Goal: Transaction & Acquisition: Book appointment/travel/reservation

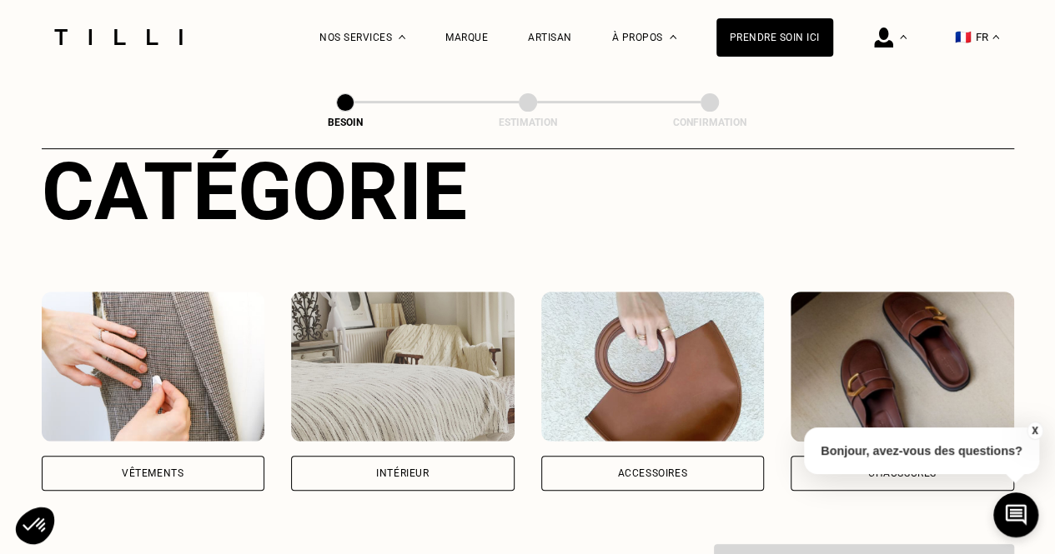
scroll to position [201, 0]
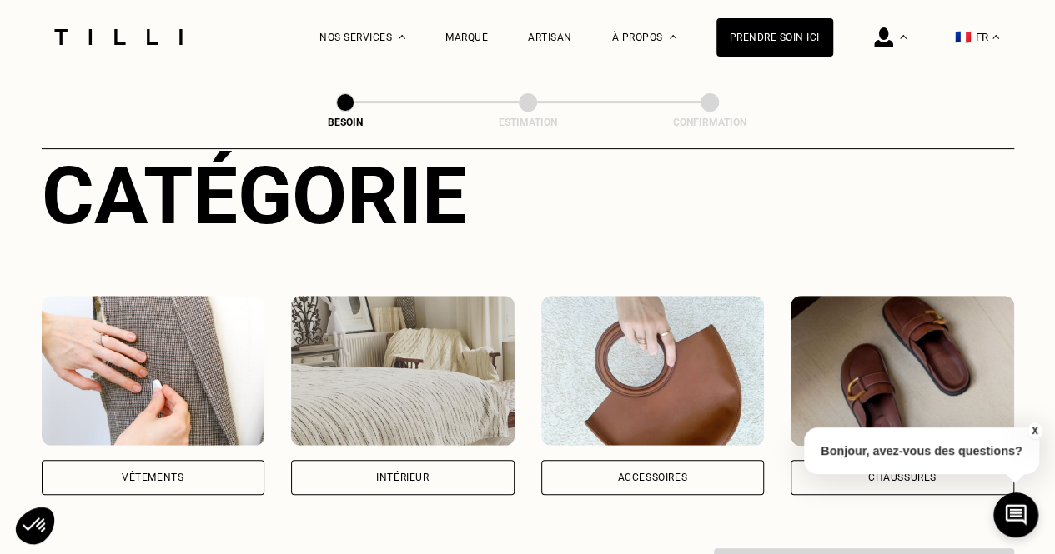
click at [228, 376] on img at bounding box center [153, 371] width 223 height 150
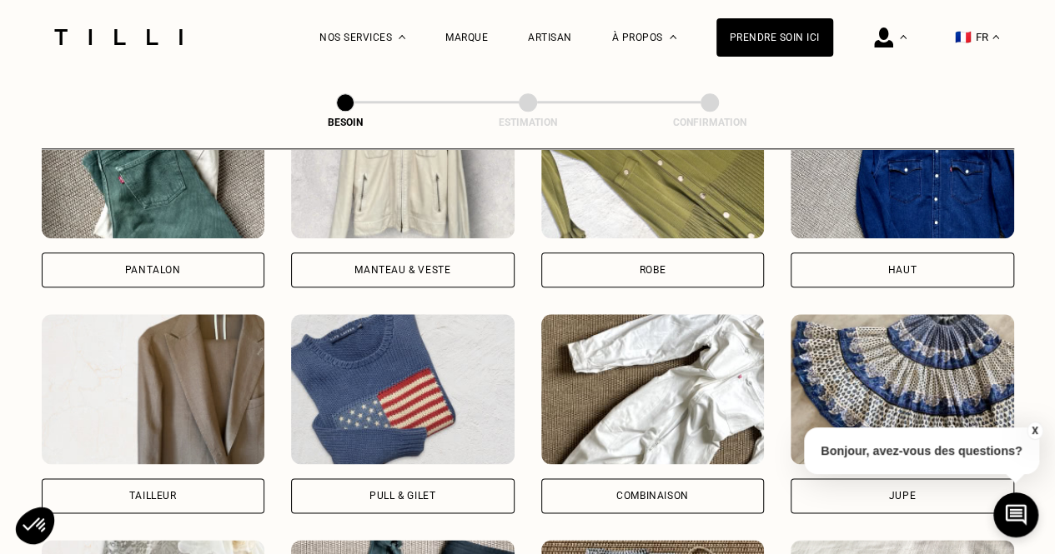
scroll to position [814, 0]
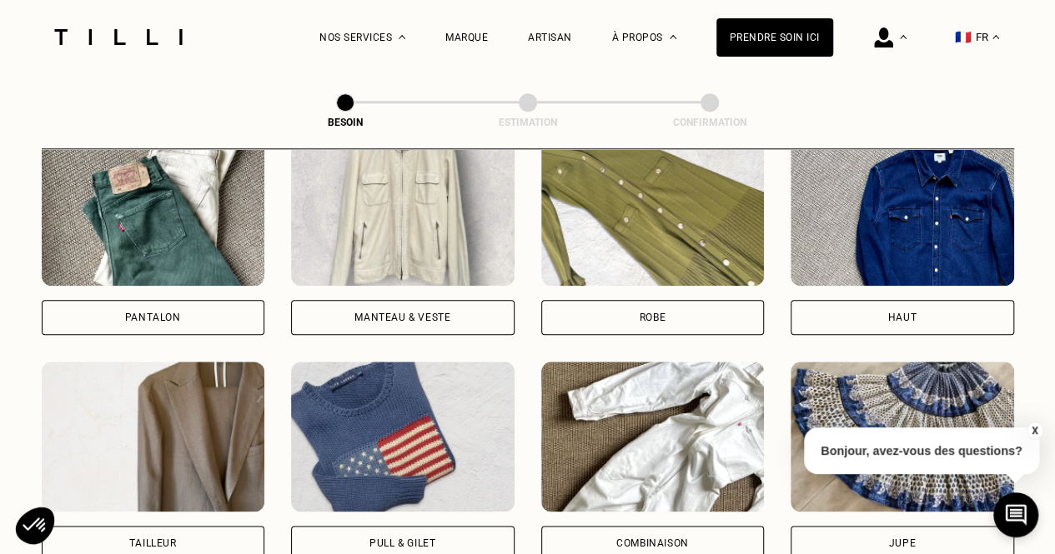
click at [228, 300] on div "Pantalon" at bounding box center [153, 317] width 223 height 35
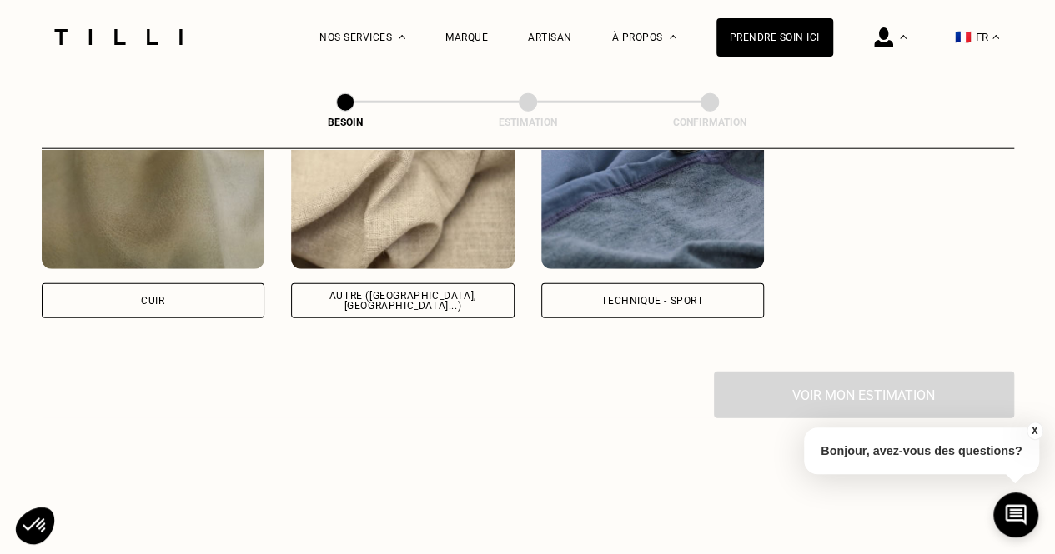
scroll to position [1816, 0]
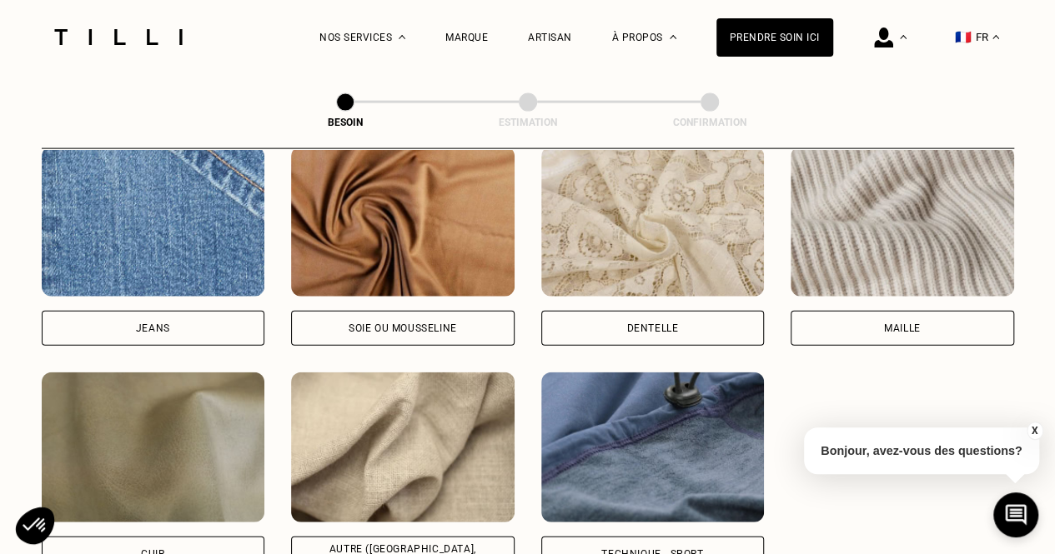
click at [235, 318] on div "Jeans" at bounding box center [153, 328] width 223 height 35
select select "FR"
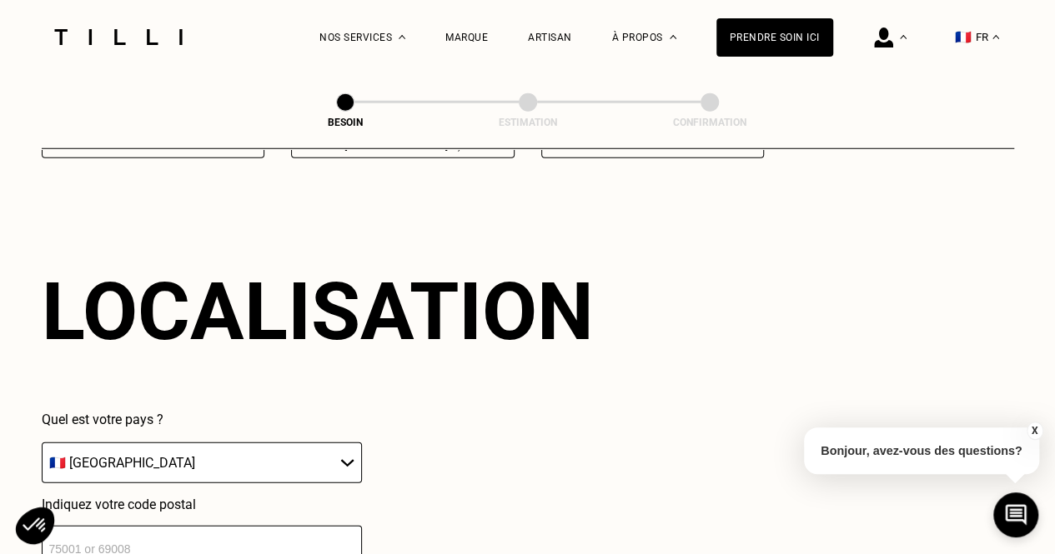
scroll to position [2239, 0]
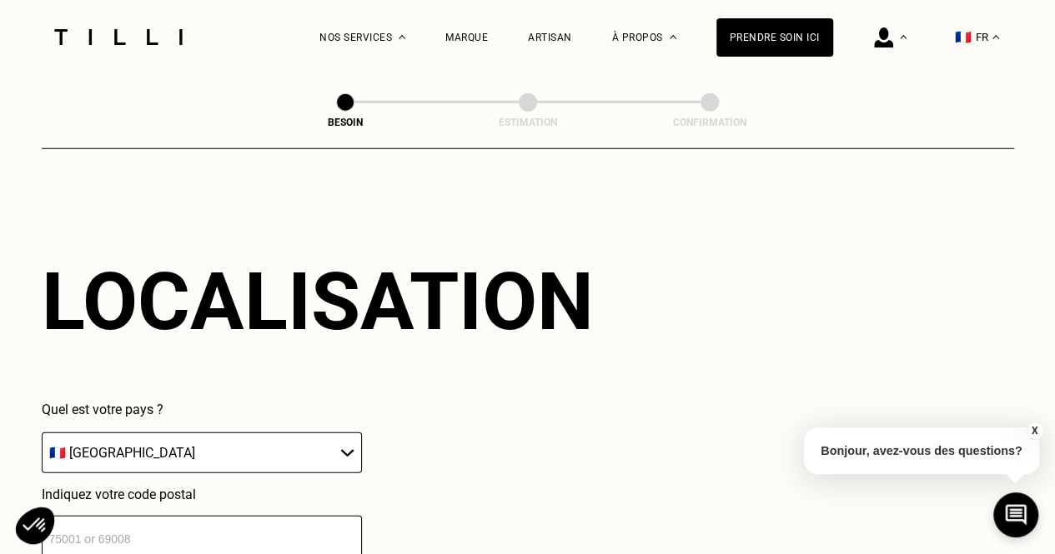
click at [353, 518] on input "number" at bounding box center [202, 538] width 320 height 44
type input "92160"
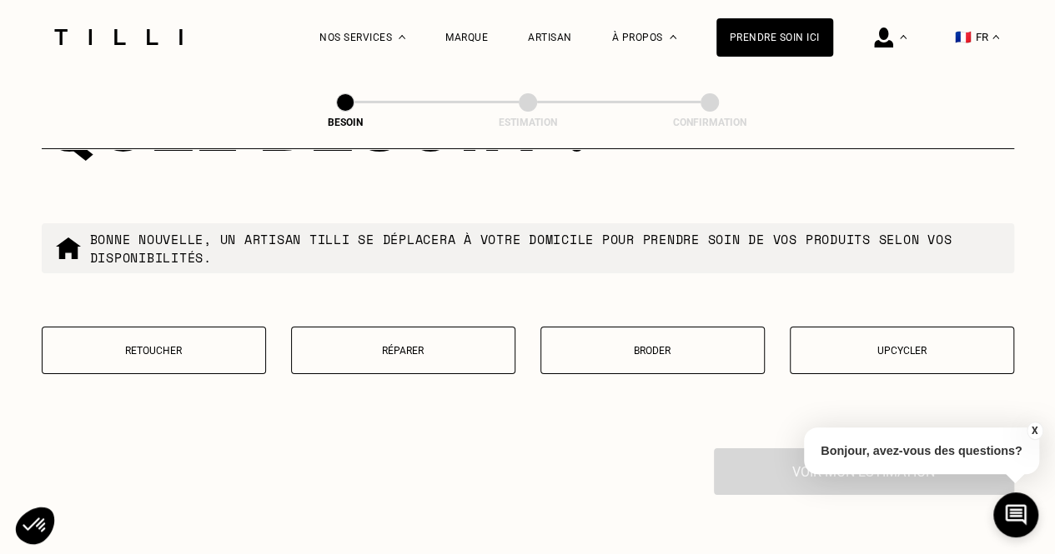
scroll to position [2879, 0]
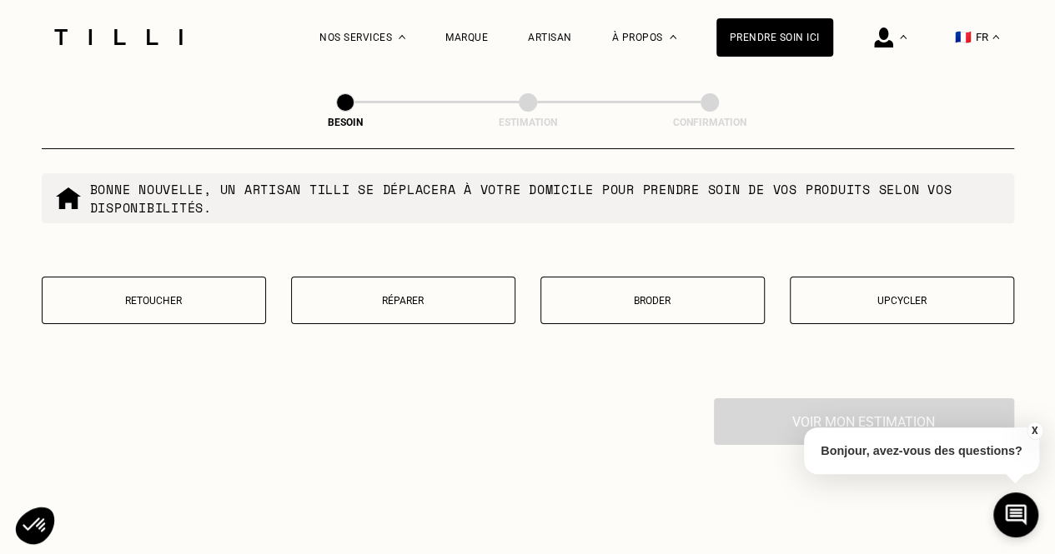
click at [415, 295] on p "Réparer" at bounding box center [403, 301] width 206 height 12
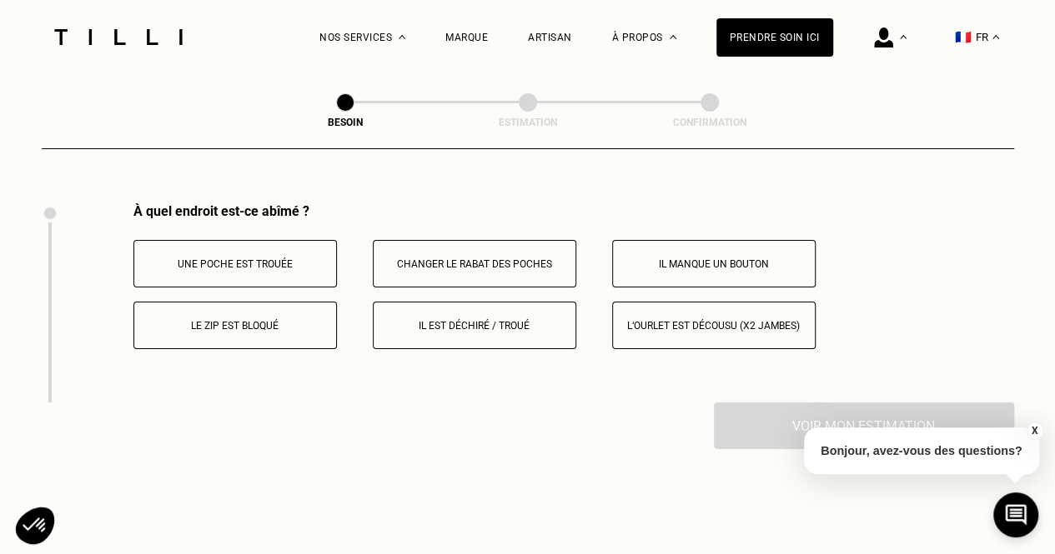
scroll to position [3081, 0]
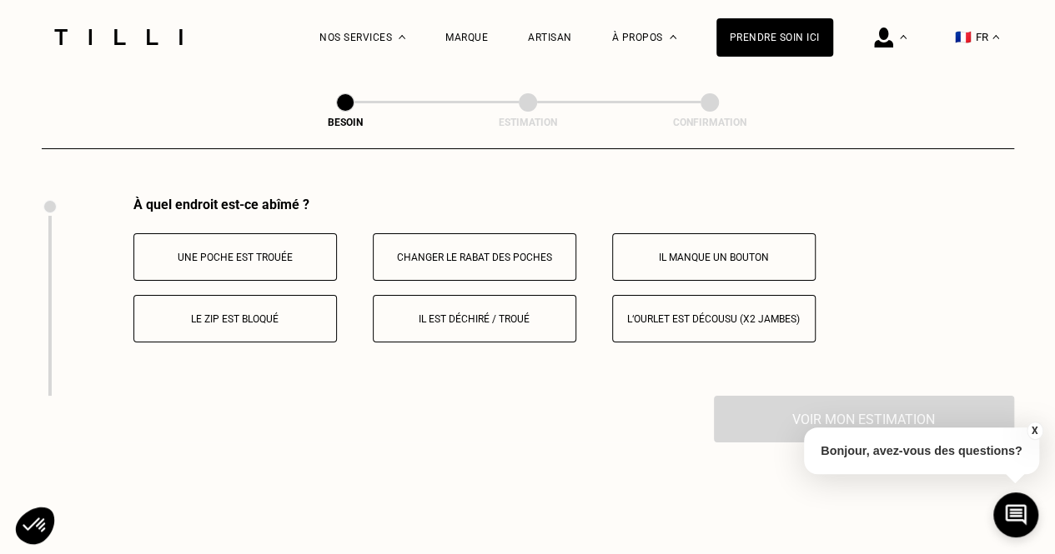
click at [468, 313] on p "Il est déchiré / troué" at bounding box center [474, 319] width 185 height 12
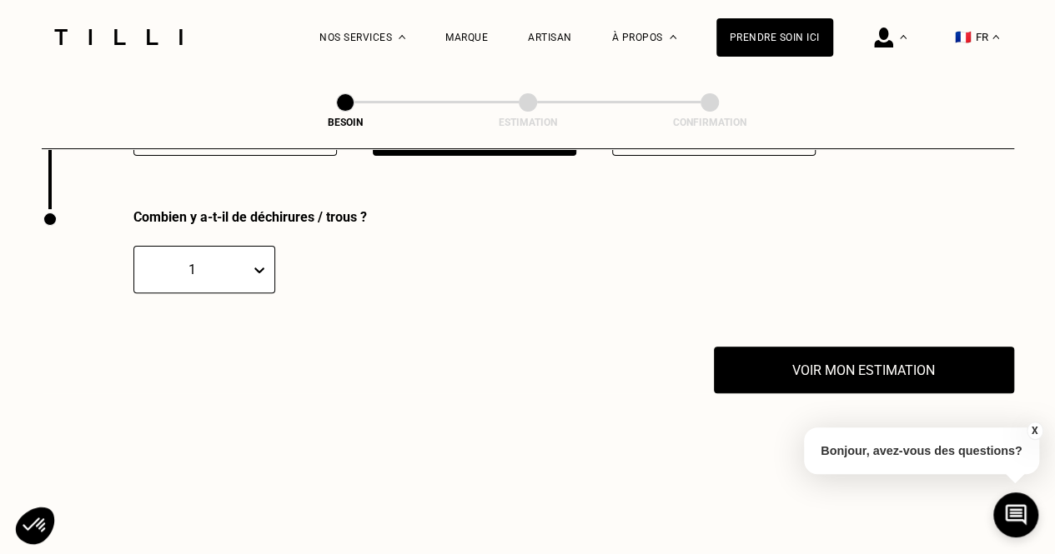
scroll to position [3280, 0]
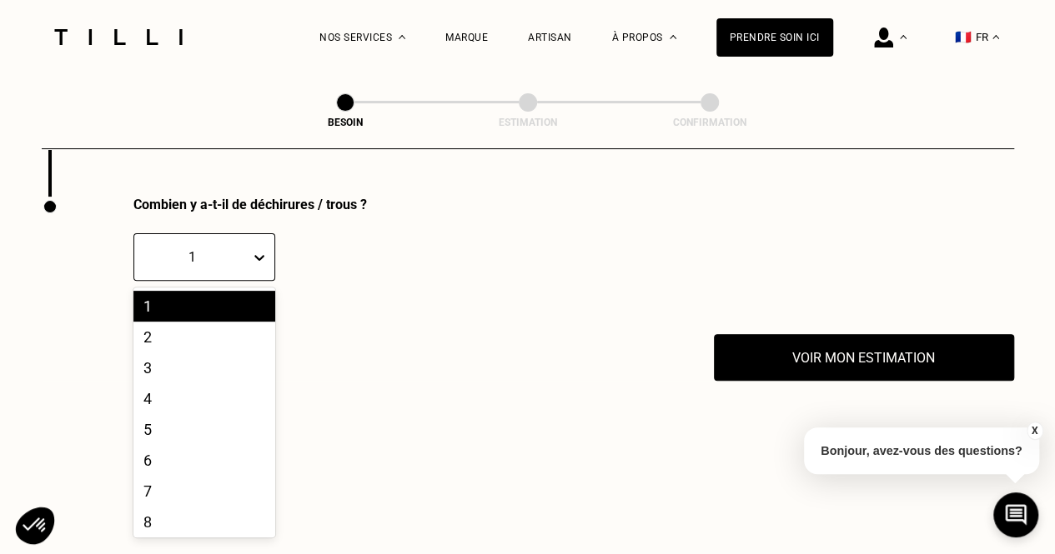
click at [254, 249] on icon at bounding box center [259, 257] width 17 height 17
click at [240, 336] on div "2" at bounding box center [204, 337] width 142 height 31
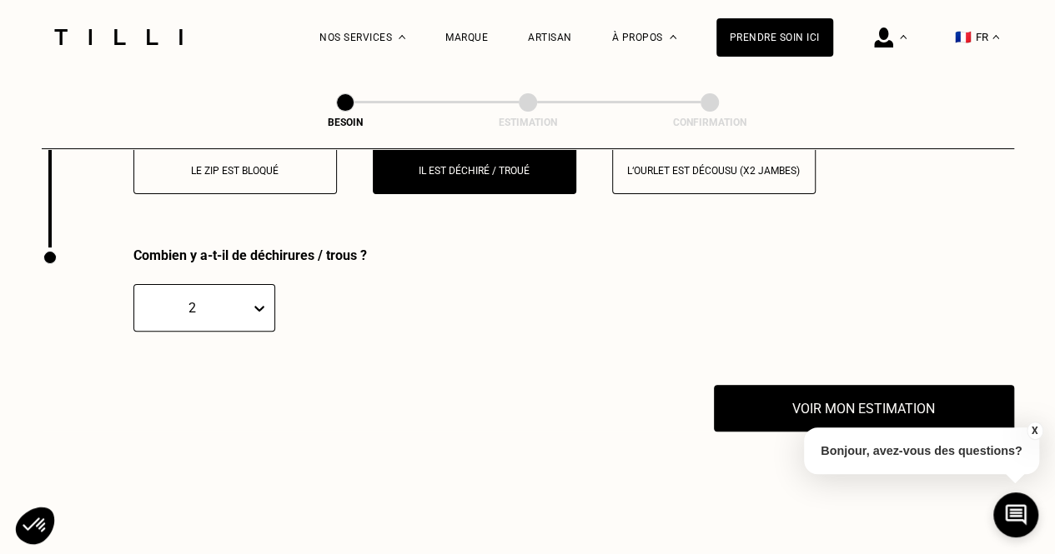
scroll to position [3215, 0]
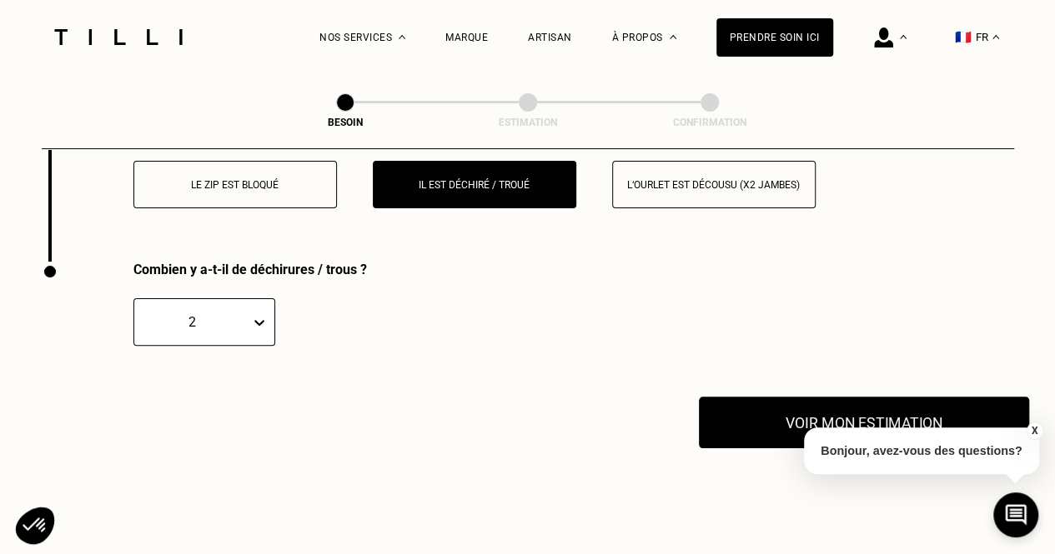
click at [968, 405] on button "Voir mon estimation" at bounding box center [864, 423] width 330 height 52
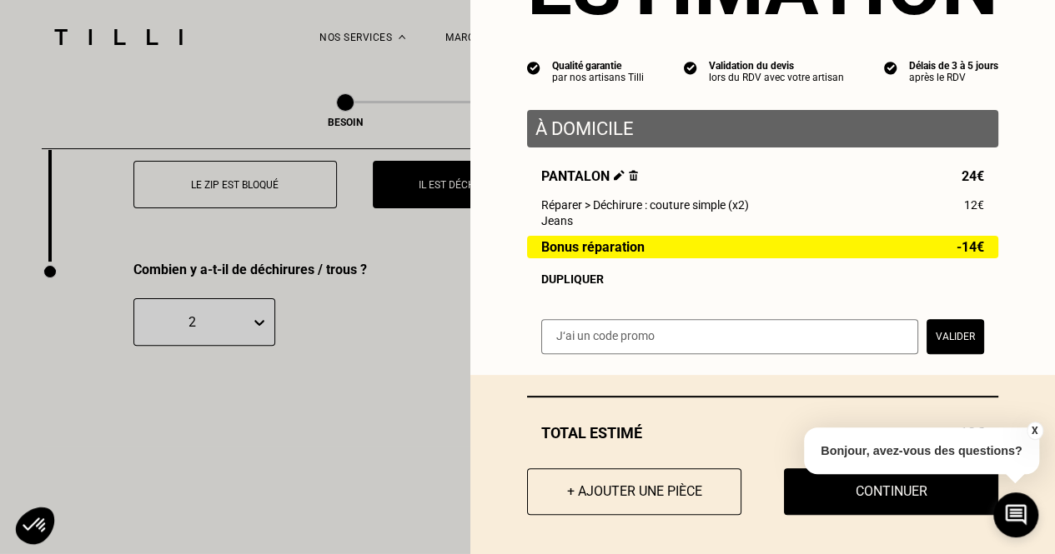
scroll to position [122, 0]
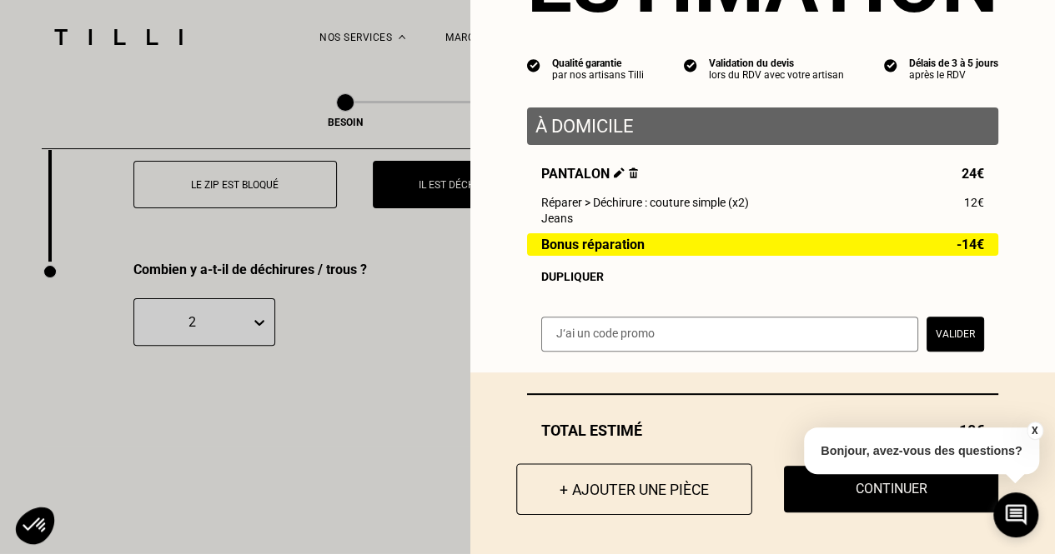
click at [624, 494] on button "+ Ajouter une pièce" at bounding box center [634, 489] width 236 height 52
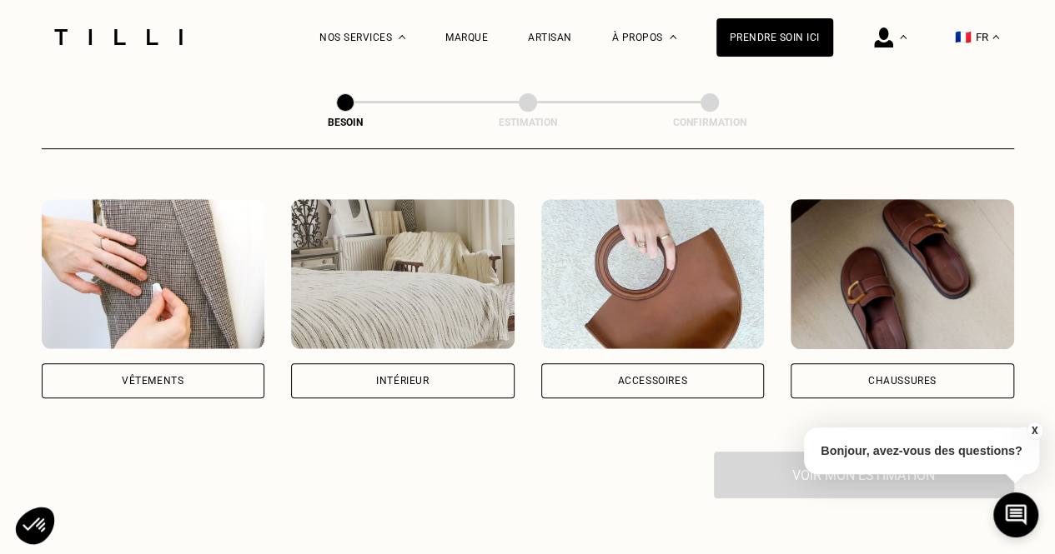
scroll to position [330, 0]
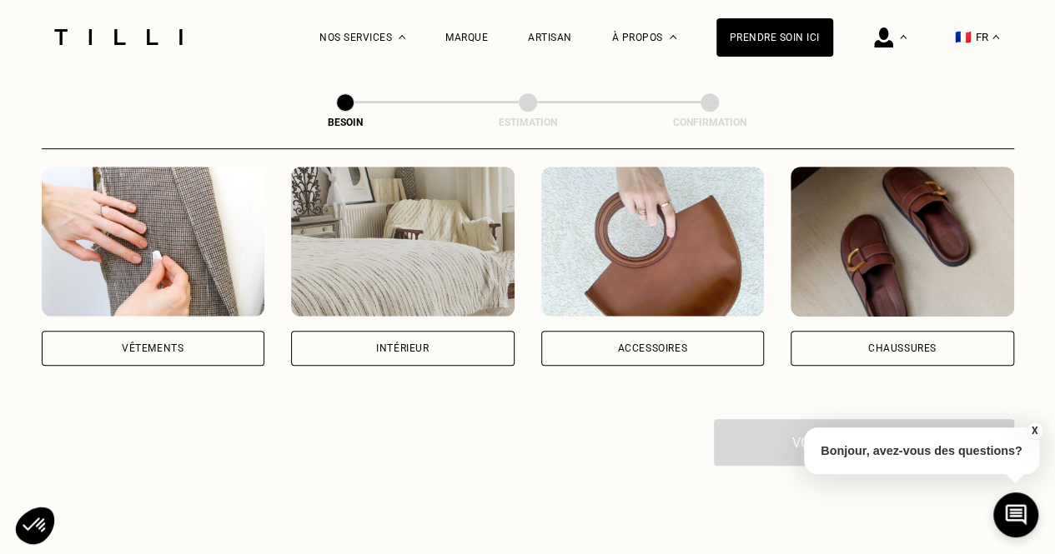
click at [213, 331] on div "Vêtements" at bounding box center [153, 348] width 223 height 35
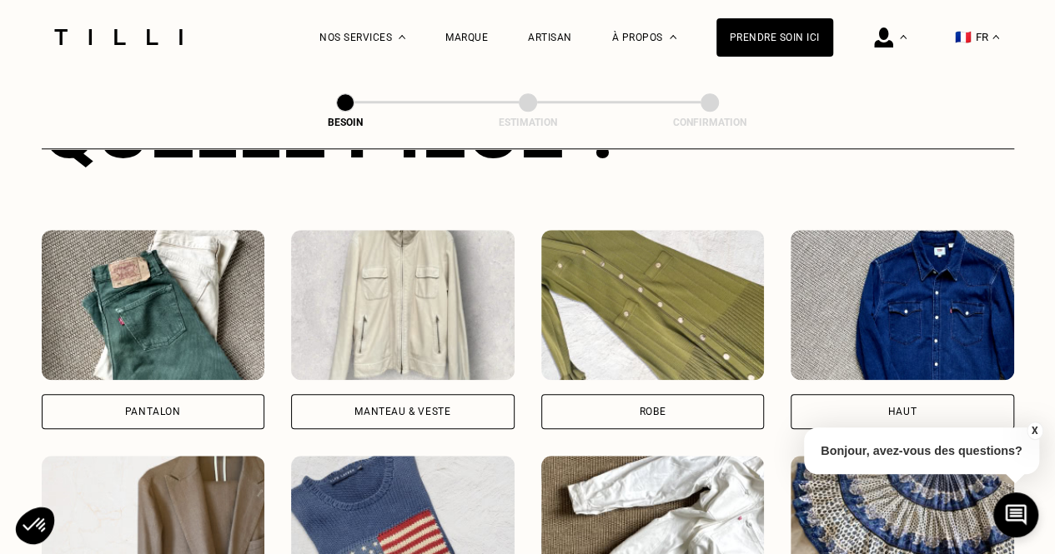
scroll to position [772, 0]
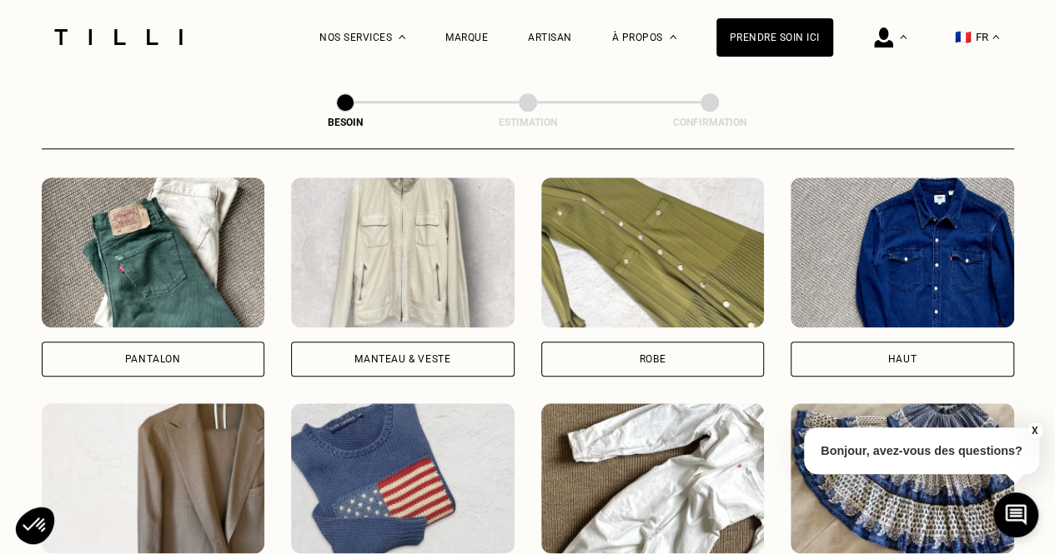
click at [170, 354] on div "Pantalon" at bounding box center [153, 359] width 56 height 10
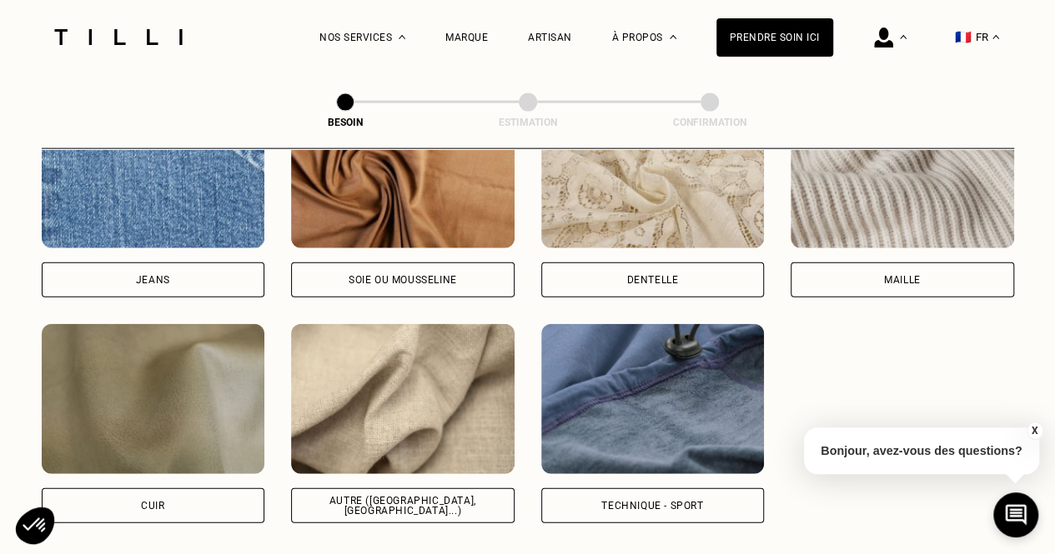
scroll to position [1868, 0]
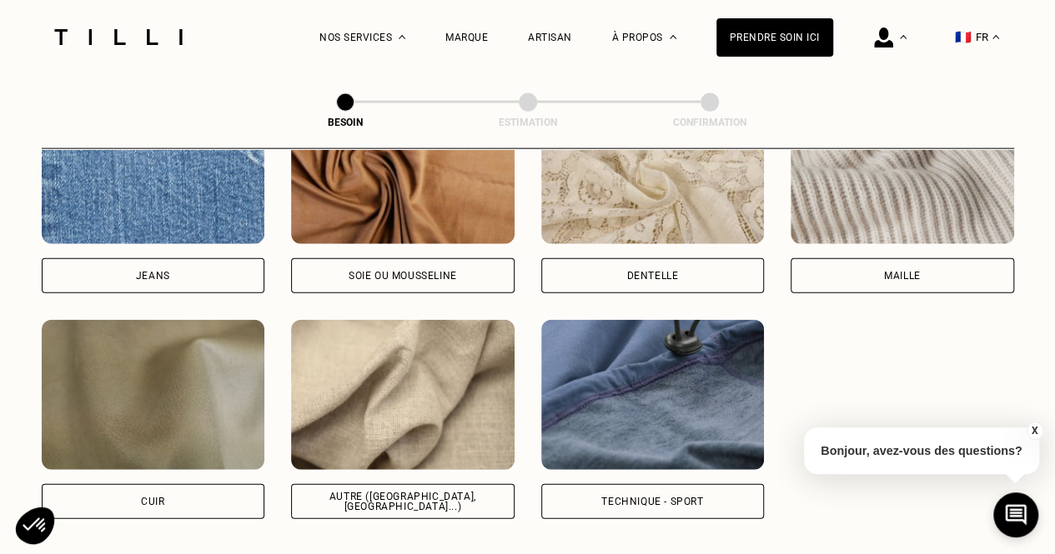
click at [806, 455] on p "Bonjour, avez-vous des questions?" at bounding box center [921, 451] width 235 height 47
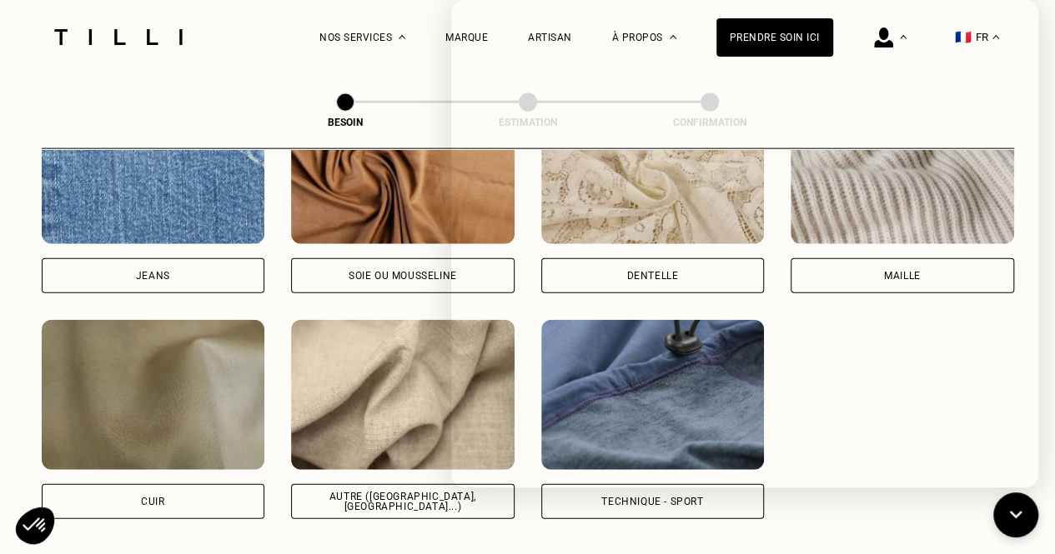
click at [767, 508] on div "Quelle matière ? Certaines matières nécessitent un savoir-faire et des outils s…" at bounding box center [528, 179] width 972 height 787
click at [1005, 506] on icon at bounding box center [1016, 516] width 28 height 44
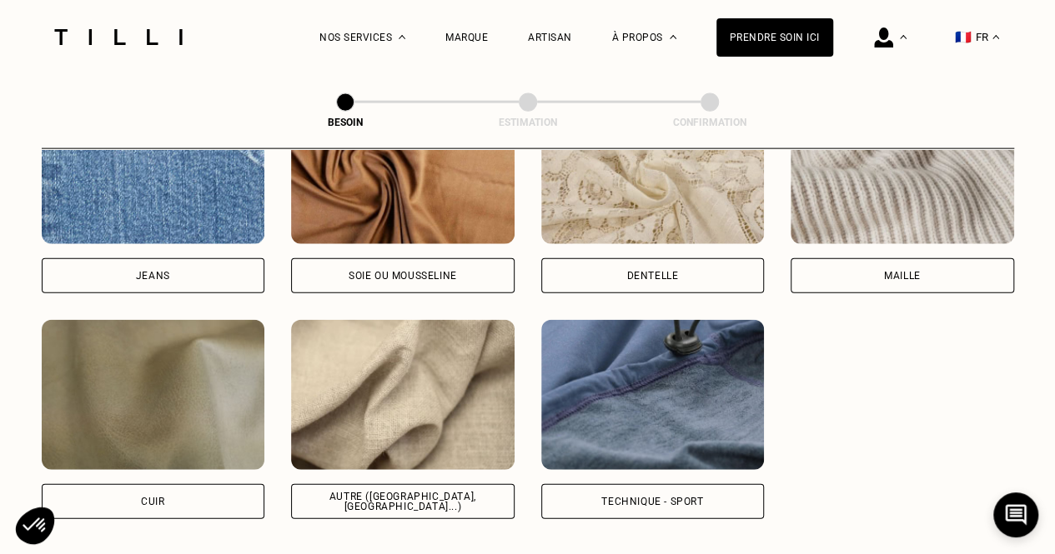
click at [416, 484] on div "Autre ([GEOGRAPHIC_DATA], [GEOGRAPHIC_DATA]...)" at bounding box center [402, 501] width 223 height 35
select select "FR"
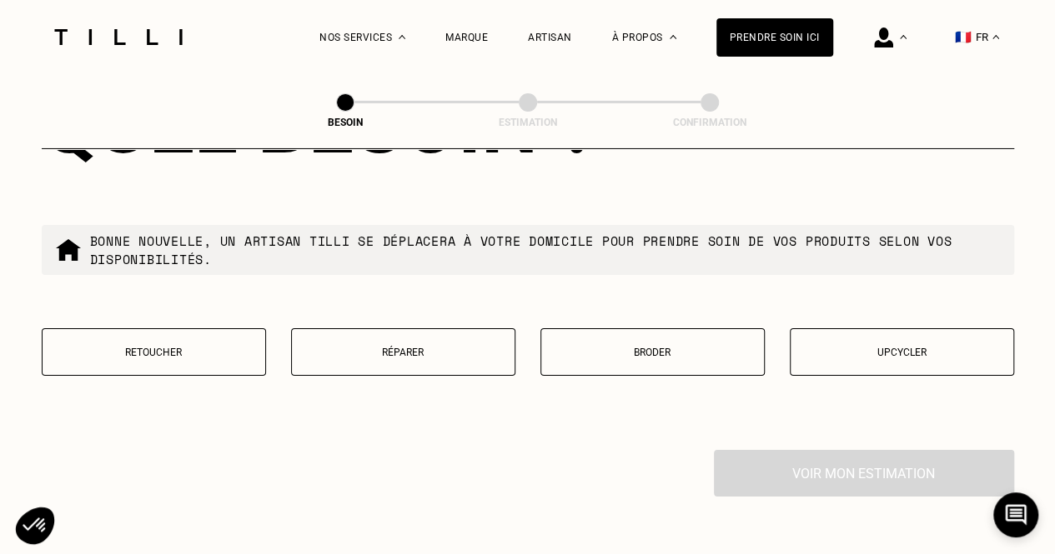
scroll to position [2846, 0]
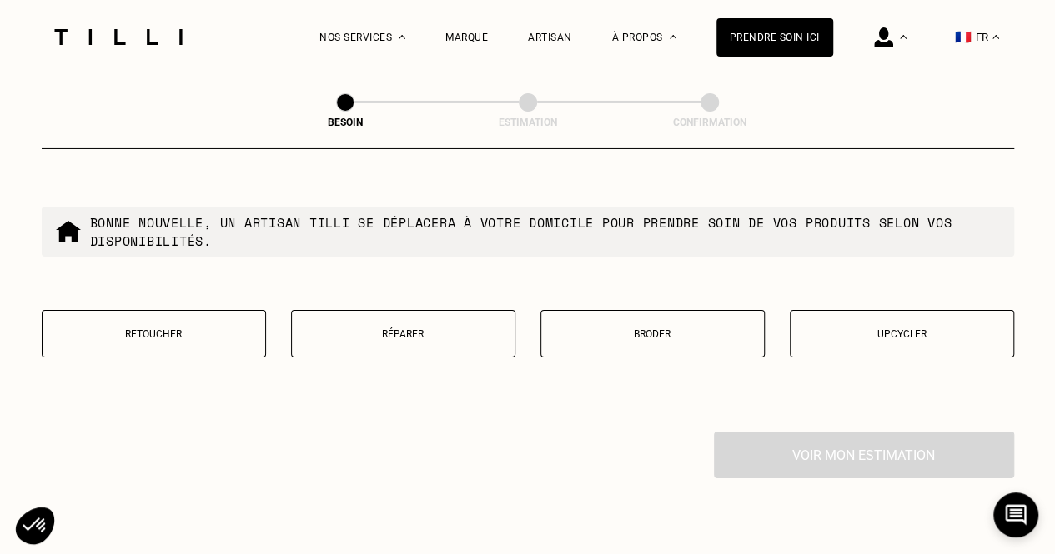
click at [127, 328] on p "Retoucher" at bounding box center [154, 334] width 206 height 12
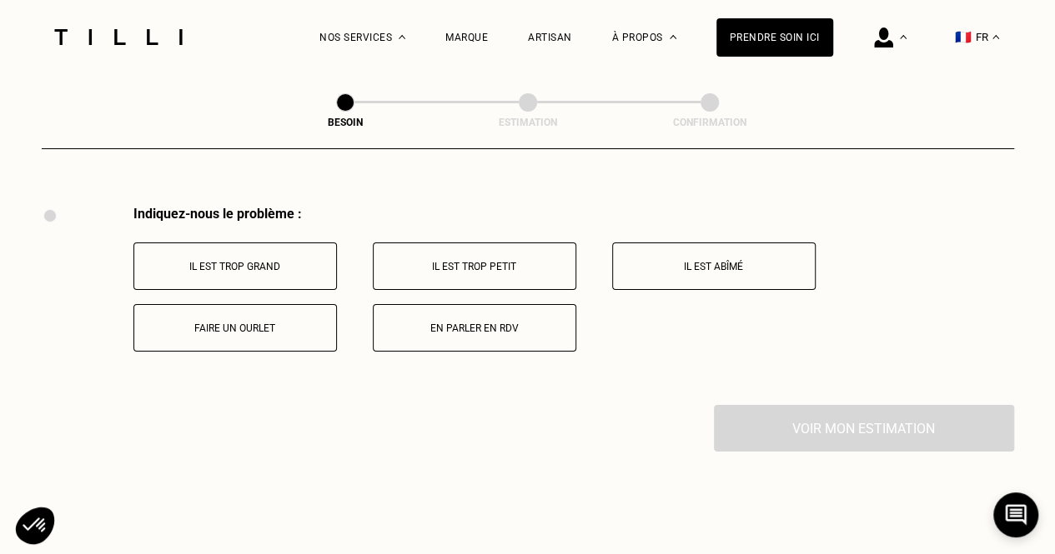
scroll to position [3081, 0]
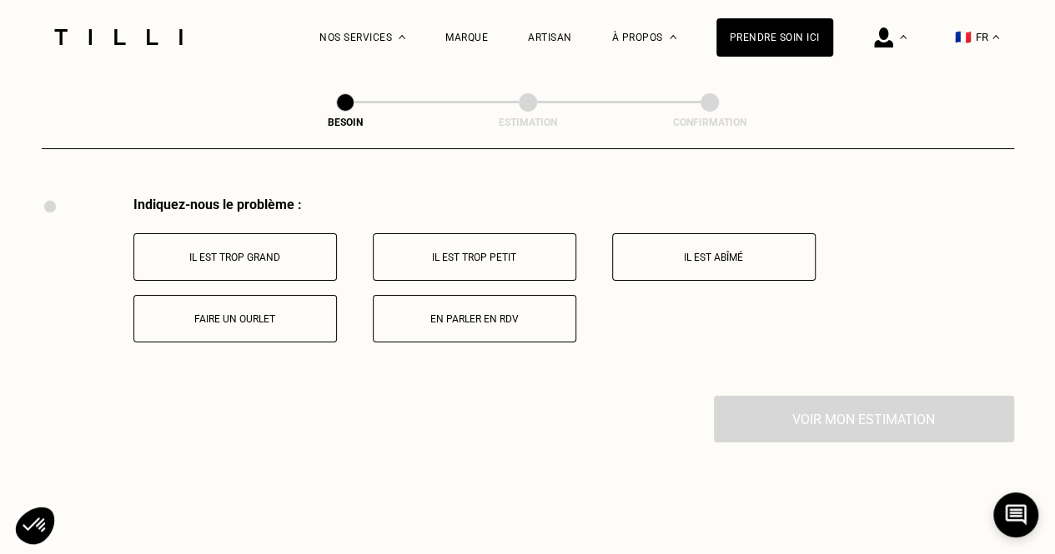
click at [263, 314] on p "Faire un ourlet" at bounding box center [235, 319] width 185 height 12
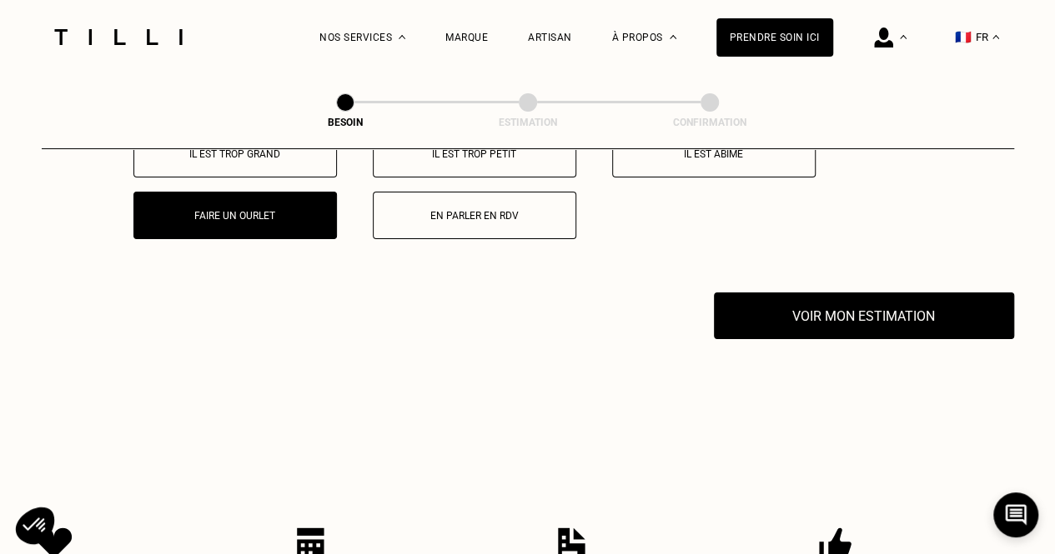
scroll to position [3189, 0]
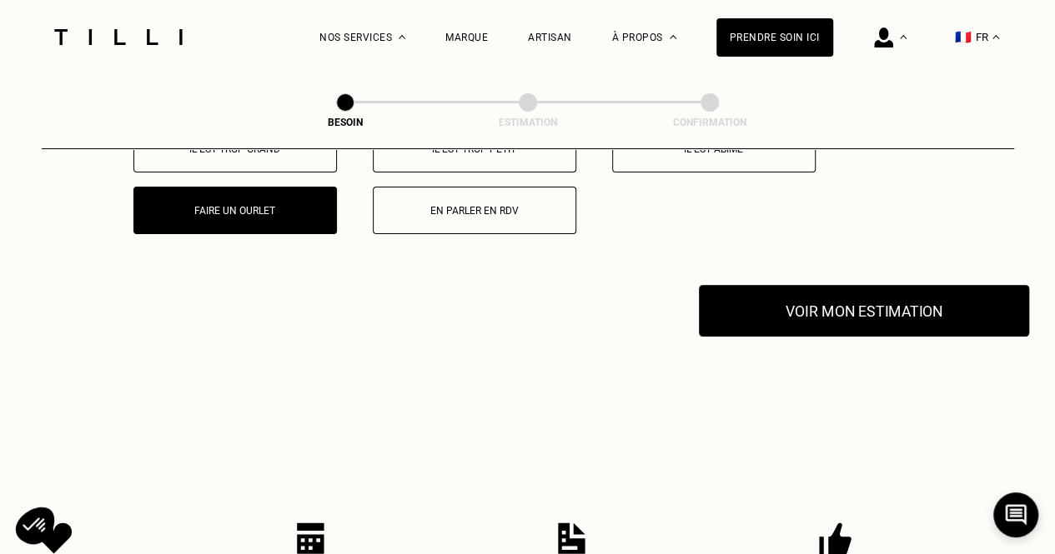
click at [973, 298] on button "Voir mon estimation" at bounding box center [864, 311] width 330 height 52
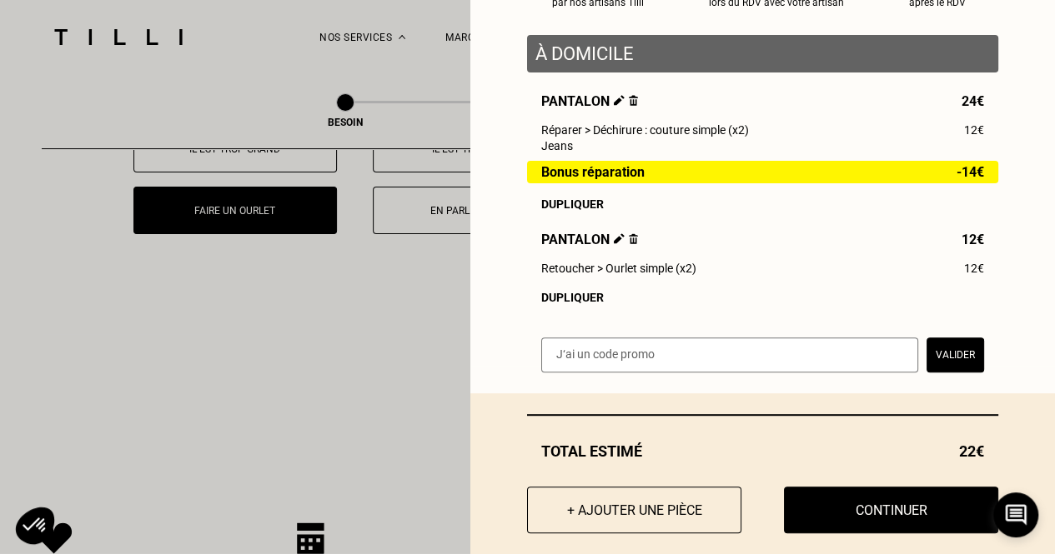
scroll to position [217, 0]
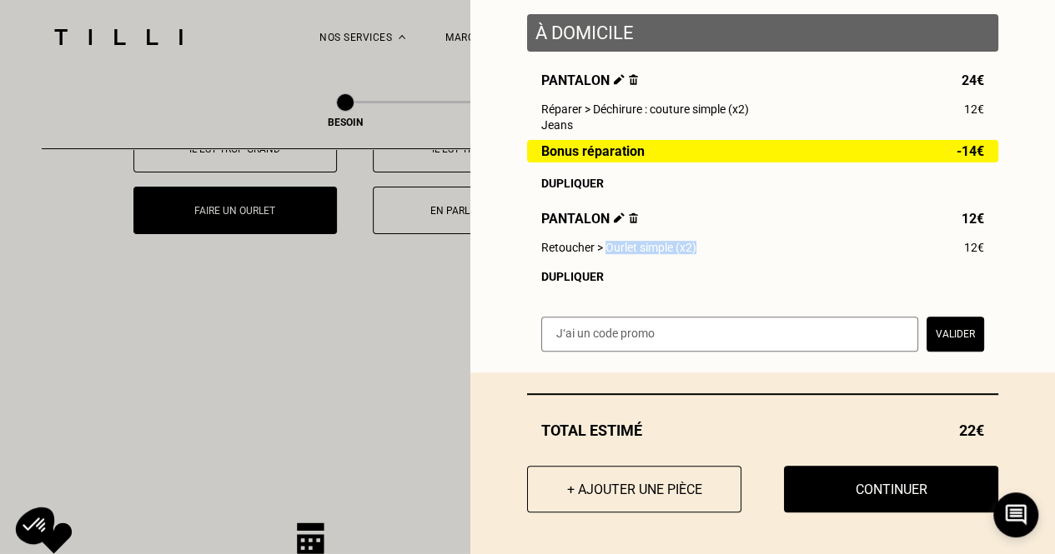
drag, startPoint x: 594, startPoint y: 250, endPoint x: 707, endPoint y: 247, distance: 112.6
click at [707, 247] on div "Retoucher > Ourlet simple (x2) 12€" at bounding box center [762, 247] width 443 height 13
click at [647, 486] on button "+ Ajouter une pièce" at bounding box center [634, 489] width 236 height 52
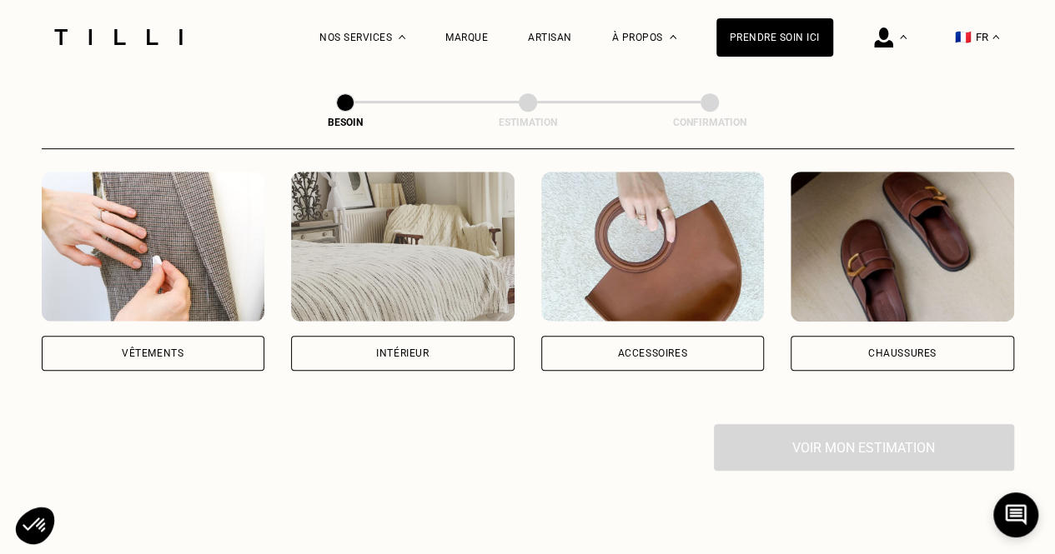
scroll to position [323, 0]
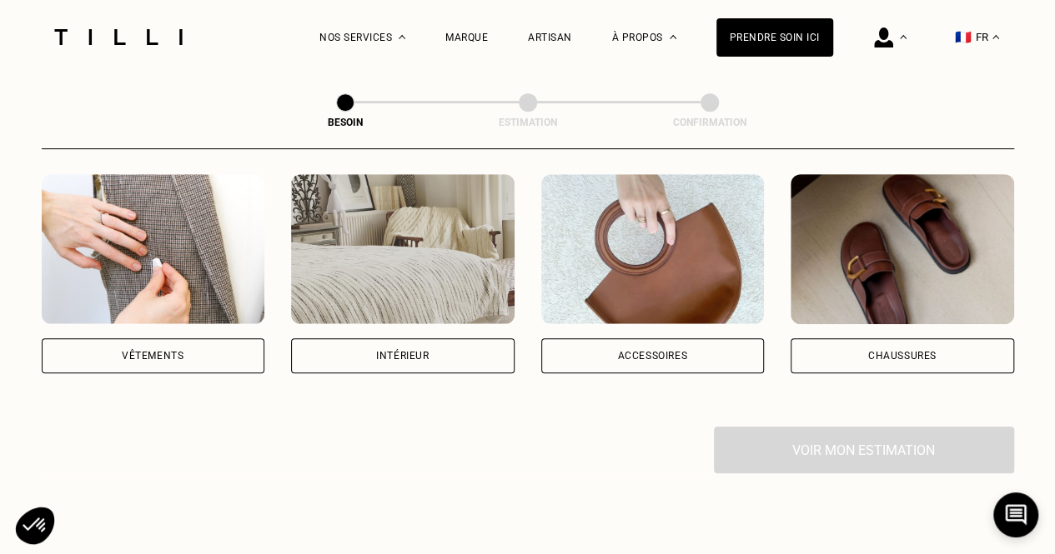
click at [177, 314] on div "Vêtements" at bounding box center [153, 273] width 223 height 199
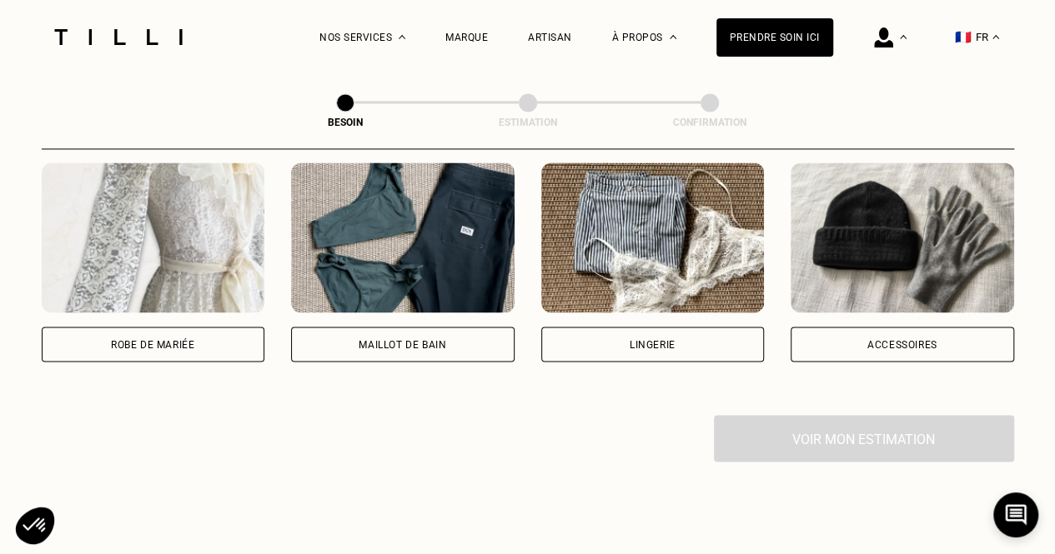
scroll to position [847, 0]
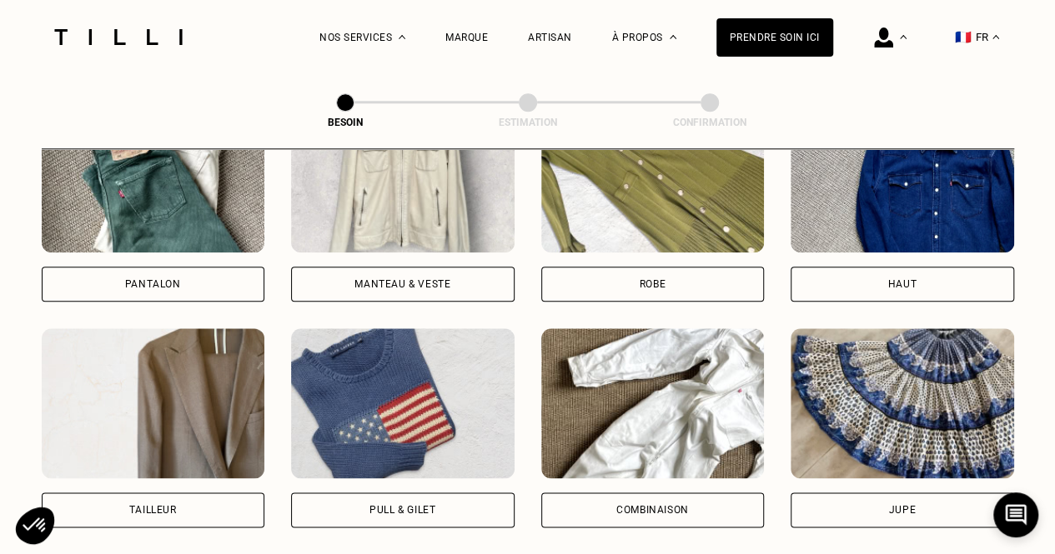
click at [686, 267] on div "Robe" at bounding box center [652, 284] width 223 height 35
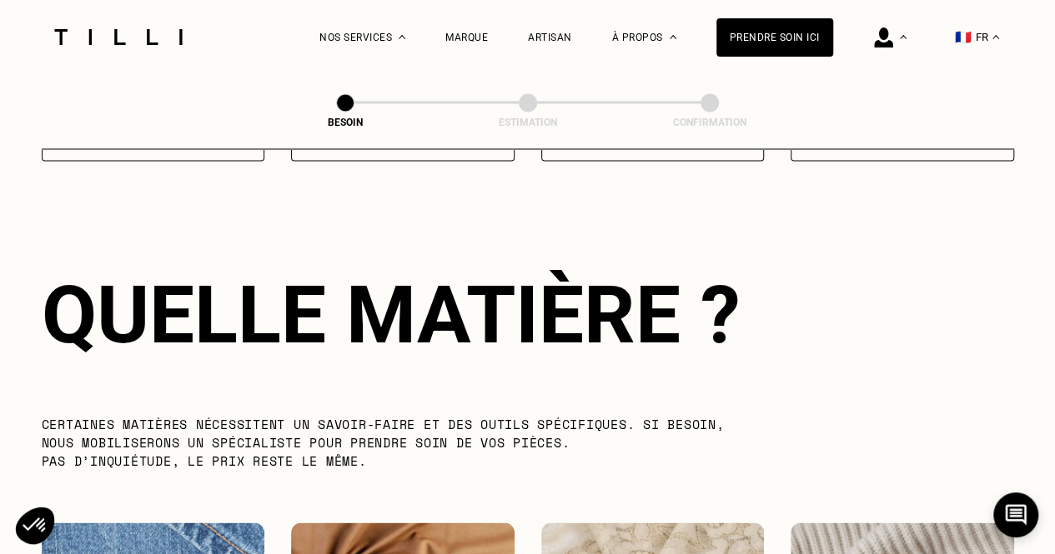
scroll to position [1451, 0]
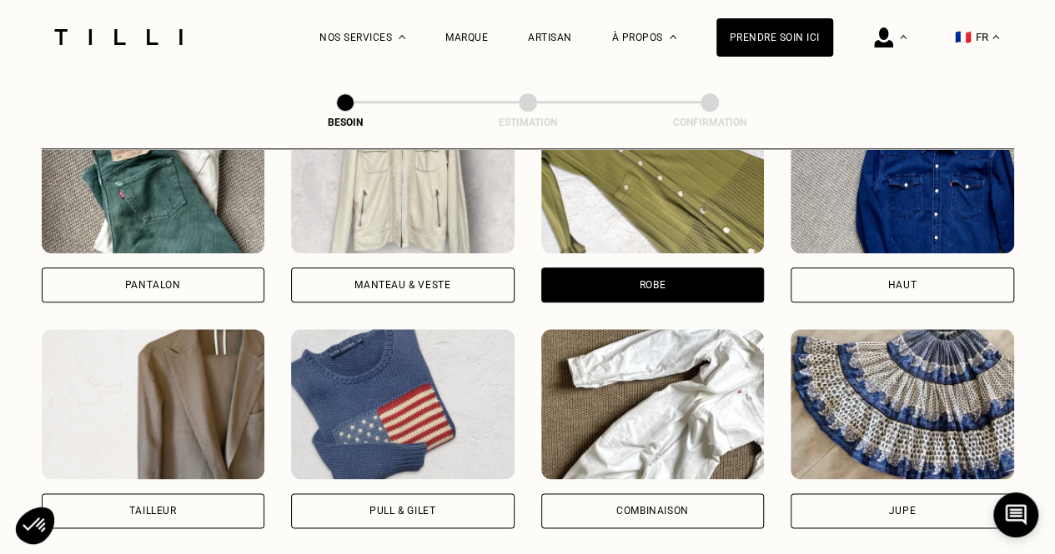
scroll to position [799, 0]
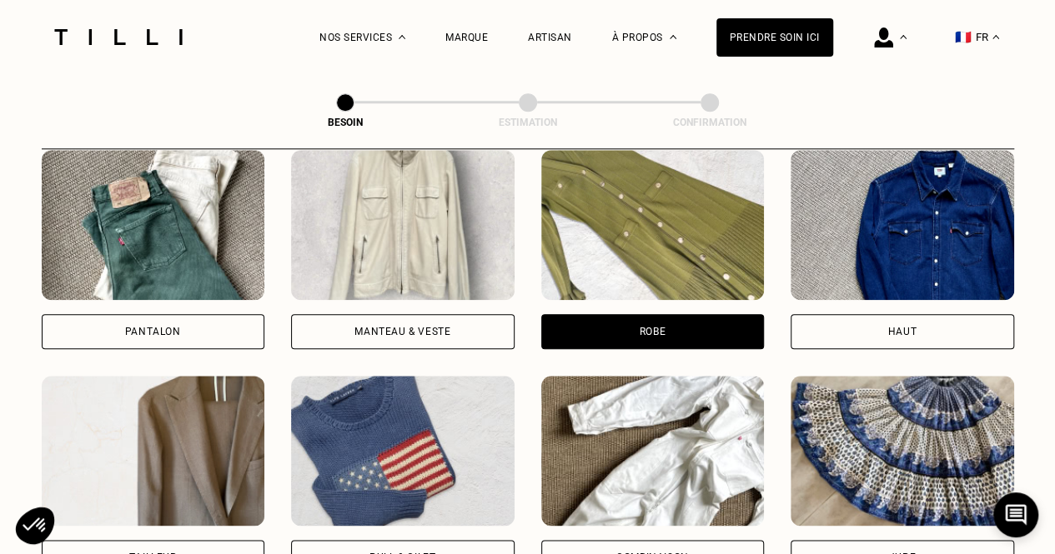
click at [123, 244] on img at bounding box center [153, 225] width 223 height 150
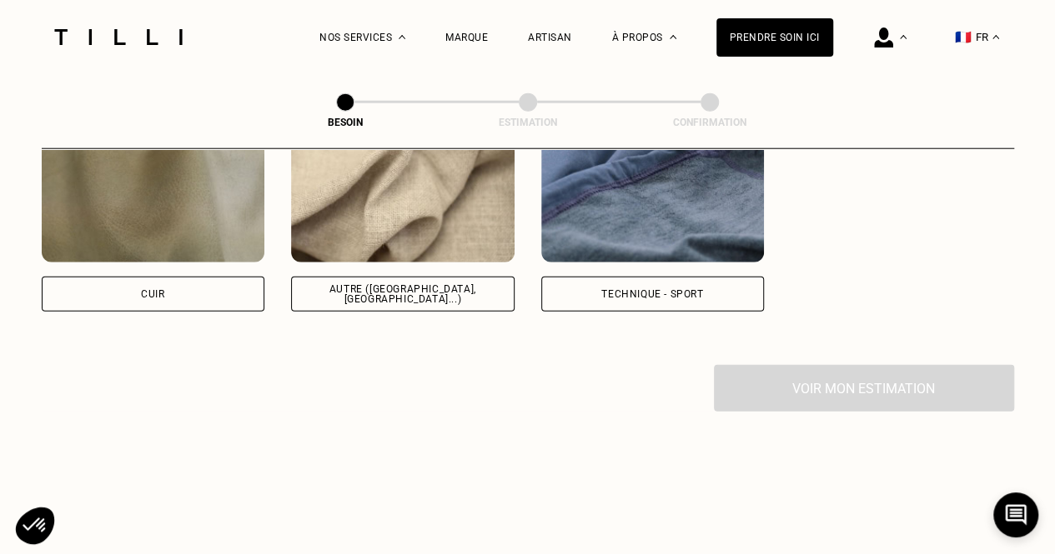
scroll to position [2037, 0]
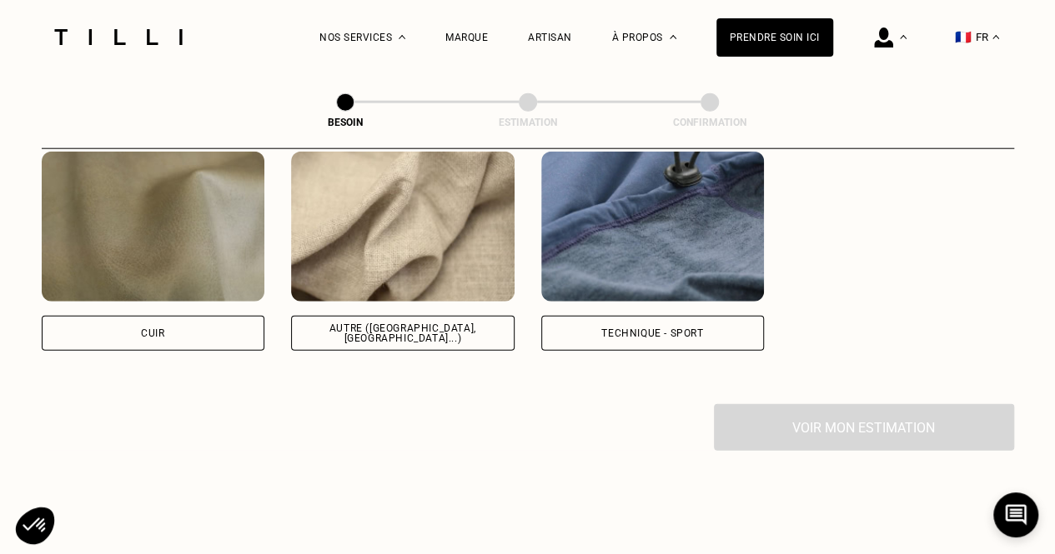
click at [490, 319] on div "Autre ([GEOGRAPHIC_DATA], [GEOGRAPHIC_DATA]...)" at bounding box center [402, 333] width 223 height 35
select select "FR"
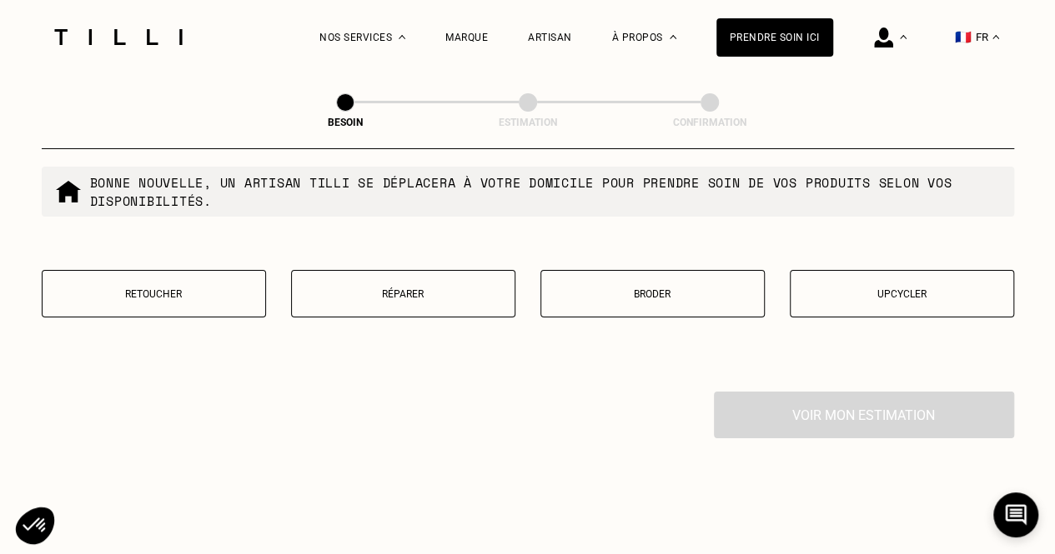
scroll to position [2881, 0]
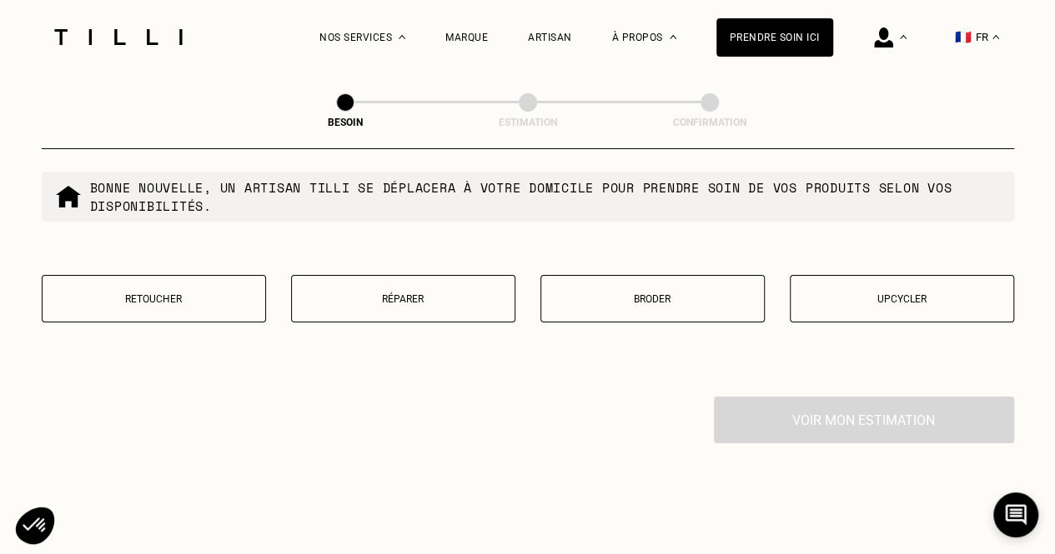
click at [407, 293] on p "Réparer" at bounding box center [403, 299] width 206 height 12
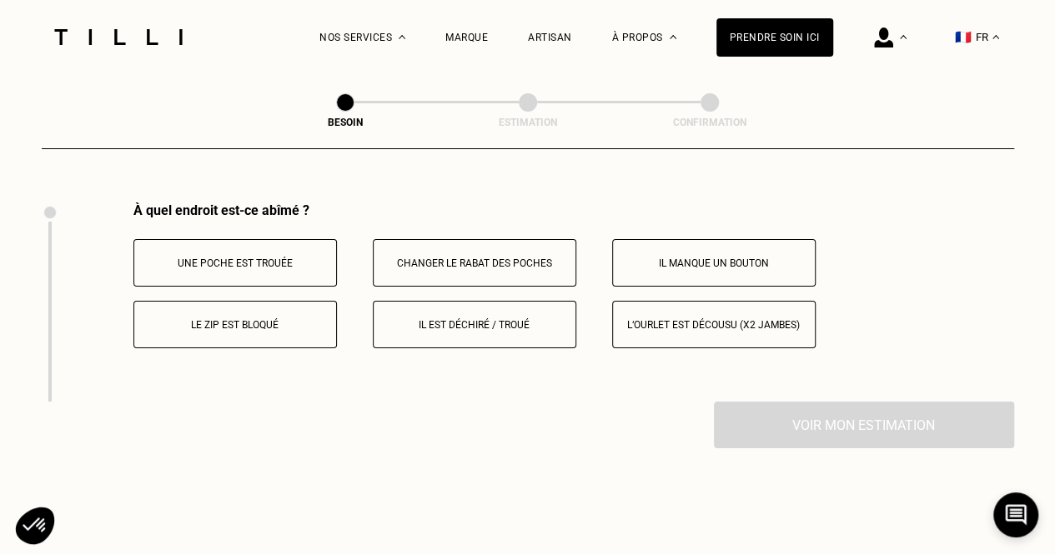
scroll to position [3081, 0]
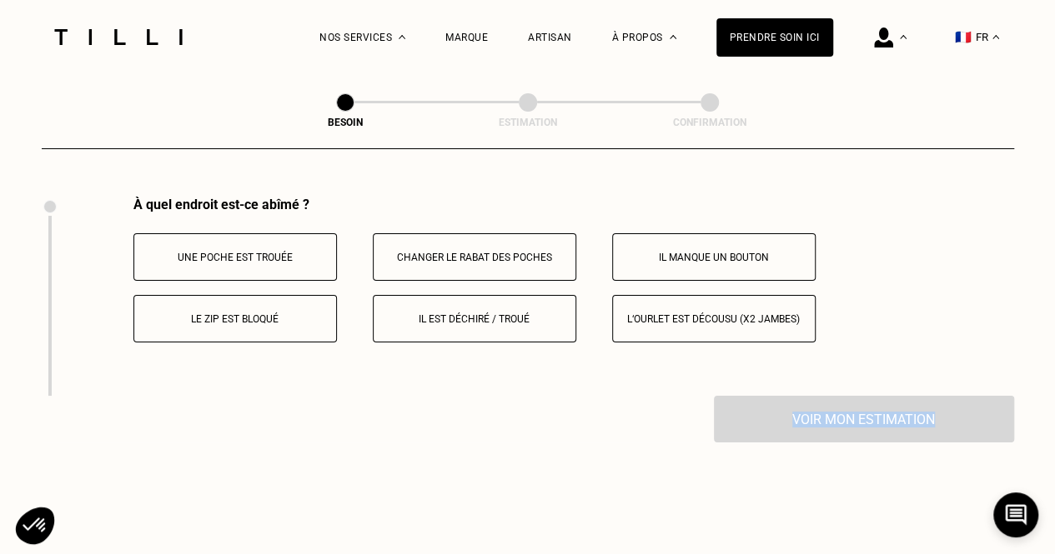
drag, startPoint x: 1046, startPoint y: 407, endPoint x: 1066, endPoint y: 404, distance: 20.2
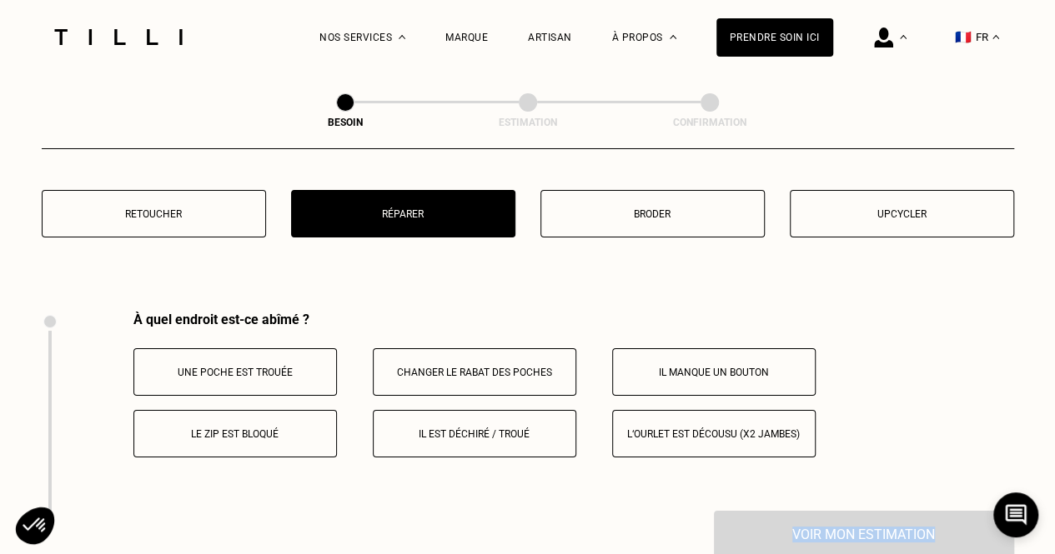
click at [206, 196] on button "Retoucher" at bounding box center [154, 214] width 224 height 48
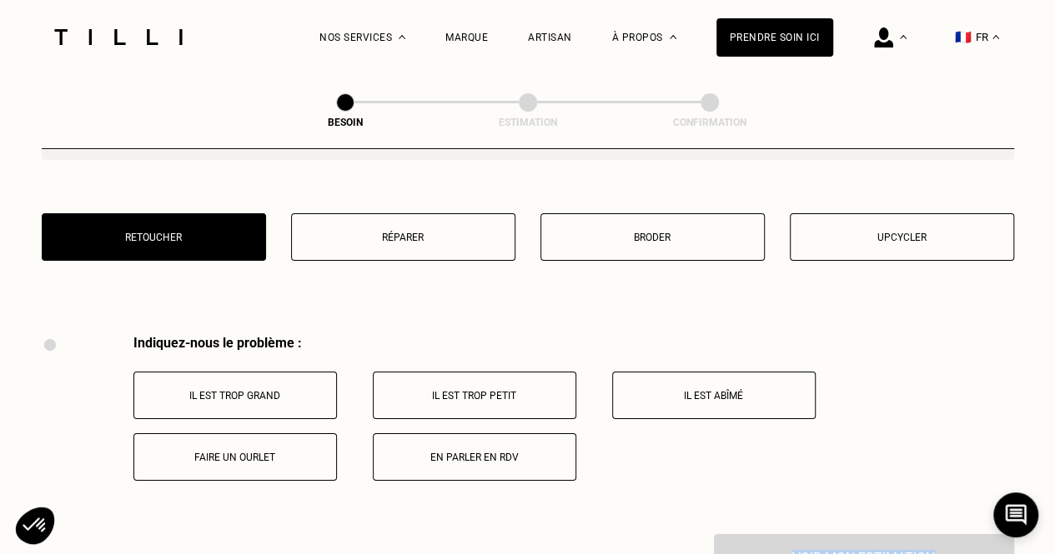
scroll to position [2961, 0]
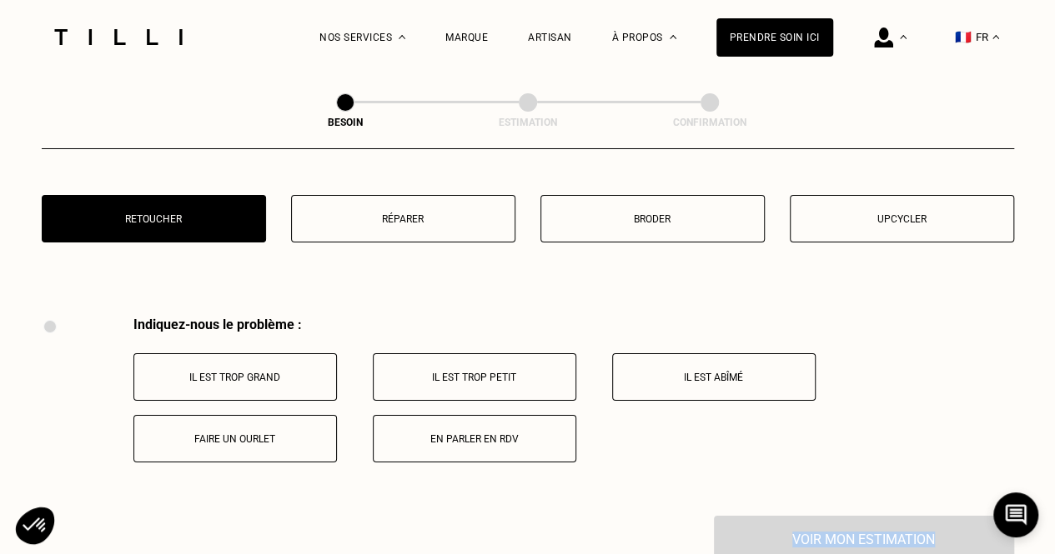
click at [418, 213] on p "Réparer" at bounding box center [403, 219] width 206 height 12
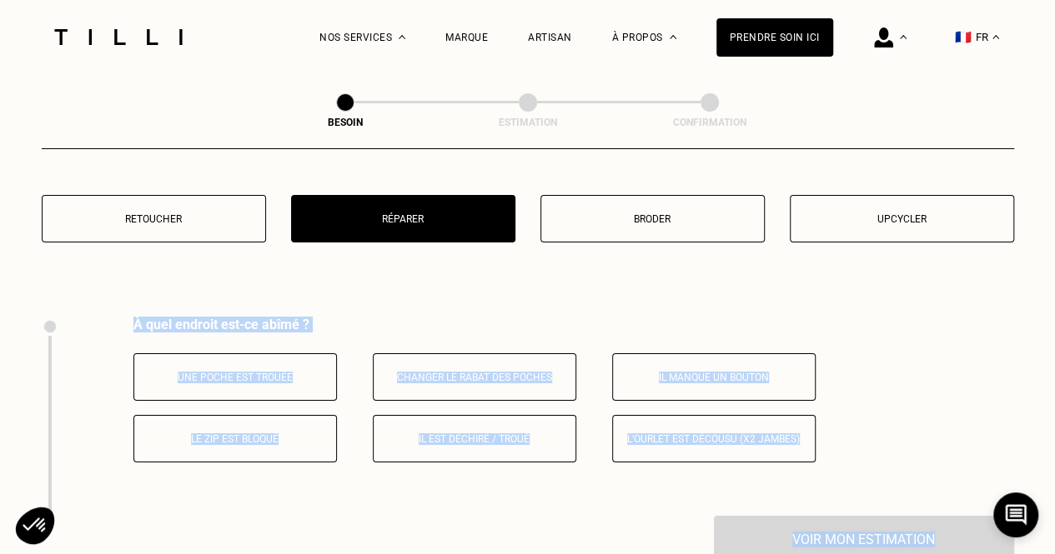
scroll to position [3081, 0]
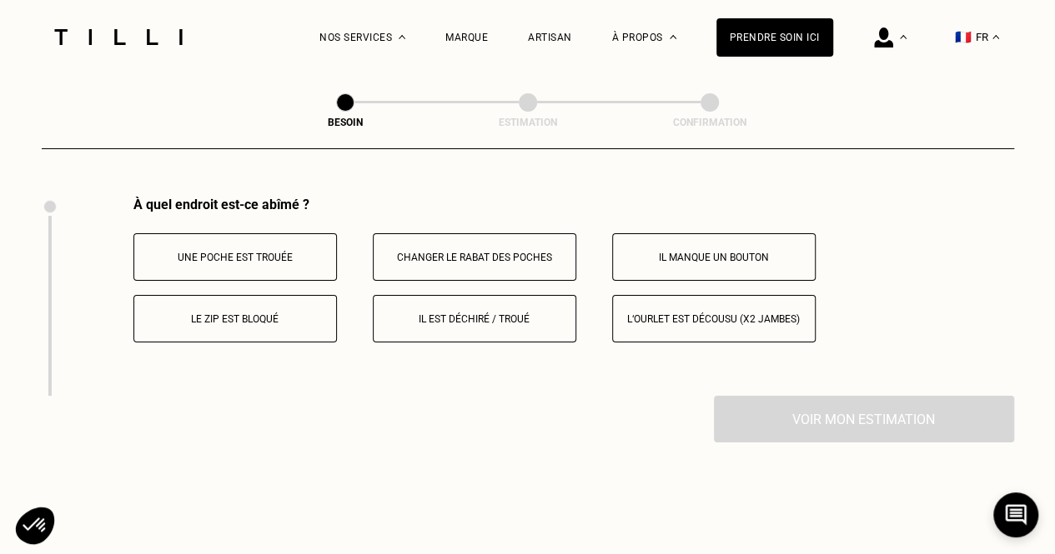
click at [289, 313] on p "Le zip est bloqué" at bounding box center [235, 319] width 185 height 12
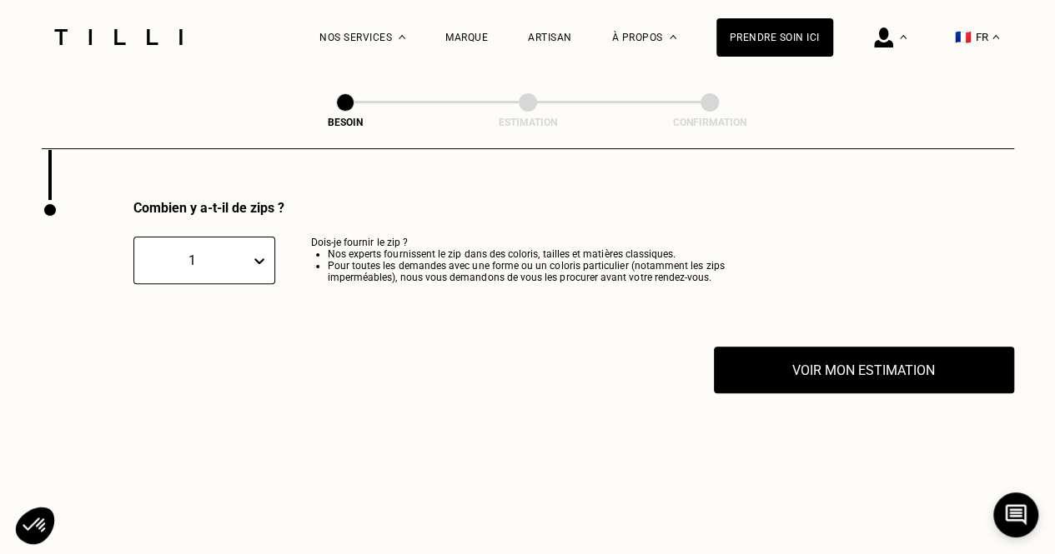
scroll to position [3280, 0]
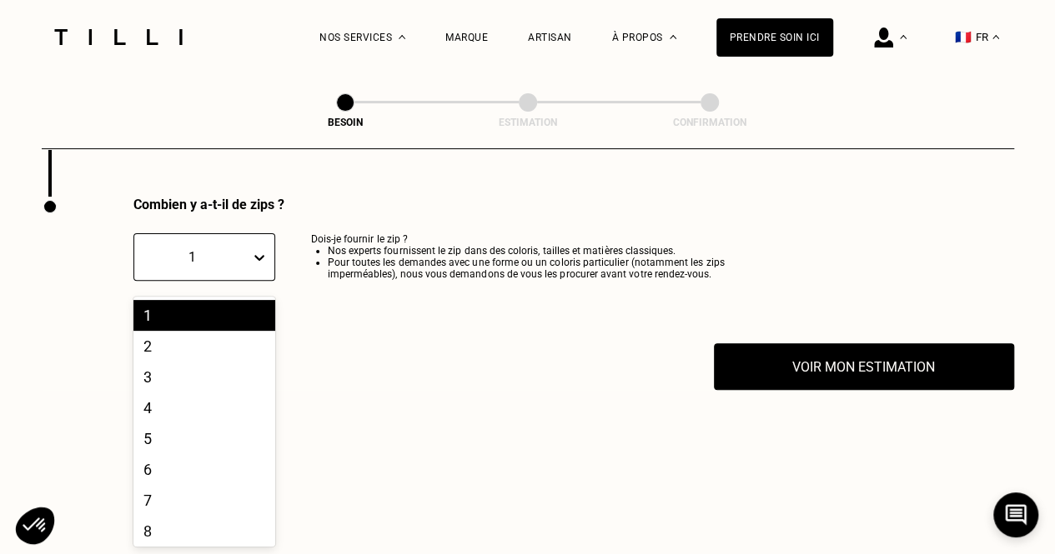
click at [262, 254] on icon at bounding box center [259, 257] width 17 height 17
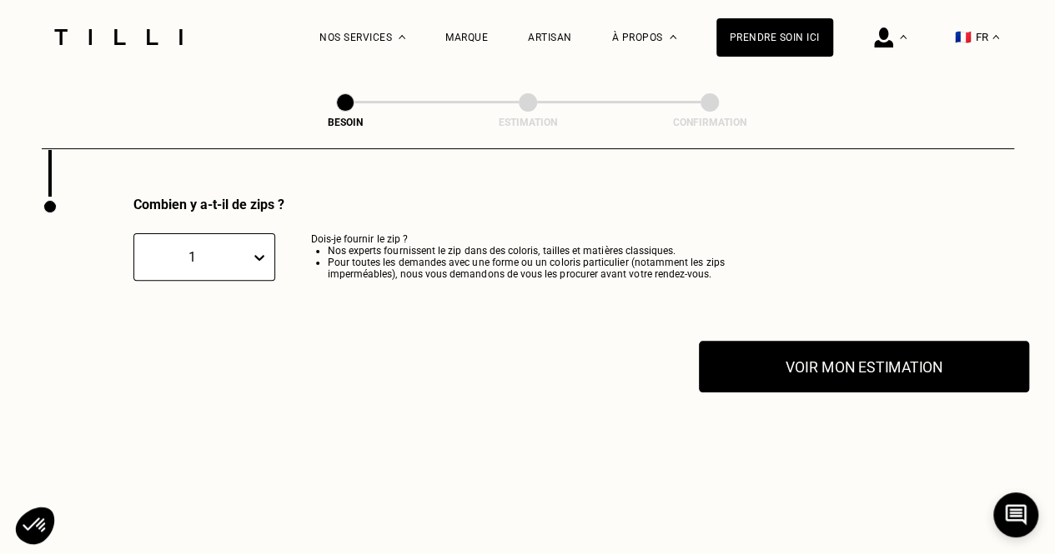
click at [836, 353] on button "Voir mon estimation" at bounding box center [864, 367] width 330 height 52
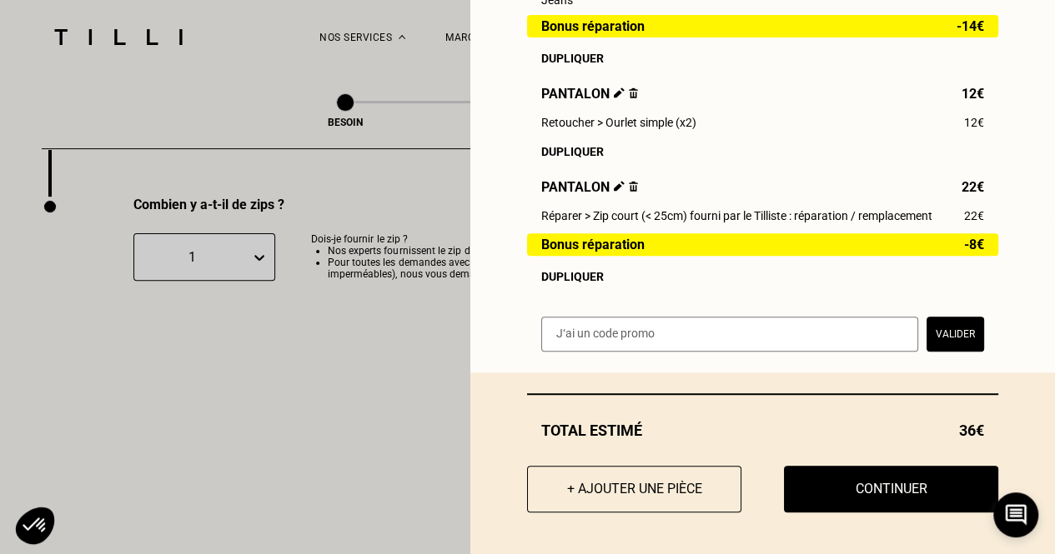
scroll to position [343, 0]
click at [647, 509] on button "+ Ajouter une pièce" at bounding box center [634, 489] width 236 height 52
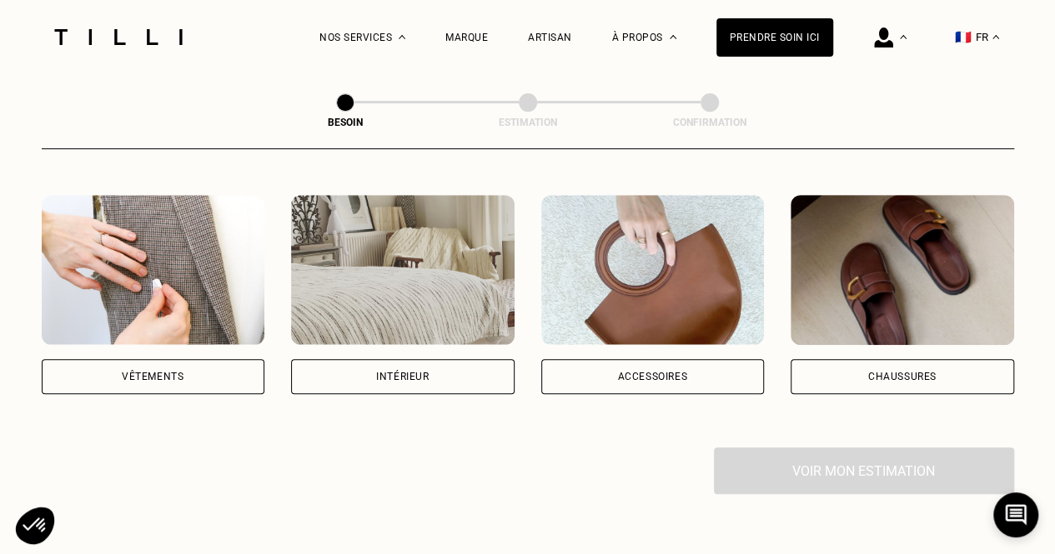
scroll to position [319, 0]
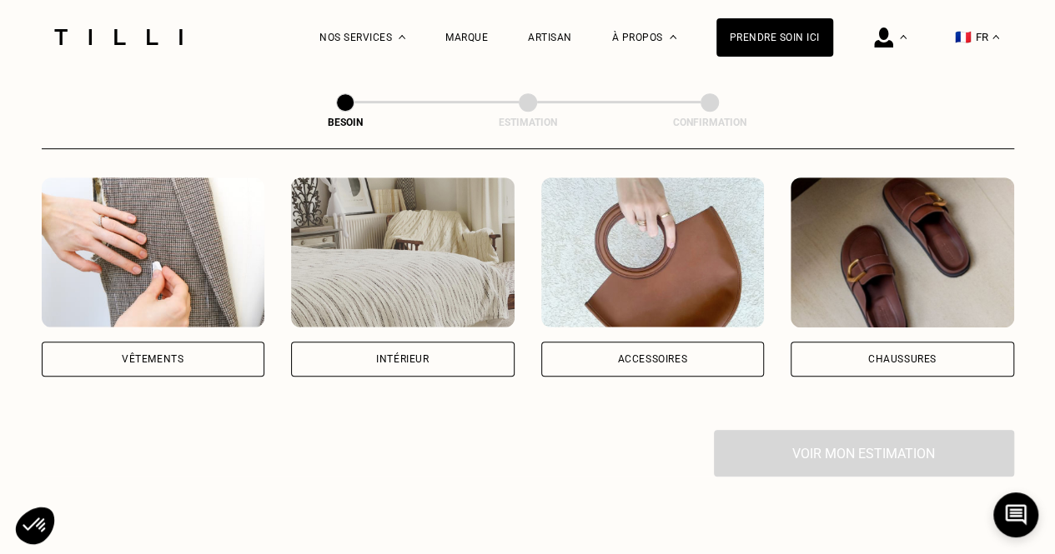
click at [149, 342] on div "Vêtements" at bounding box center [153, 359] width 223 height 35
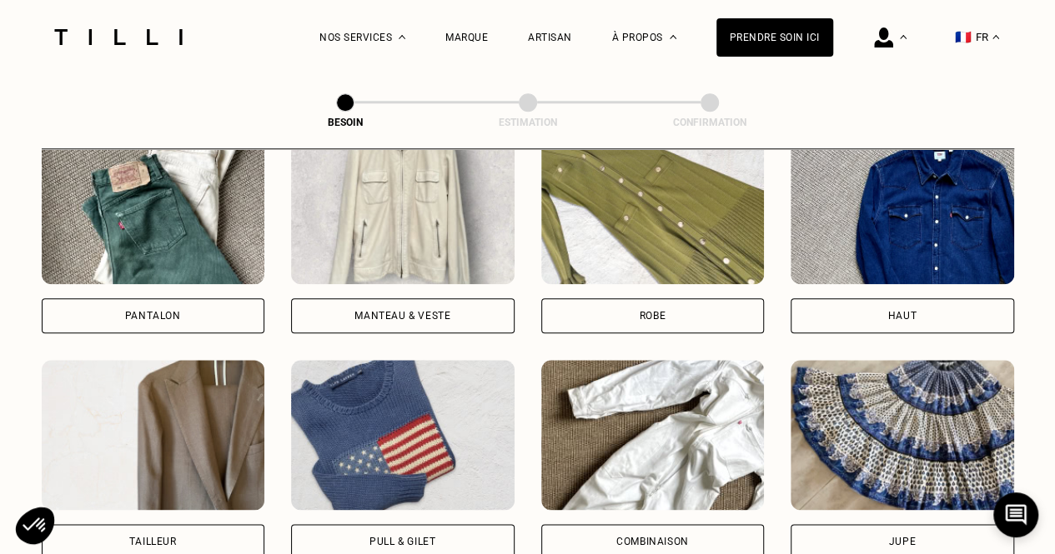
scroll to position [840, 0]
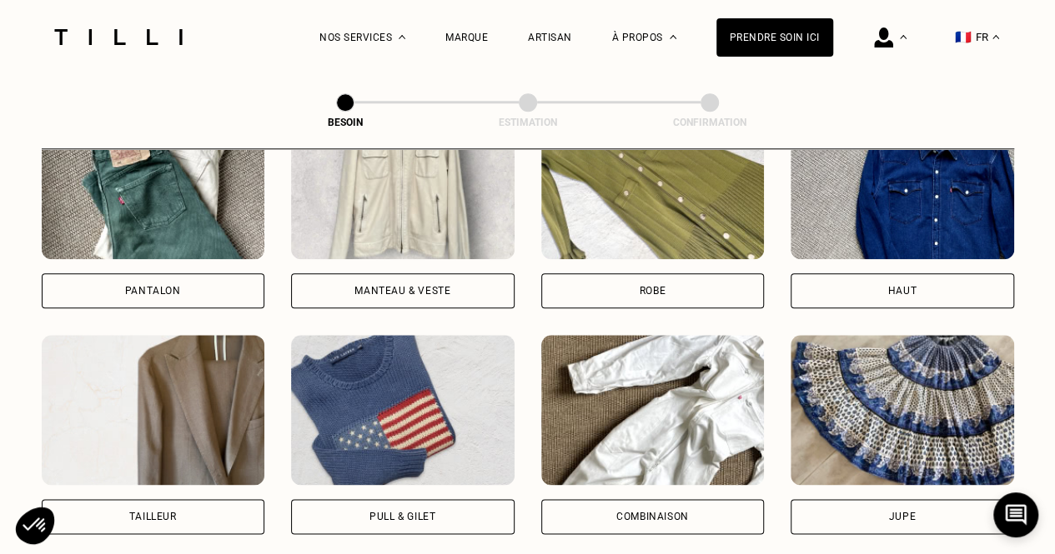
click at [984, 273] on div "Haut" at bounding box center [901, 290] width 223 height 35
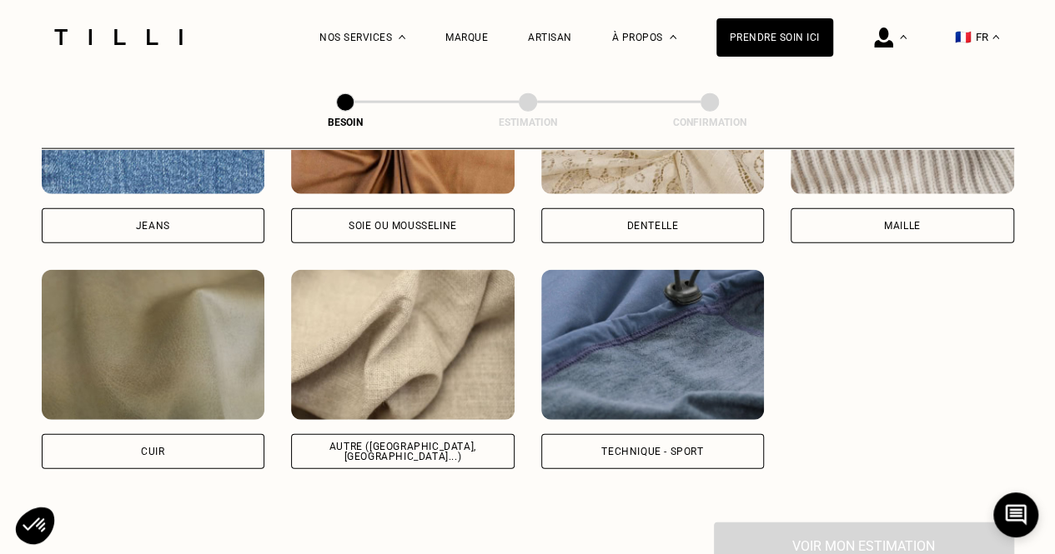
scroll to position [1915, 0]
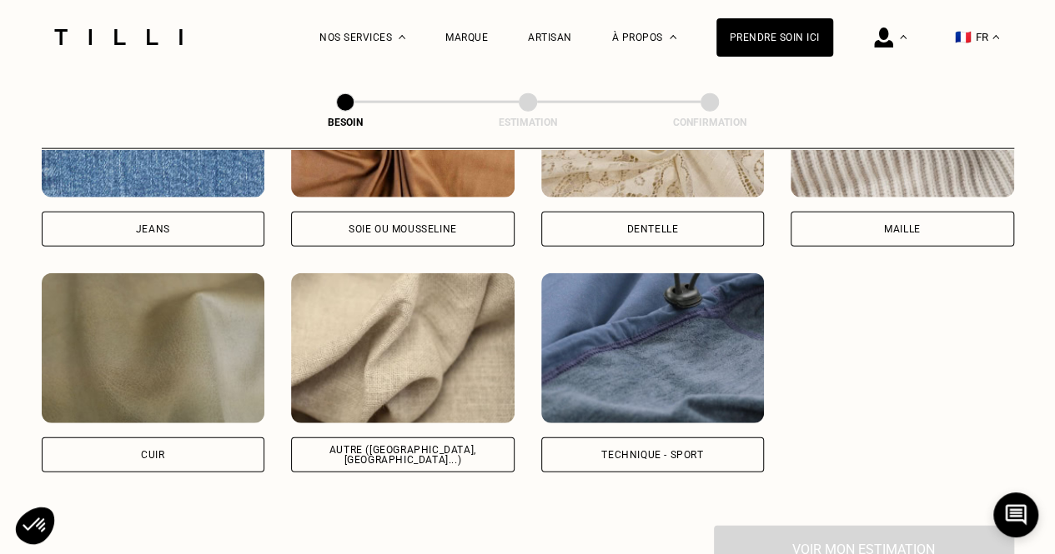
click at [383, 389] on img at bounding box center [402, 348] width 223 height 150
select select "FR"
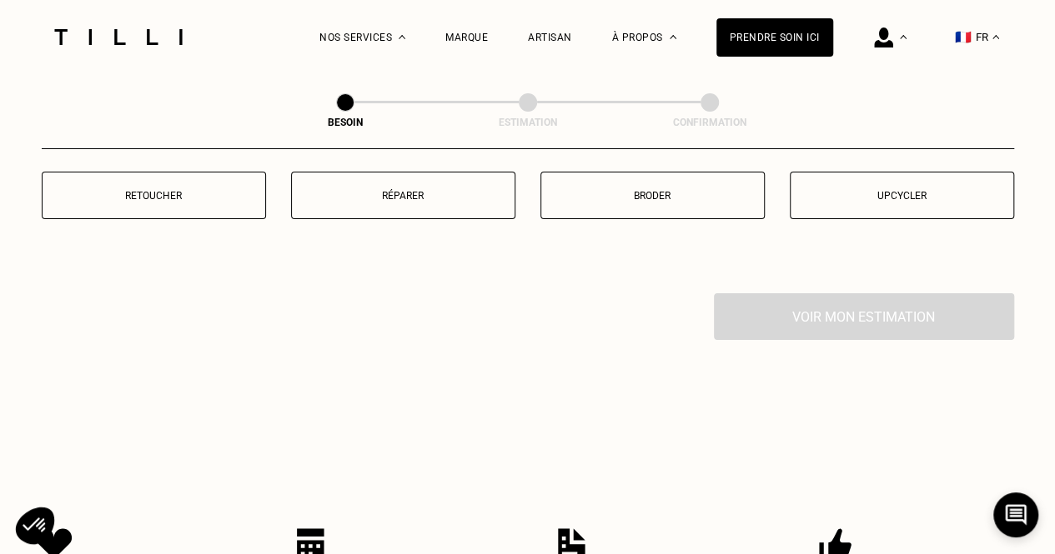
scroll to position [2949, 0]
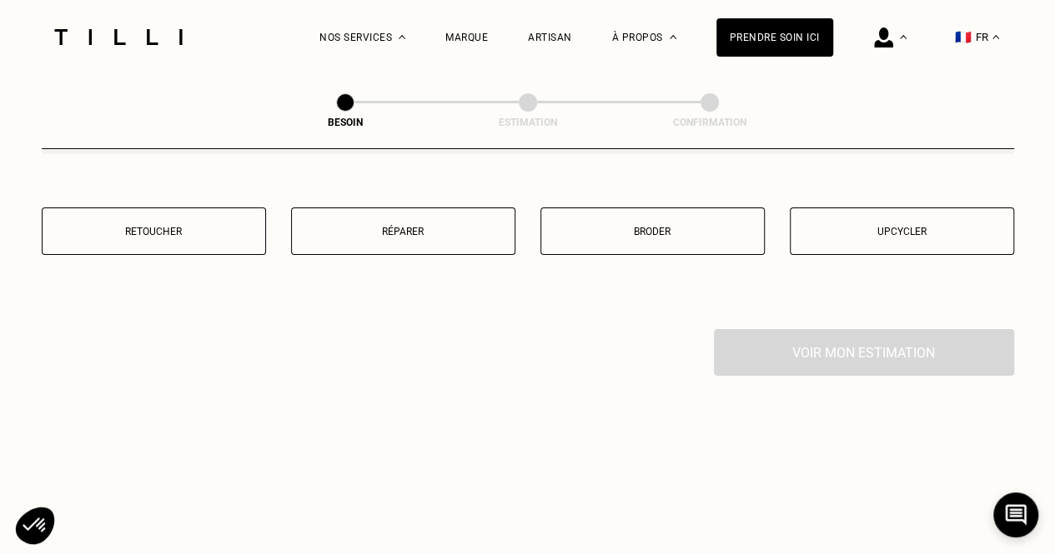
click at [495, 243] on button "Réparer" at bounding box center [403, 232] width 224 height 48
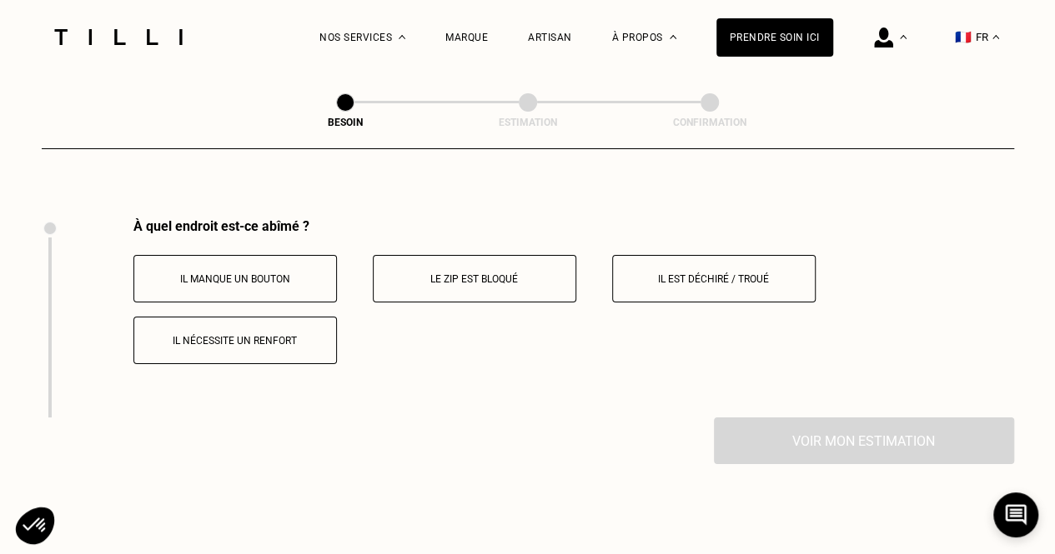
scroll to position [3081, 0]
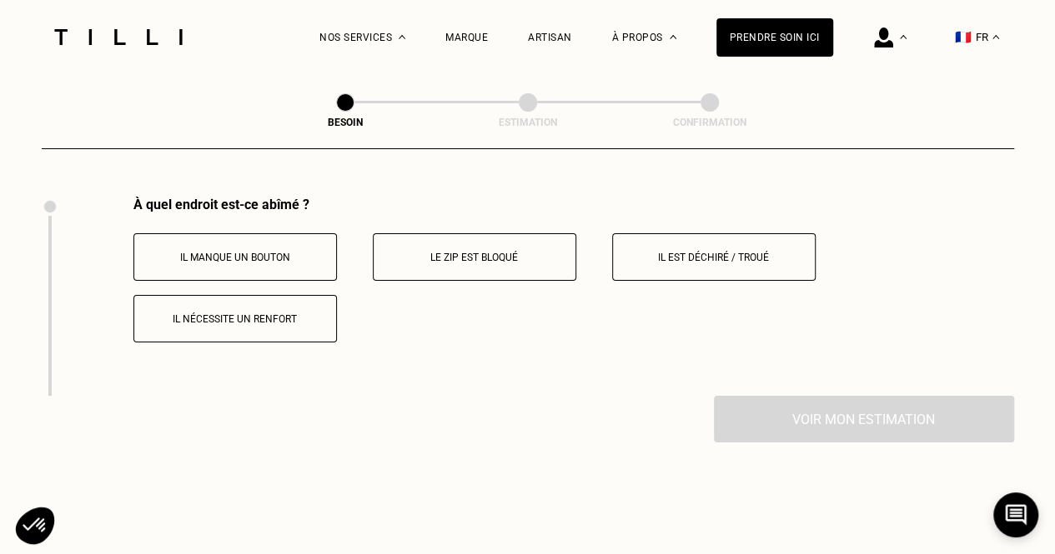
click at [700, 252] on p "Il est déchiré / troué" at bounding box center [713, 258] width 185 height 12
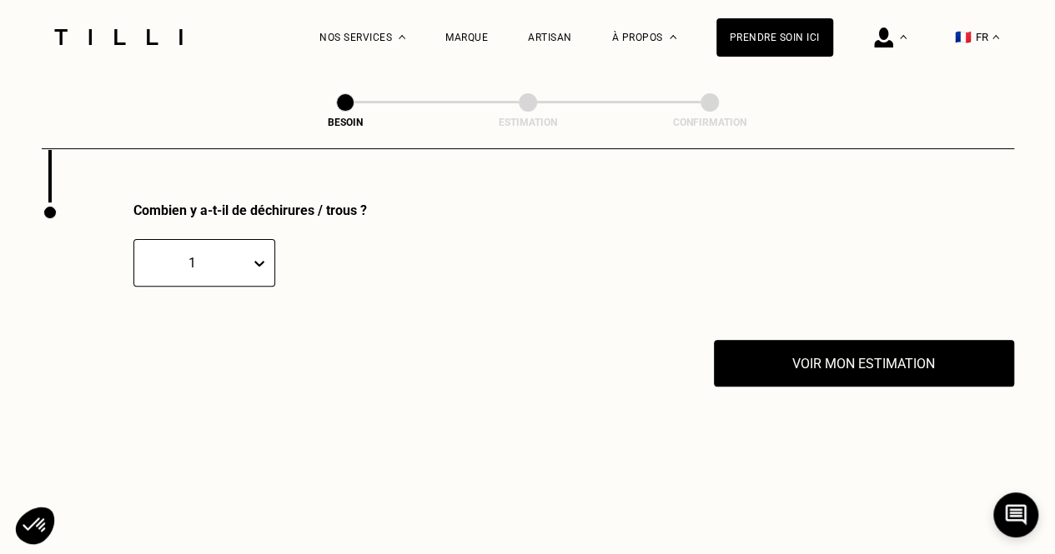
scroll to position [3280, 0]
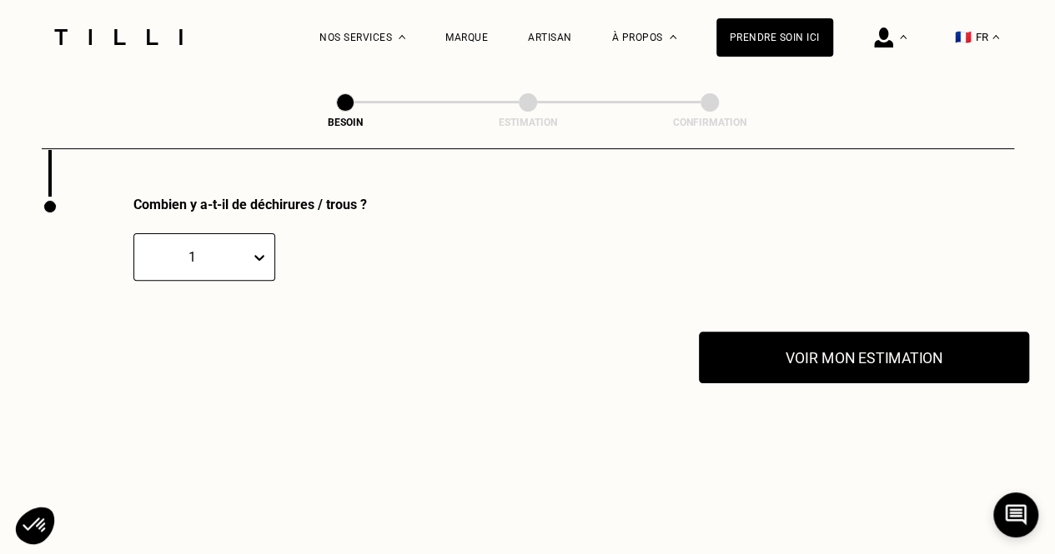
click at [884, 363] on button "Voir mon estimation" at bounding box center [864, 358] width 330 height 52
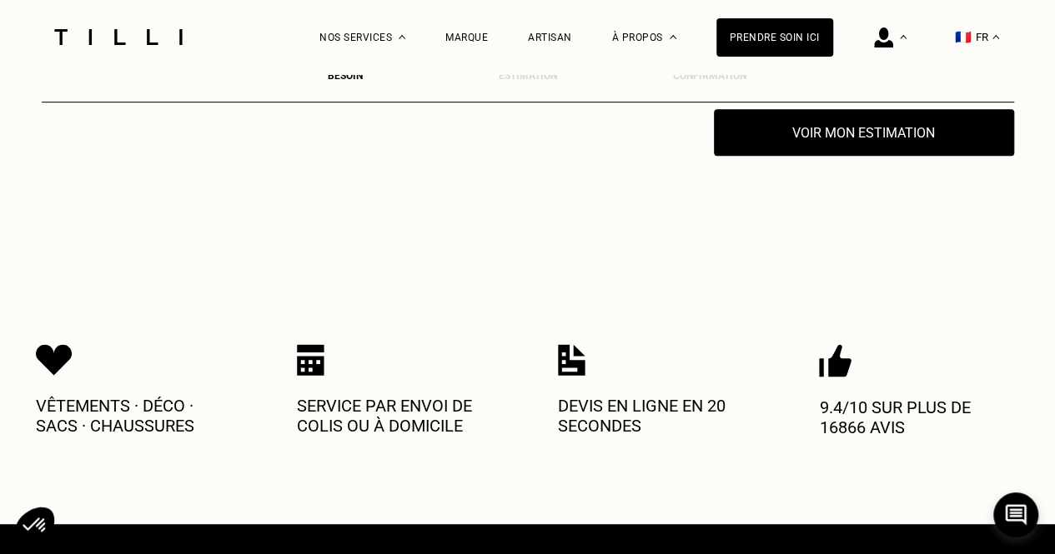
scroll to position [3114, 0]
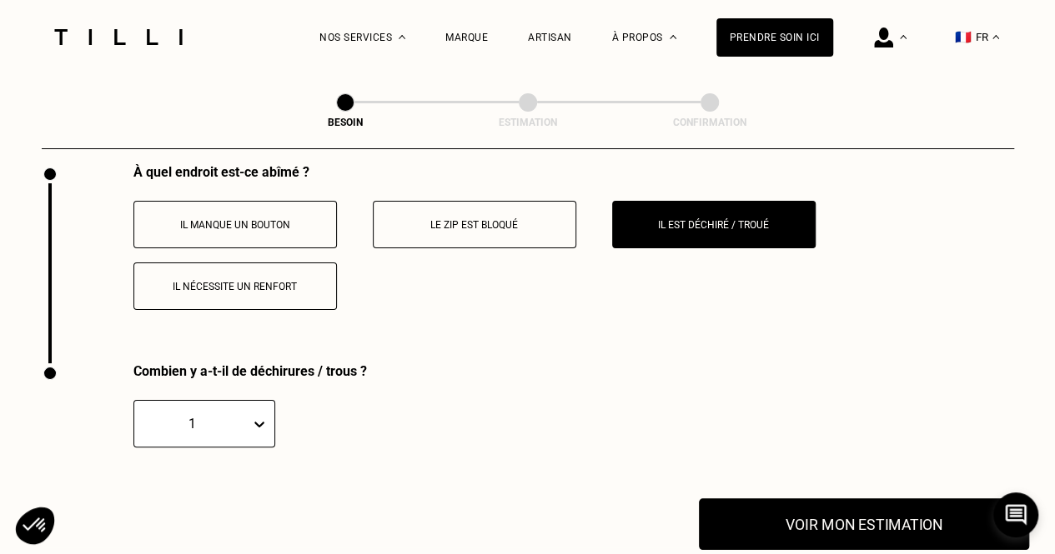
click at [919, 505] on button "Voir mon estimation" at bounding box center [864, 525] width 330 height 52
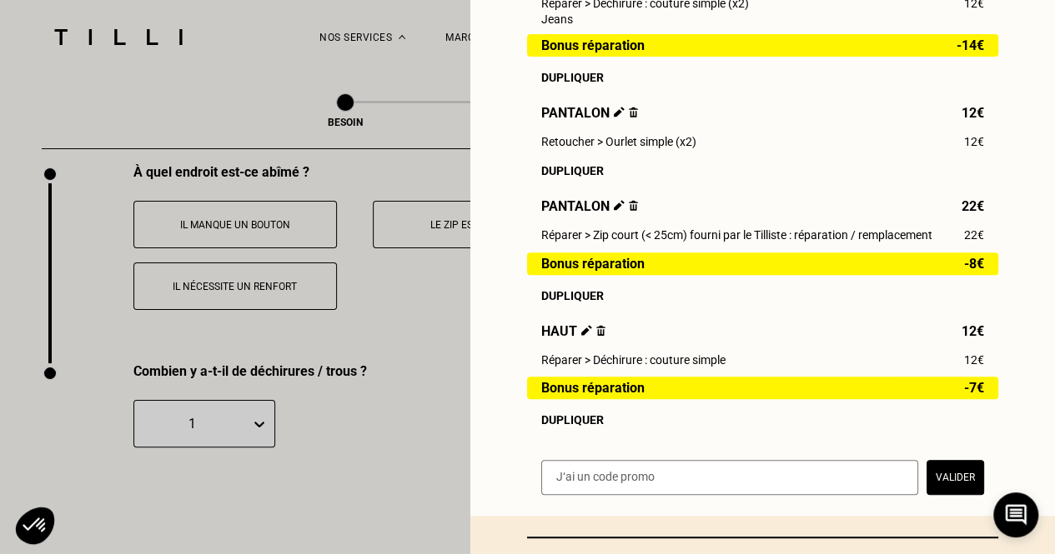
scroll to position [348, 0]
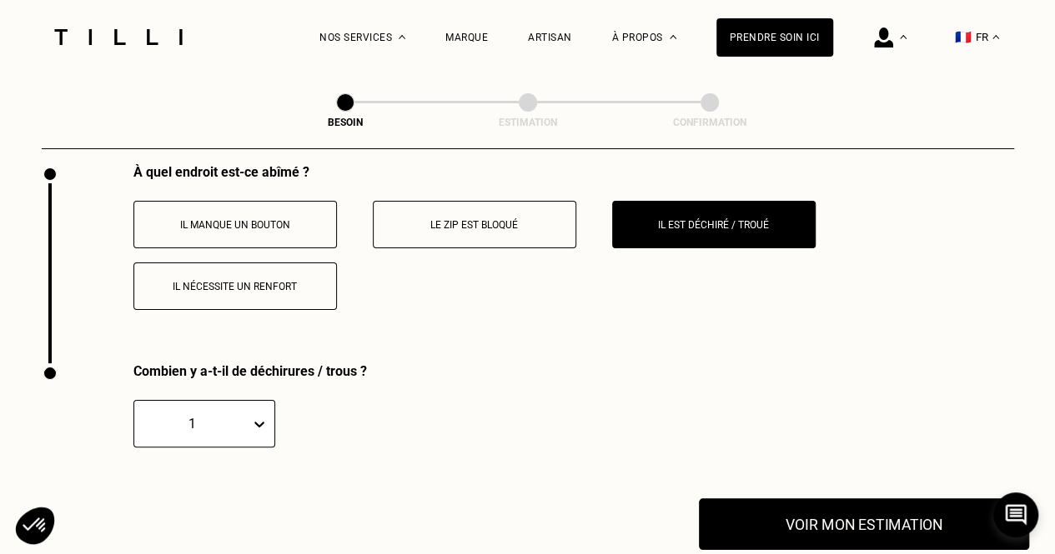
click at [949, 506] on button "Voir mon estimation" at bounding box center [864, 525] width 330 height 52
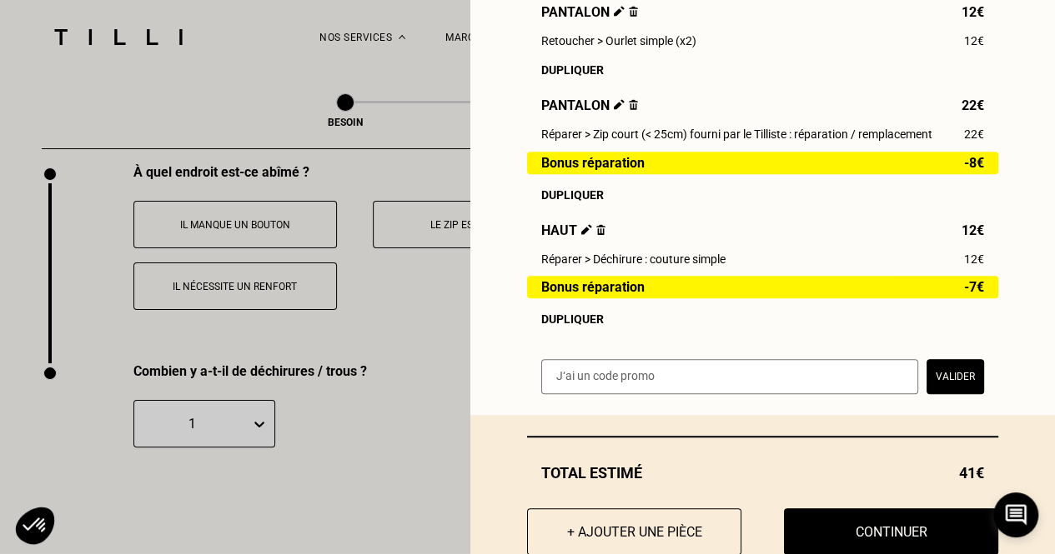
scroll to position [469, 0]
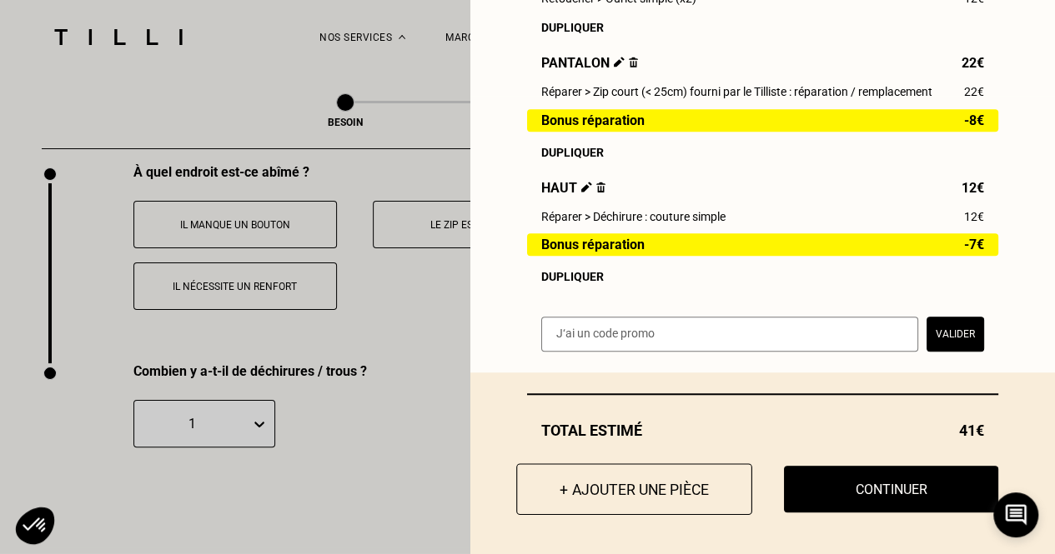
click at [697, 497] on button "+ Ajouter une pièce" at bounding box center [634, 489] width 236 height 52
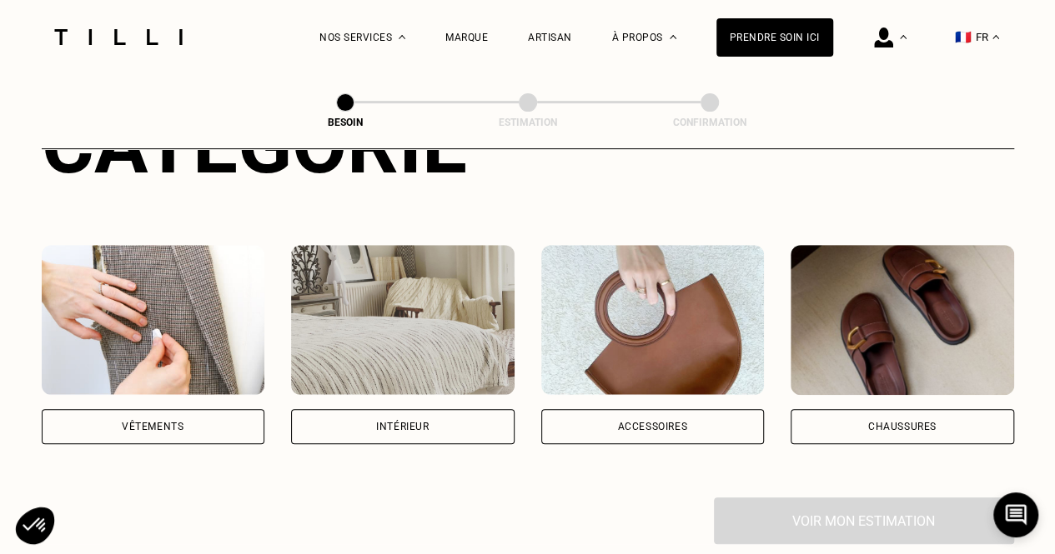
scroll to position [265, 0]
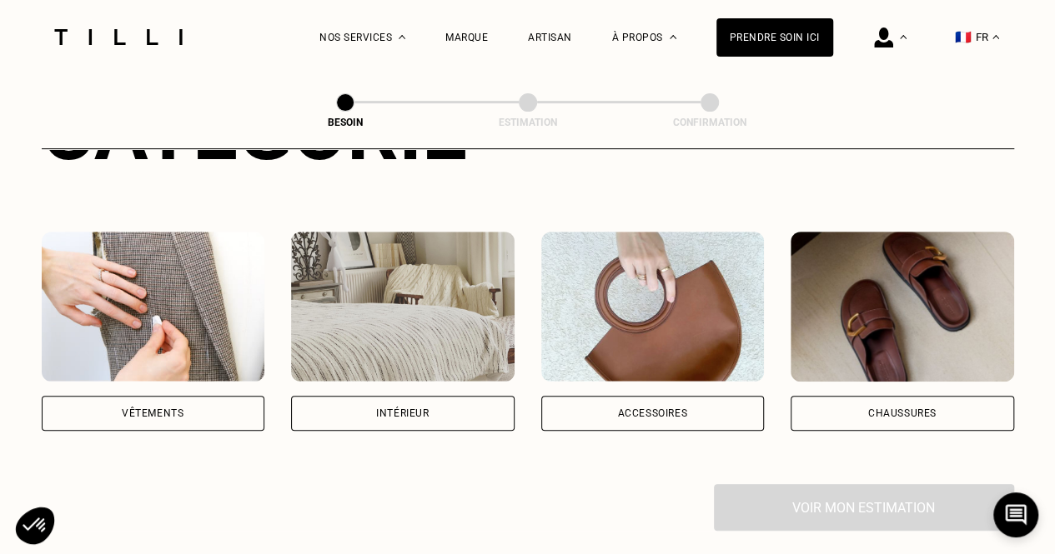
click at [205, 401] on div "Vêtements" at bounding box center [153, 413] width 223 height 35
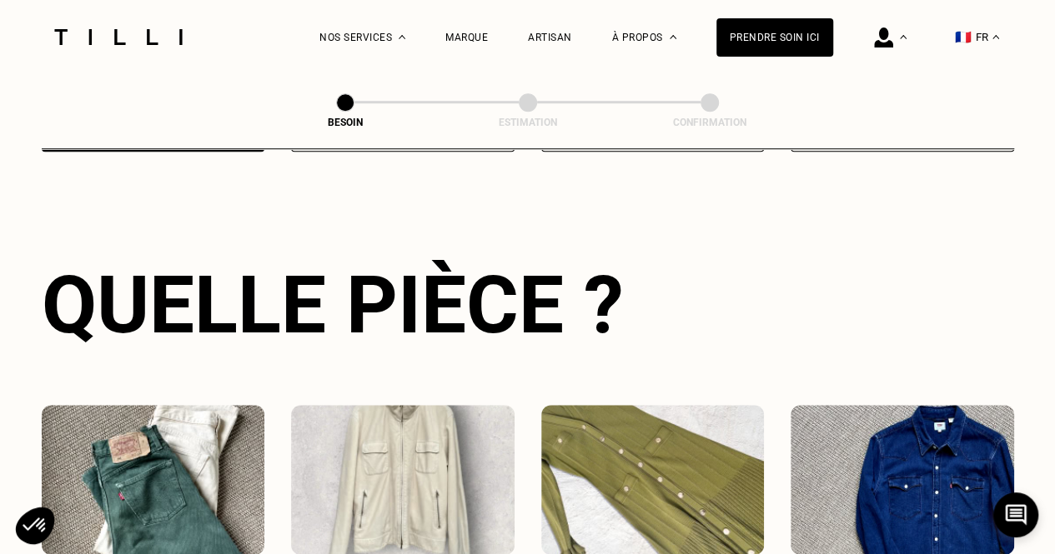
scroll to position [545, 0]
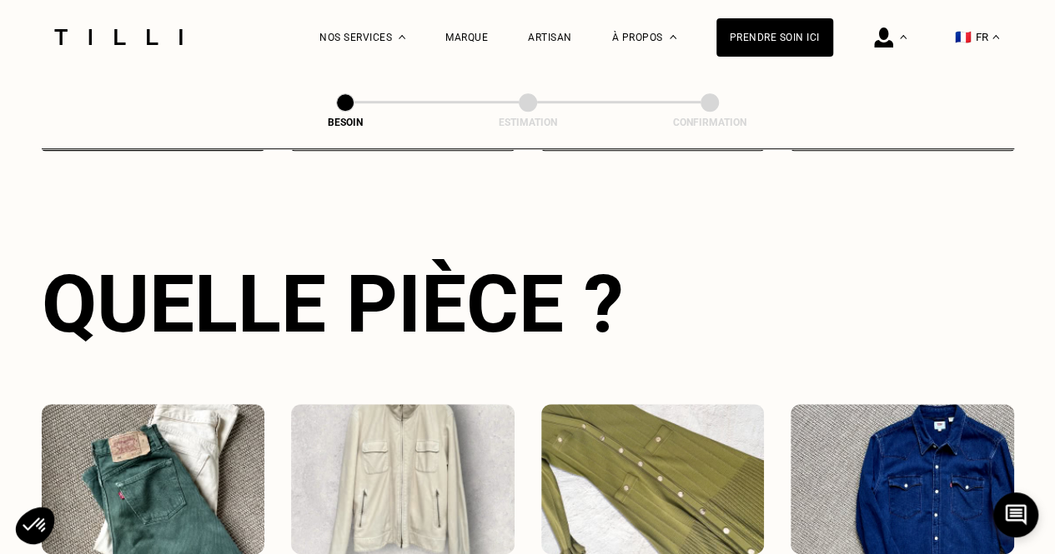
click at [729, 436] on img at bounding box center [652, 479] width 223 height 150
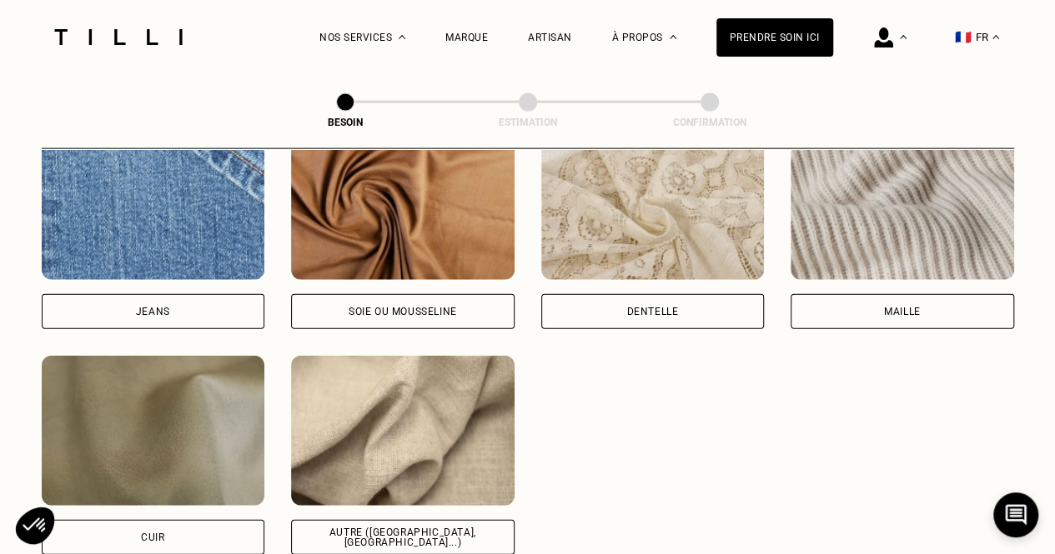
scroll to position [1829, 0]
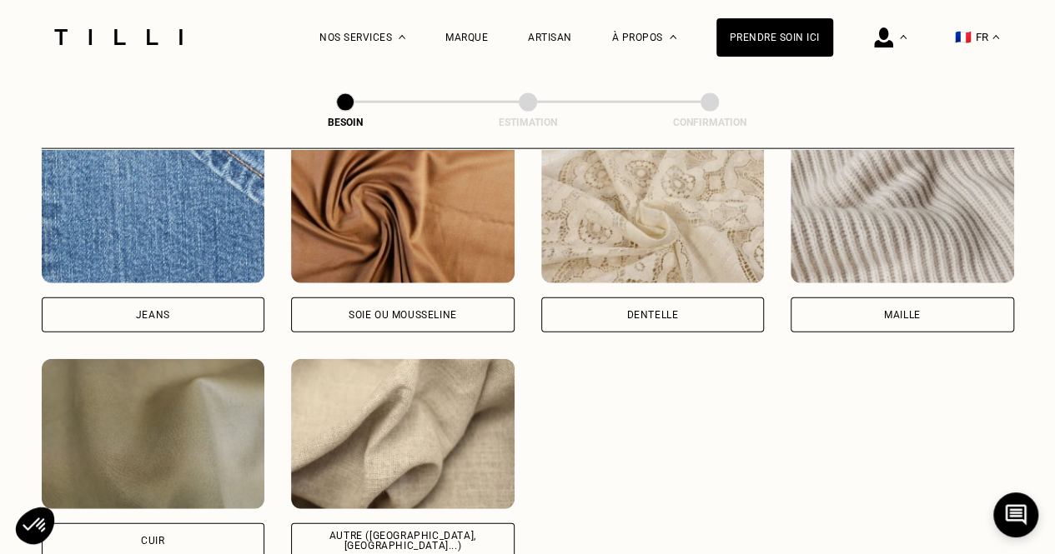
click at [447, 524] on div "Autre ([GEOGRAPHIC_DATA], [GEOGRAPHIC_DATA]...)" at bounding box center [402, 541] width 223 height 35
select select "FR"
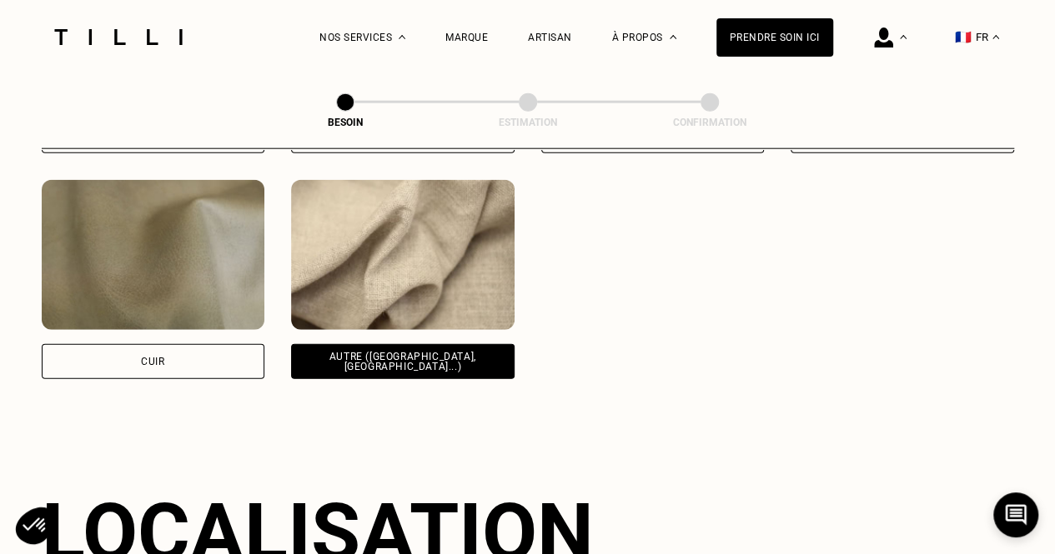
scroll to position [2239, 0]
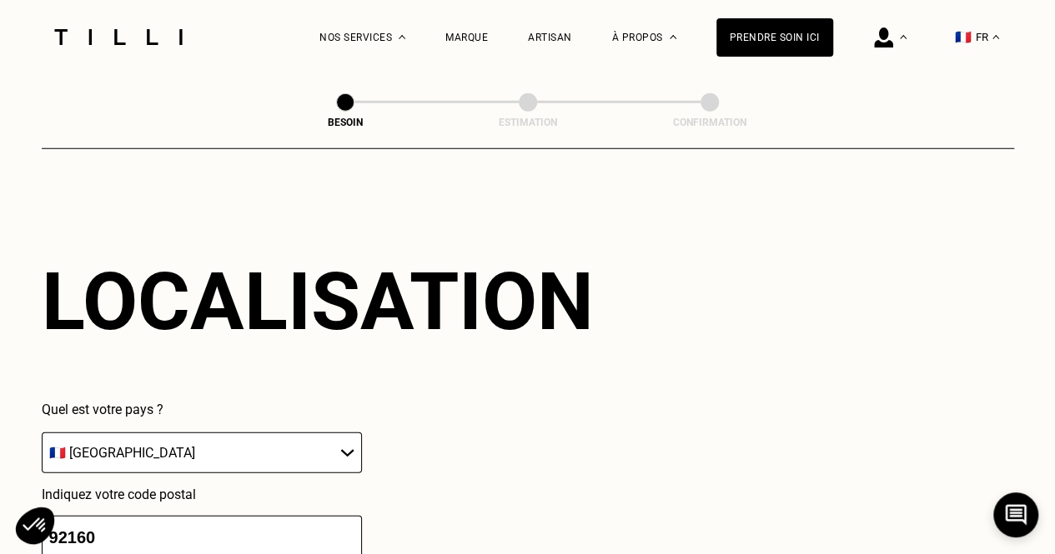
drag, startPoint x: 1052, startPoint y: 321, endPoint x: 1059, endPoint y: 341, distance: 21.1
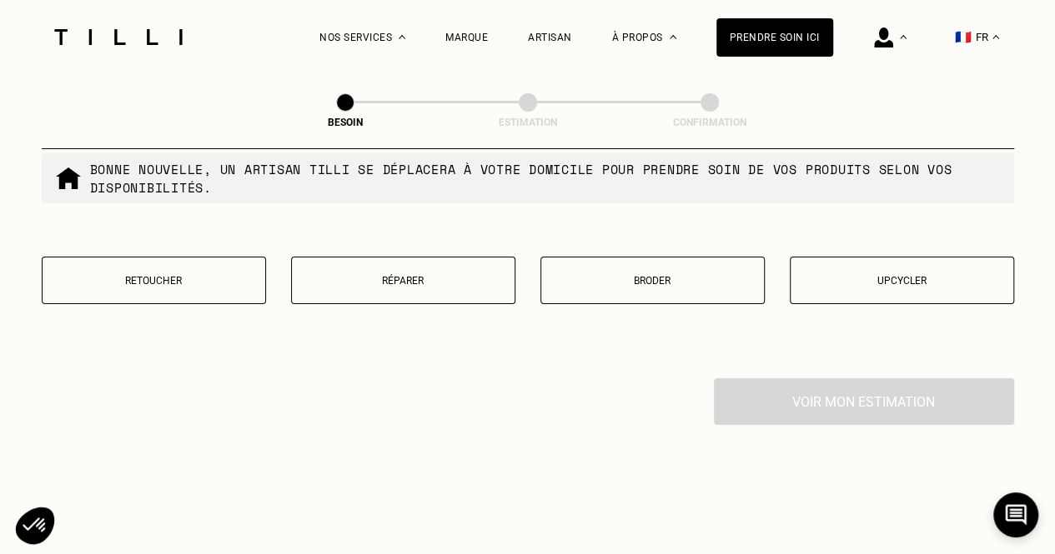
scroll to position [2881, 0]
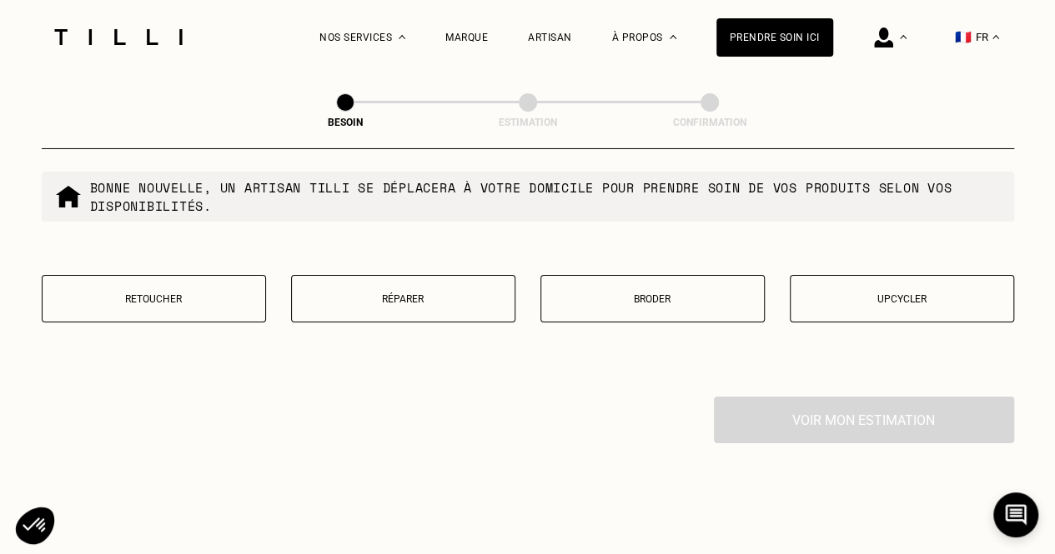
click at [338, 276] on button "Réparer" at bounding box center [403, 299] width 224 height 48
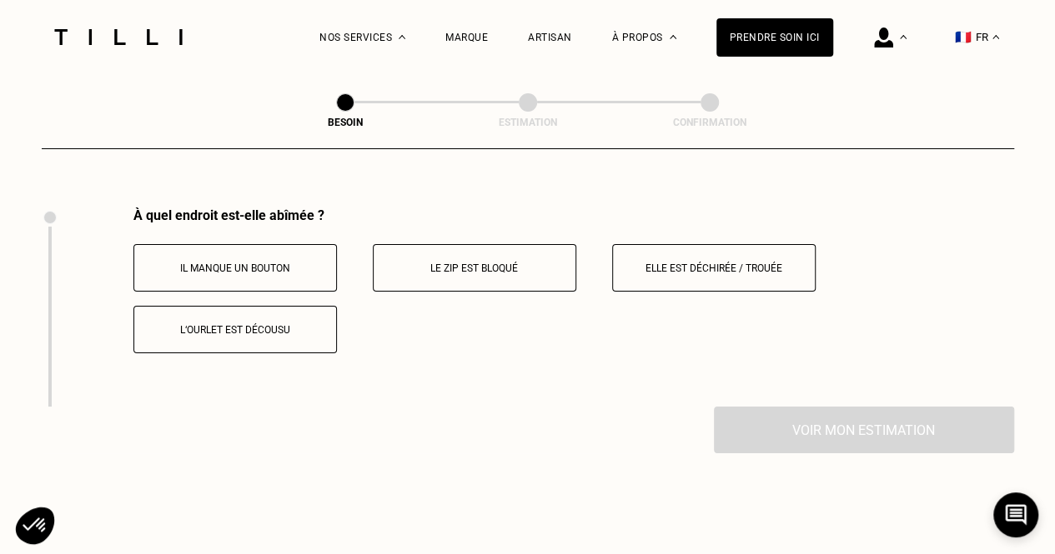
scroll to position [3081, 0]
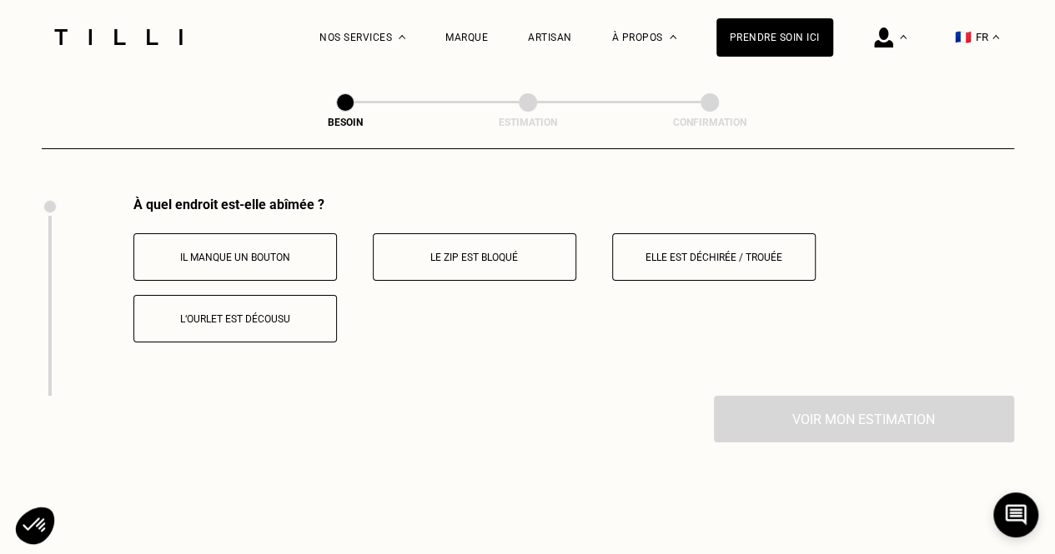
click at [739, 252] on p "Elle est déchirée / trouée" at bounding box center [713, 258] width 185 height 12
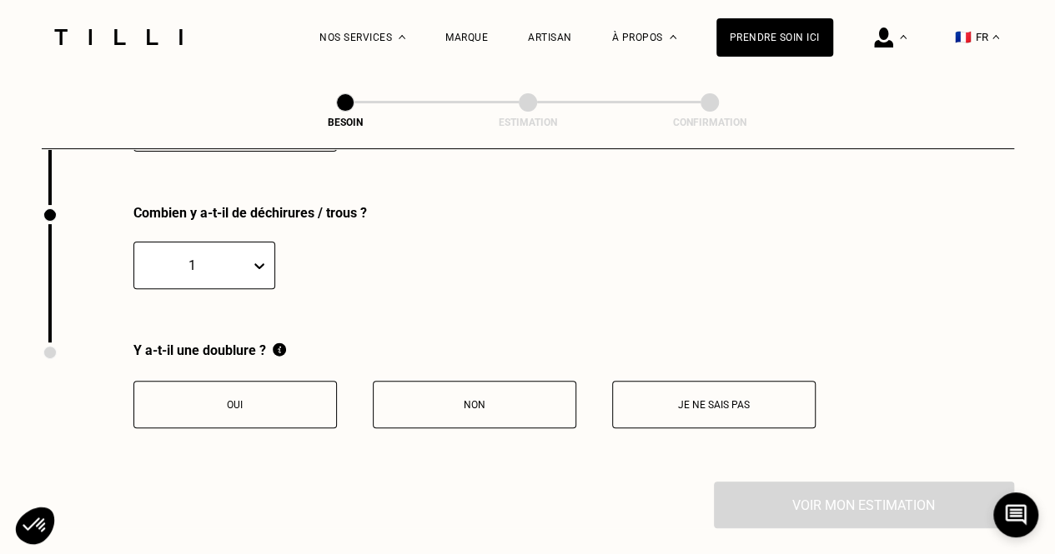
scroll to position [3280, 0]
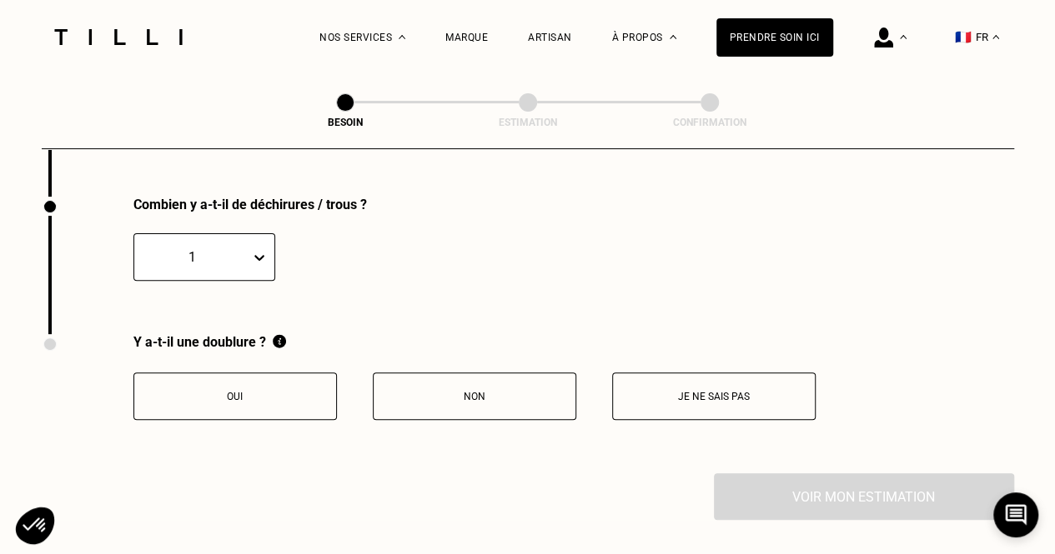
click at [461, 391] on p "Non" at bounding box center [474, 397] width 185 height 12
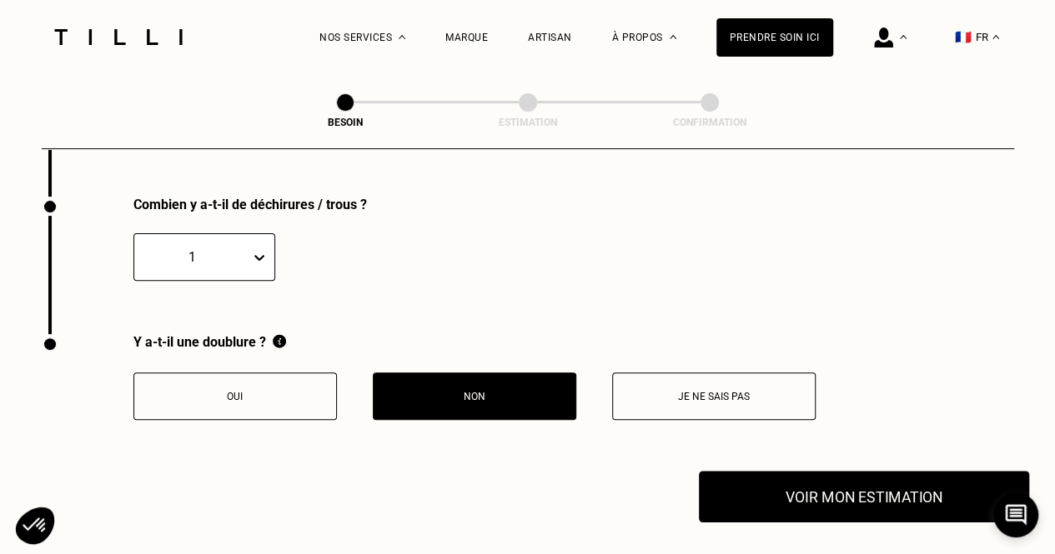
click at [774, 491] on button "Voir mon estimation" at bounding box center [864, 497] width 330 height 52
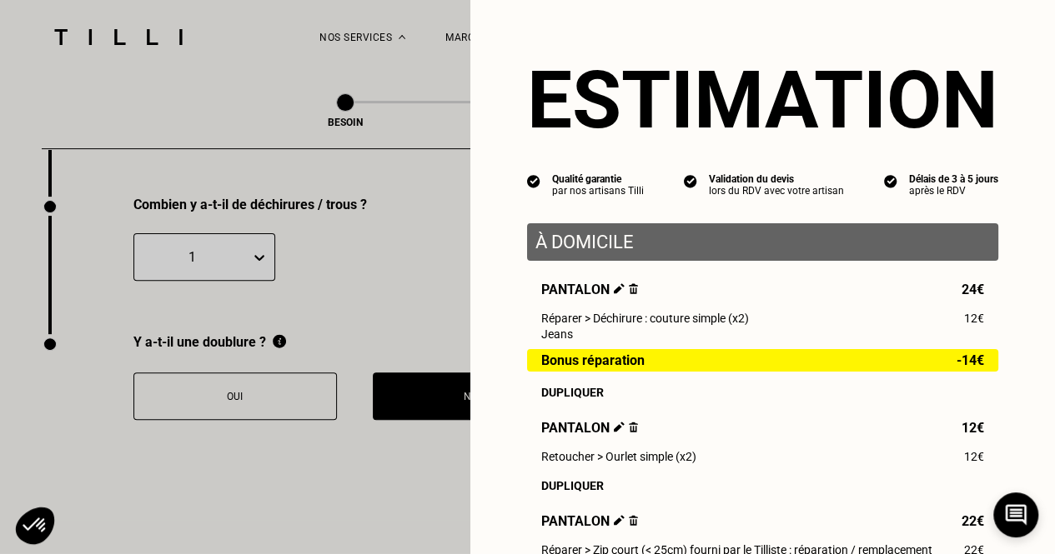
click at [774, 491] on div "Dupliquer" at bounding box center [762, 485] width 443 height 13
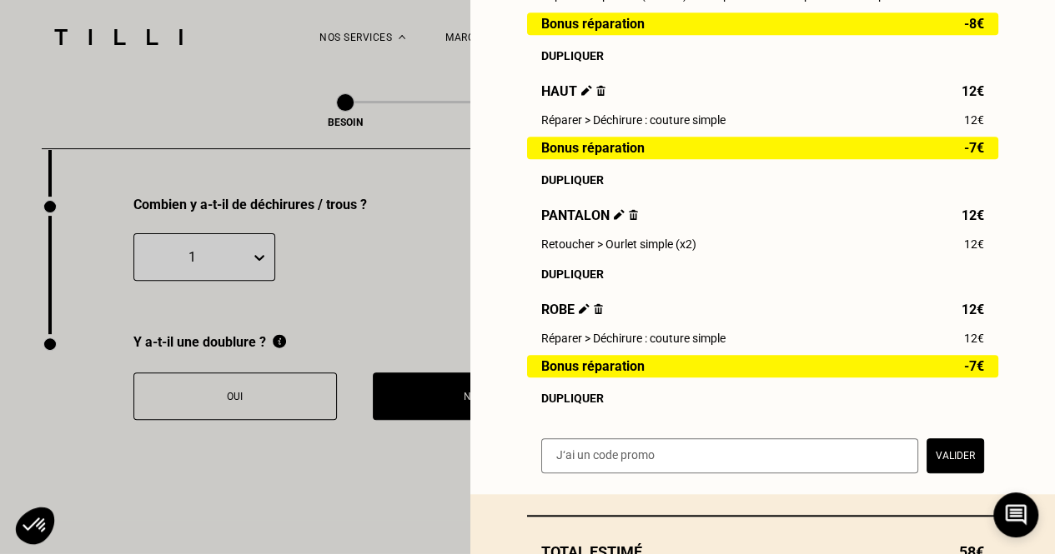
scroll to position [690, 0]
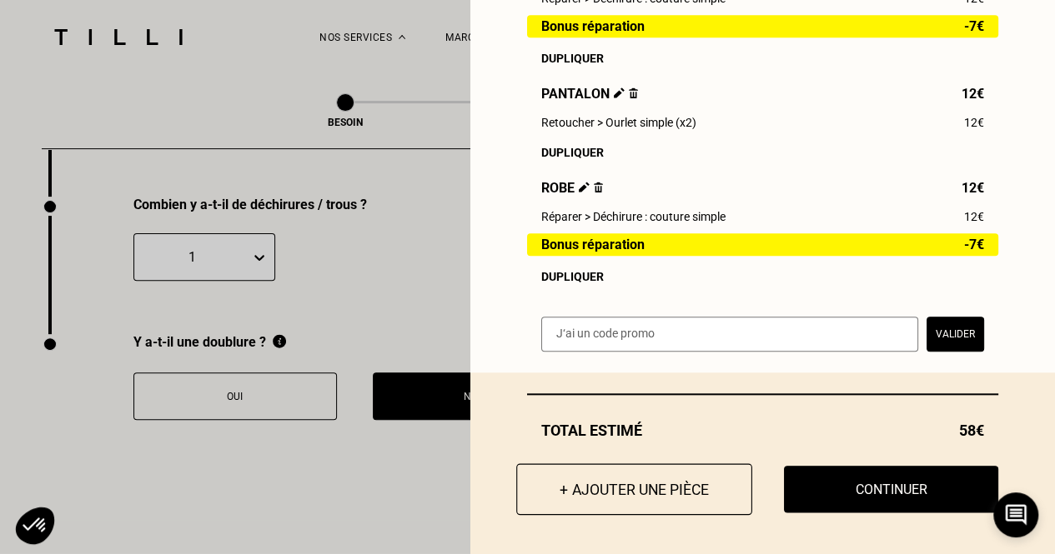
click at [689, 499] on button "+ Ajouter une pièce" at bounding box center [634, 489] width 236 height 52
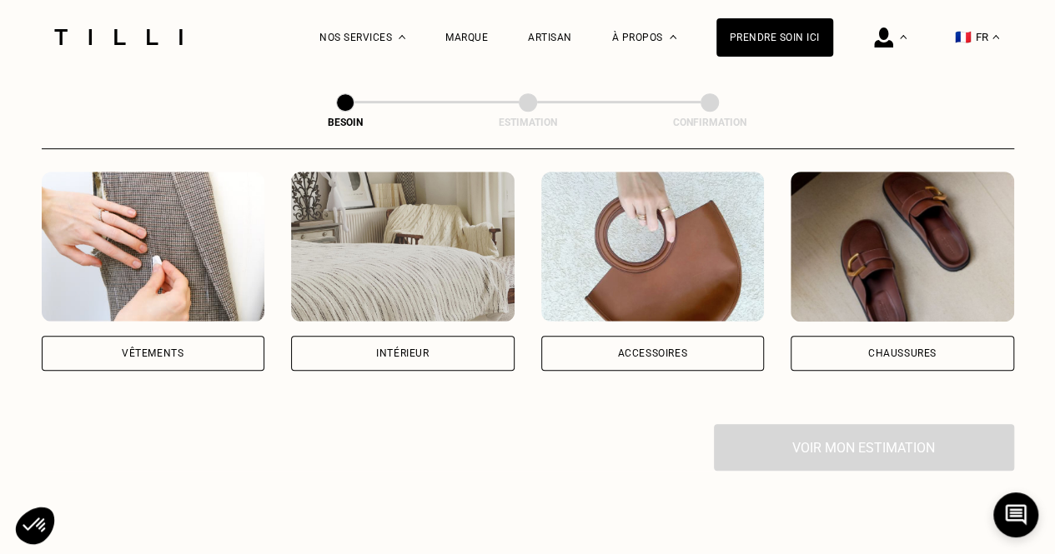
scroll to position [373, 0]
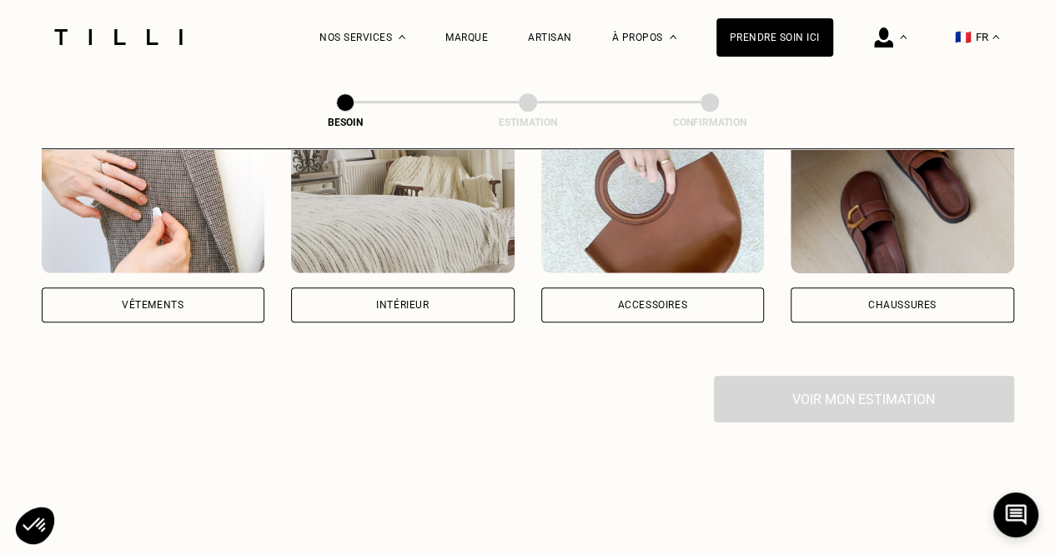
click at [180, 297] on div "Vêtements" at bounding box center [153, 305] width 223 height 35
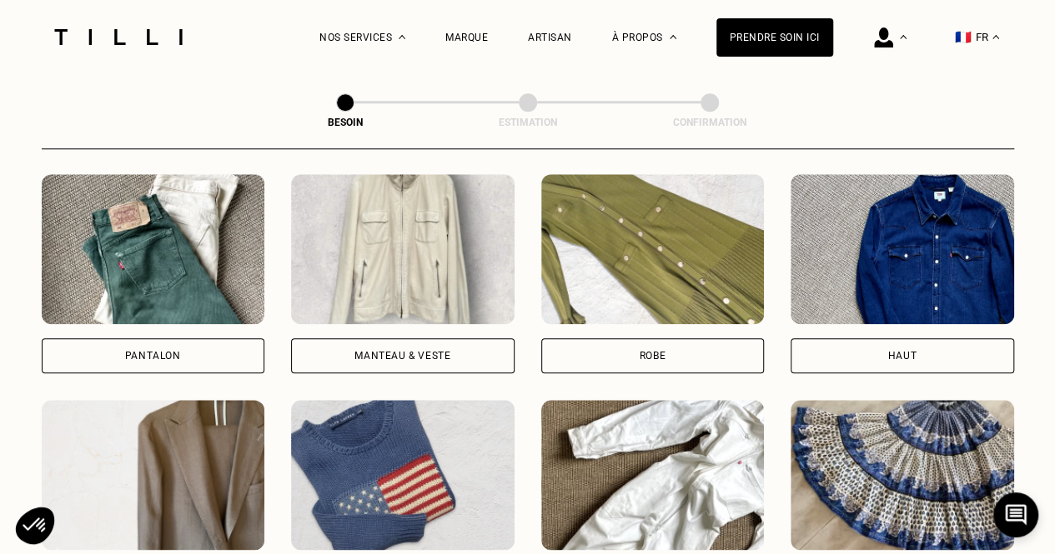
scroll to position [715, 0]
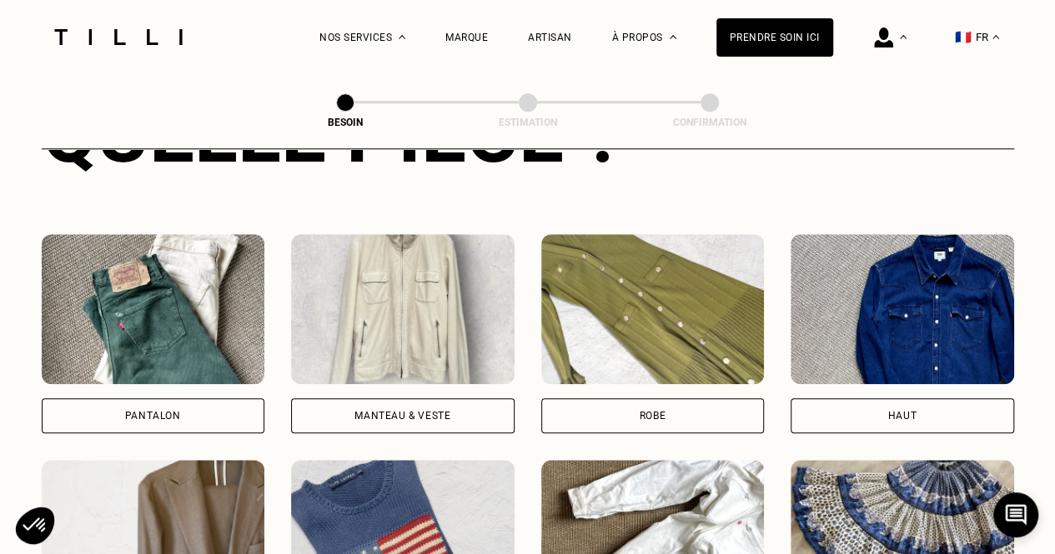
click at [238, 398] on div "Pantalon" at bounding box center [153, 415] width 223 height 35
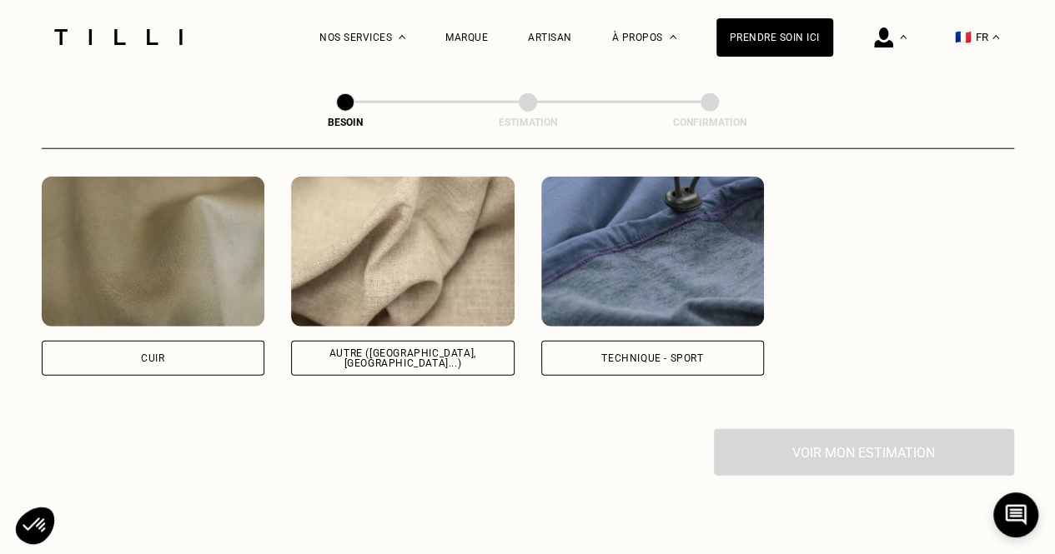
scroll to position [1904, 0]
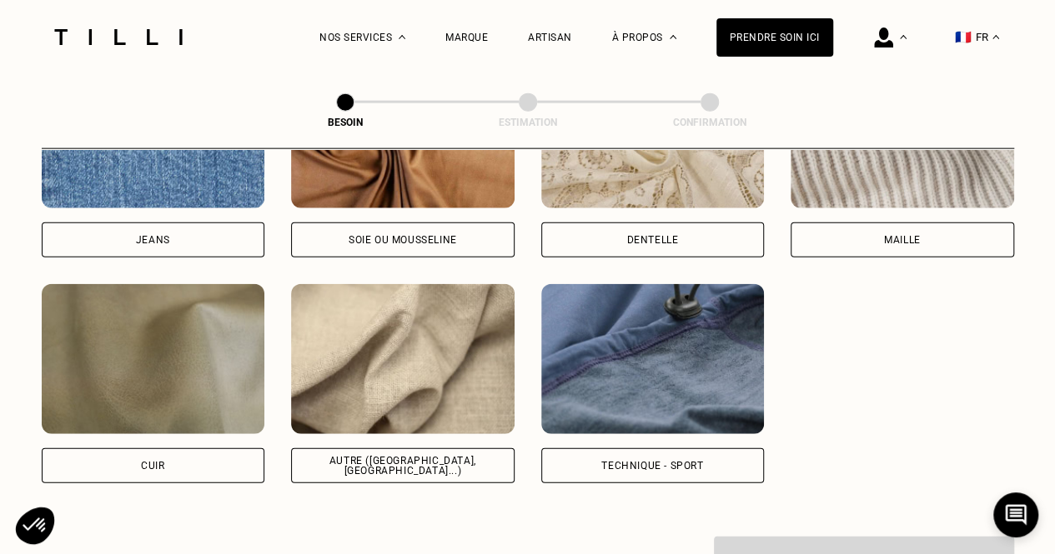
click at [450, 456] on div "Autre ([GEOGRAPHIC_DATA], [GEOGRAPHIC_DATA]...)" at bounding box center [402, 466] width 195 height 20
select select "FR"
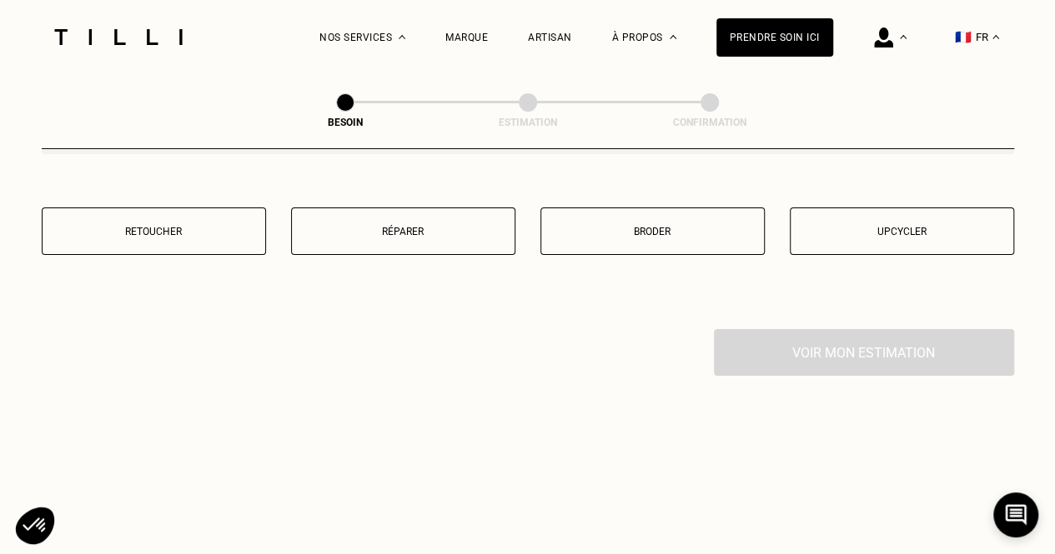
scroll to position [2939, 0]
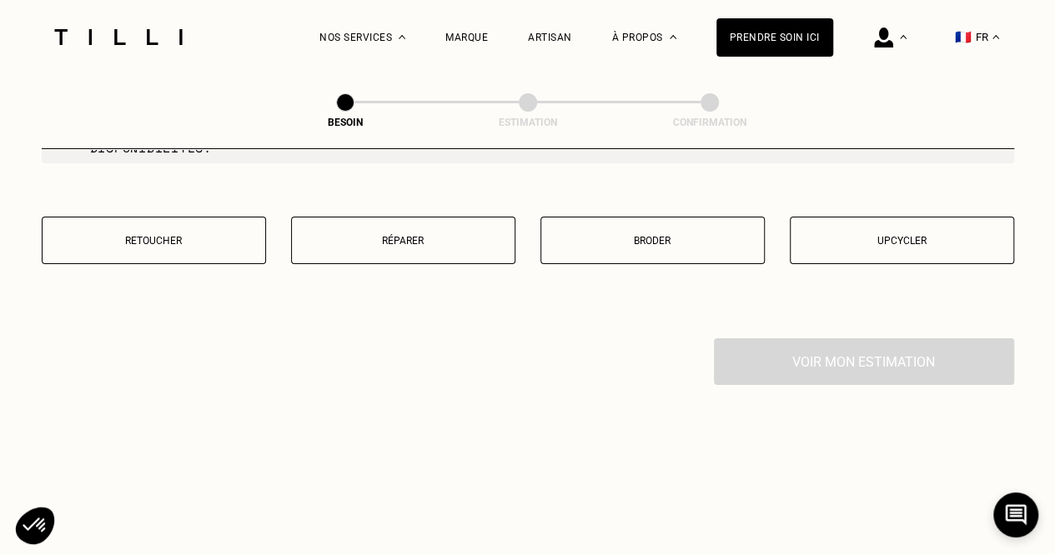
click at [474, 221] on button "Réparer" at bounding box center [403, 241] width 224 height 48
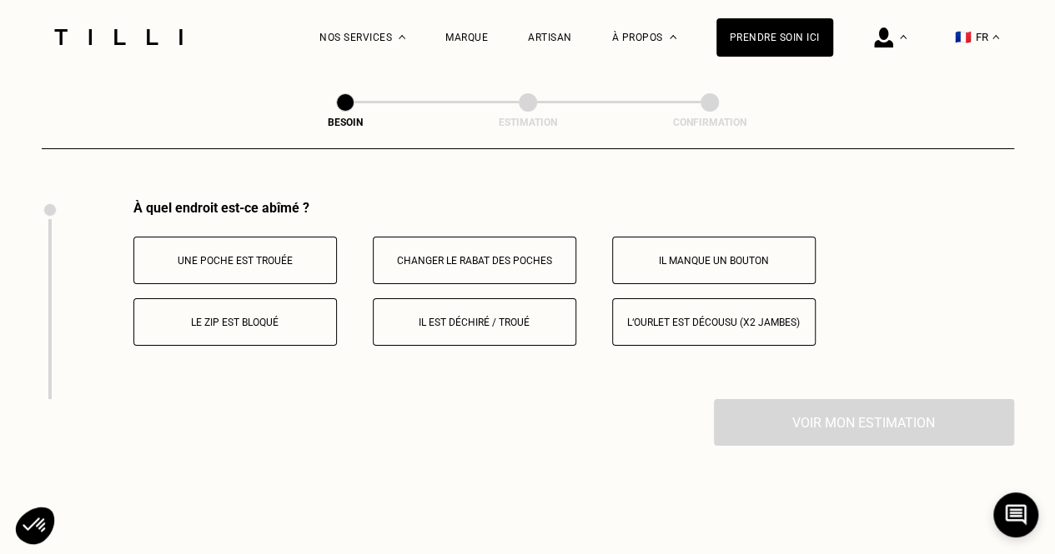
scroll to position [3081, 0]
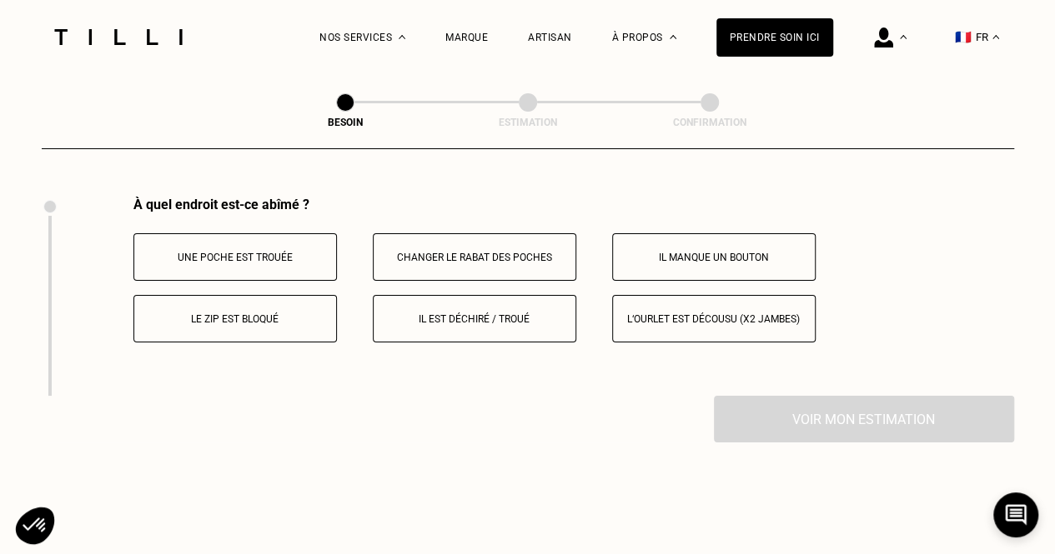
click at [685, 316] on button "L‘ourlet est décousu (x2 jambes)" at bounding box center [713, 319] width 203 height 48
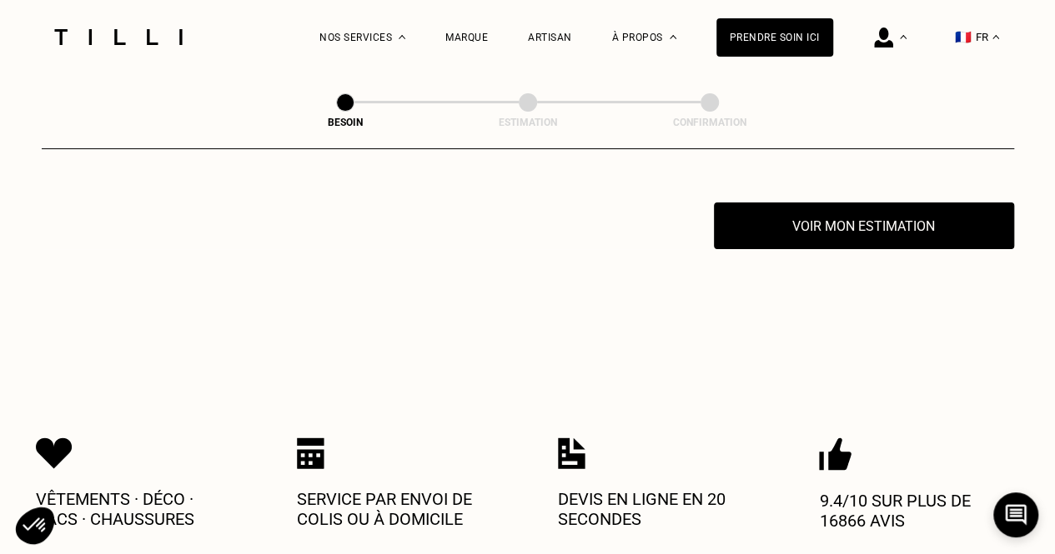
scroll to position [3280, 0]
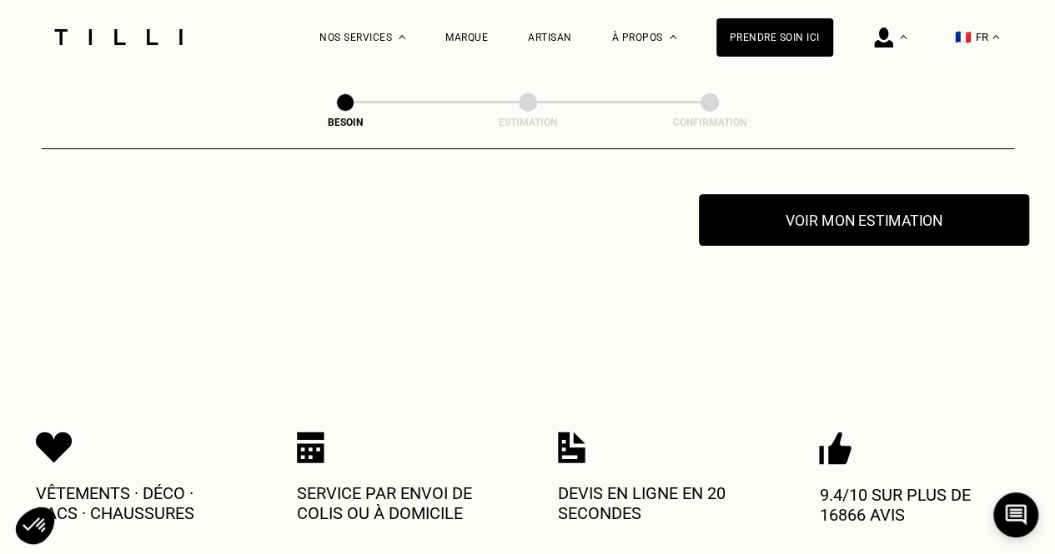
click at [817, 218] on button "Voir mon estimation" at bounding box center [864, 220] width 330 height 52
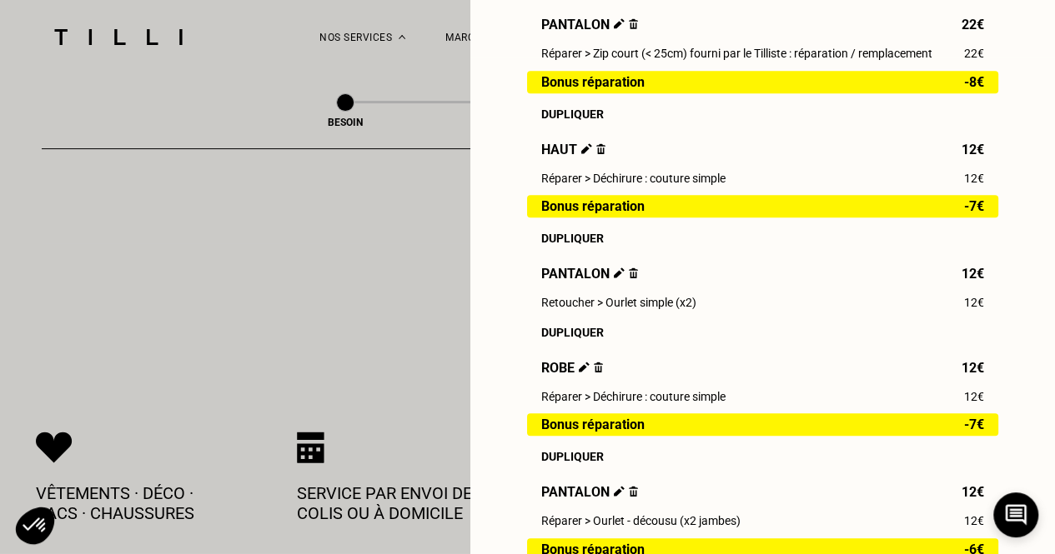
scroll to position [815, 0]
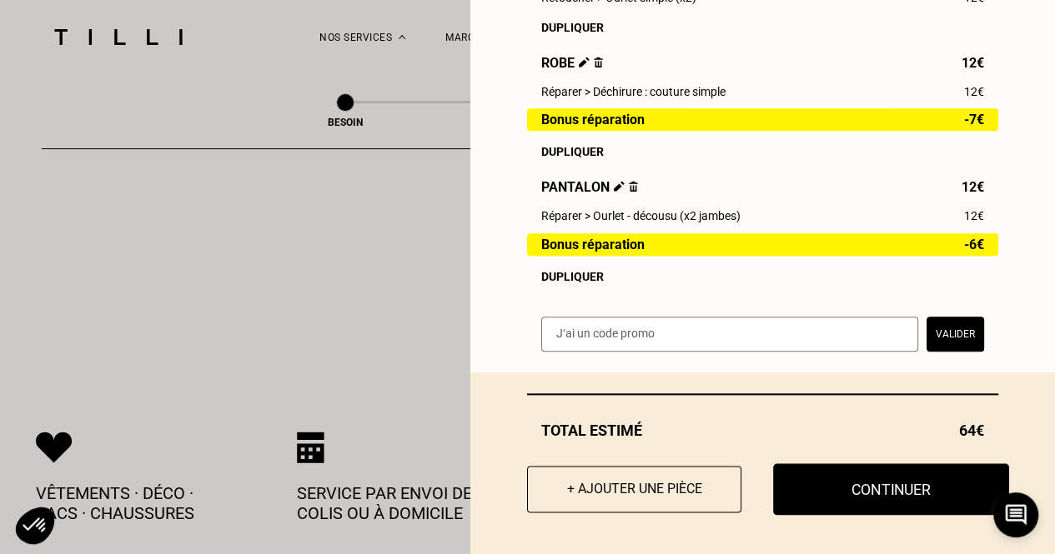
click at [901, 499] on button "Continuer" at bounding box center [891, 489] width 236 height 52
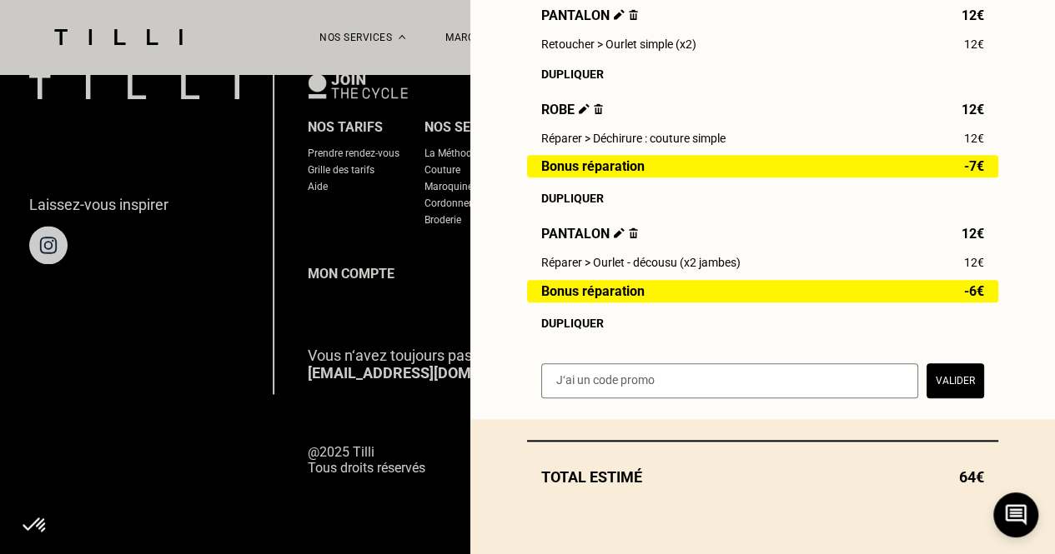
scroll to position [1135, 0]
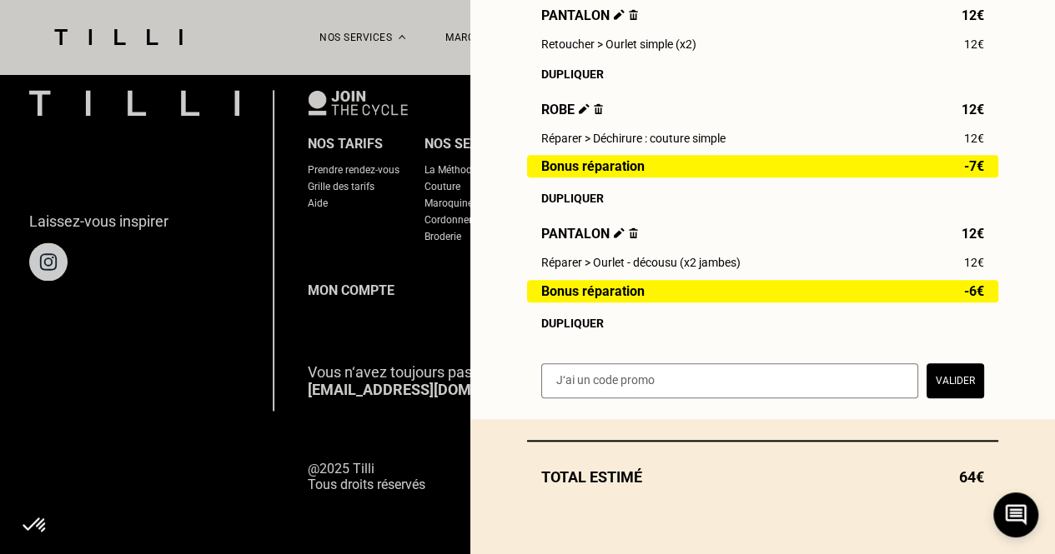
select select "FR"
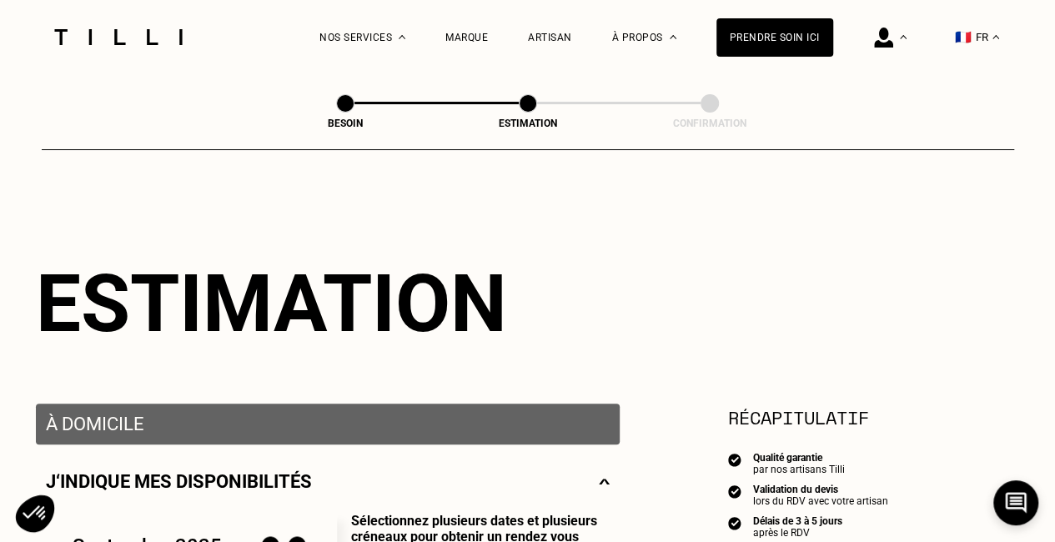
type input "06 65 69 18 90"
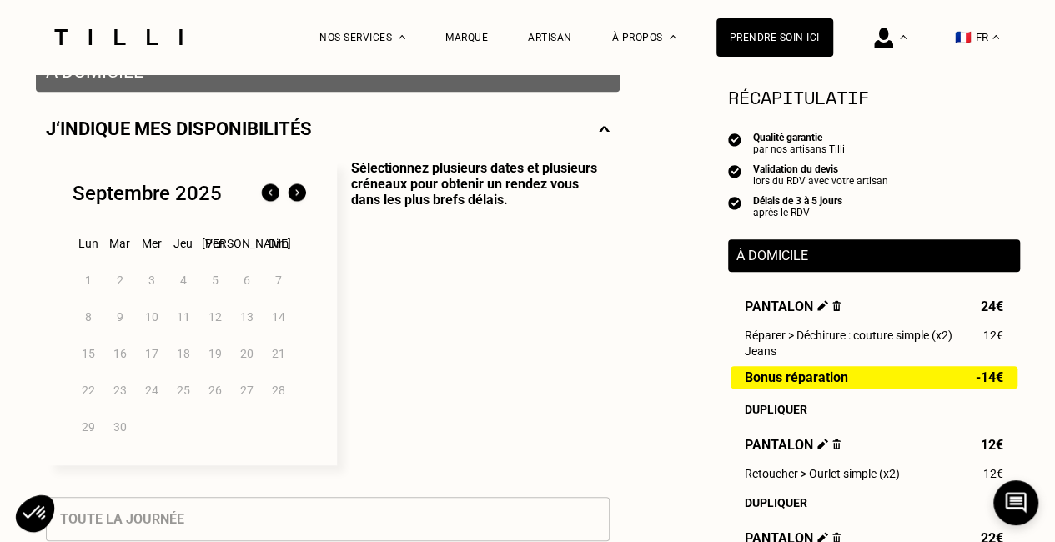
scroll to position [374, 0]
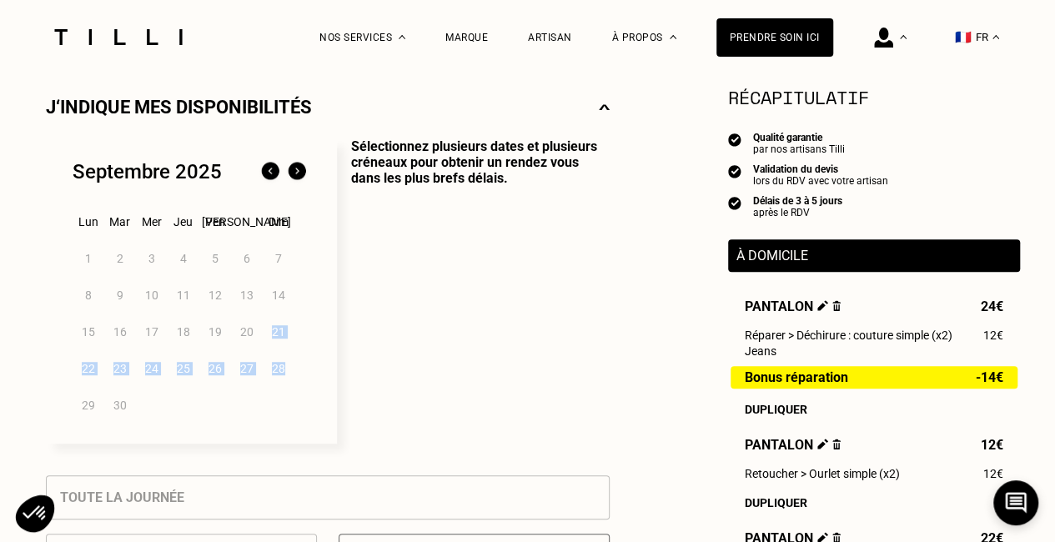
drag, startPoint x: 265, startPoint y: 344, endPoint x: 331, endPoint y: 349, distance: 66.0
click at [330, 350] on div "[DATE] Lun Mar Mer Jeu Ven Sam Dim 1 2 3 4 5 6 7 8 9 10 11 12 13 14 15 16 17 18…" at bounding box center [191, 290] width 291 height 305
click at [354, 348] on p "Sélectionnez plusieurs dates et plusieurs créneaux pour obtenir un rendez vous …" at bounding box center [473, 290] width 273 height 305
click at [298, 184] on img at bounding box center [296, 171] width 27 height 27
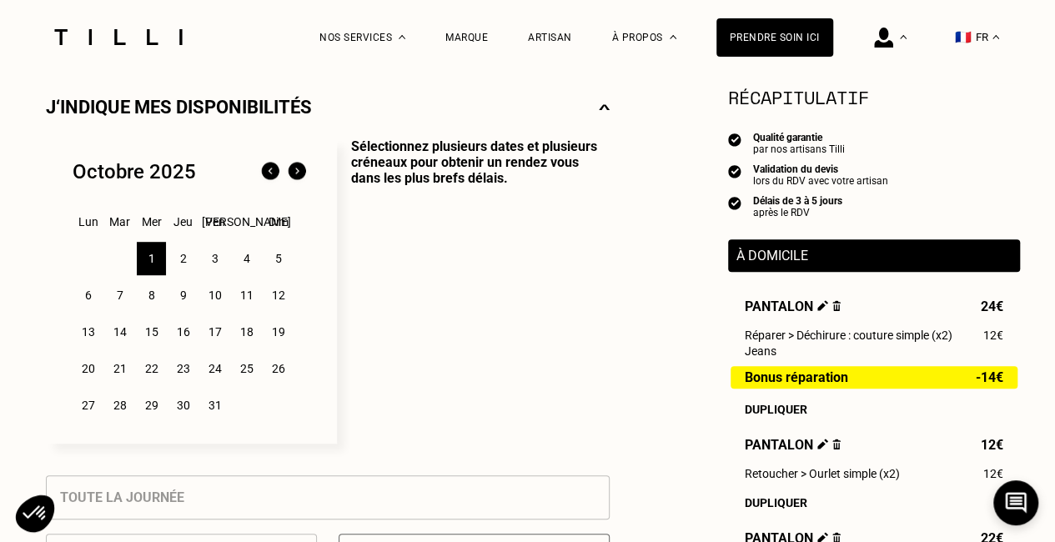
click at [183, 298] on div "9" at bounding box center [182, 294] width 29 height 33
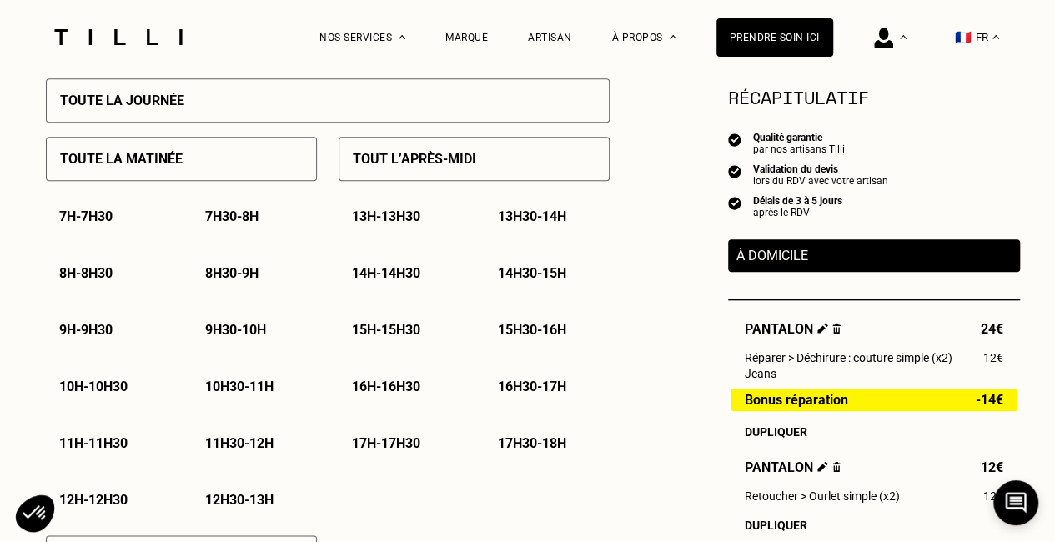
scroll to position [767, 0]
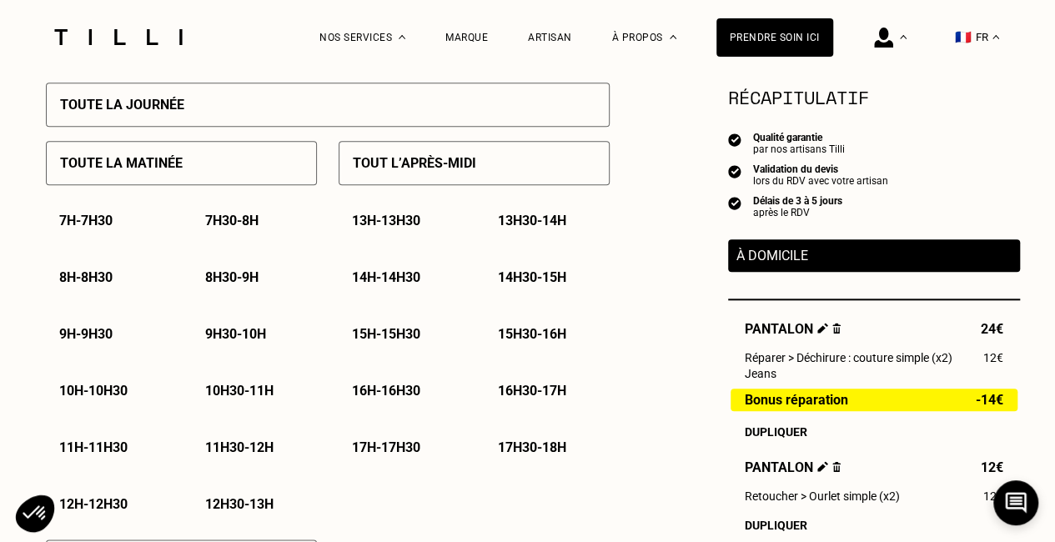
click at [390, 233] on div "13h - 13h30" at bounding box center [400, 220] width 125 height 43
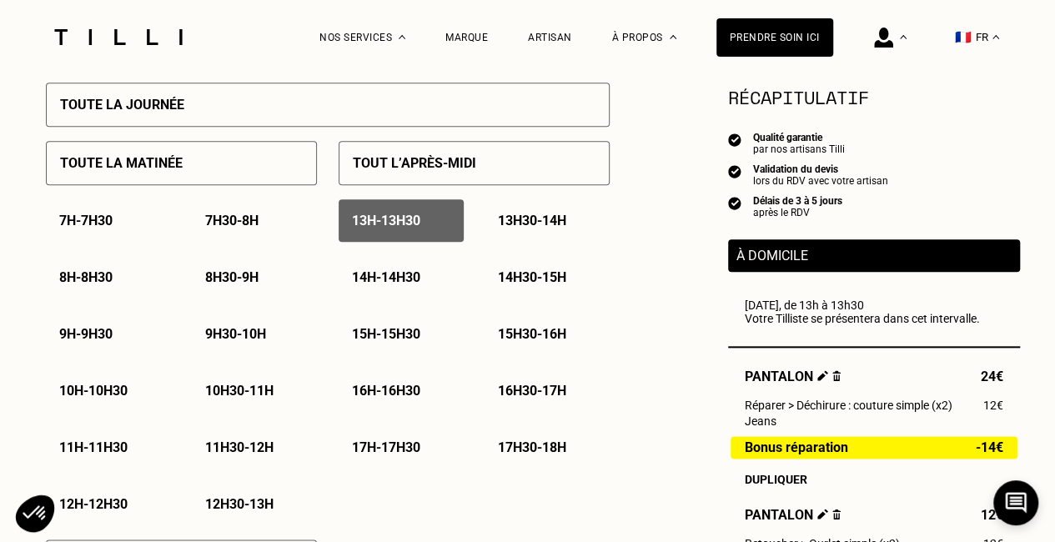
click at [517, 226] on p "13h30 - 14h" at bounding box center [532, 221] width 68 height 16
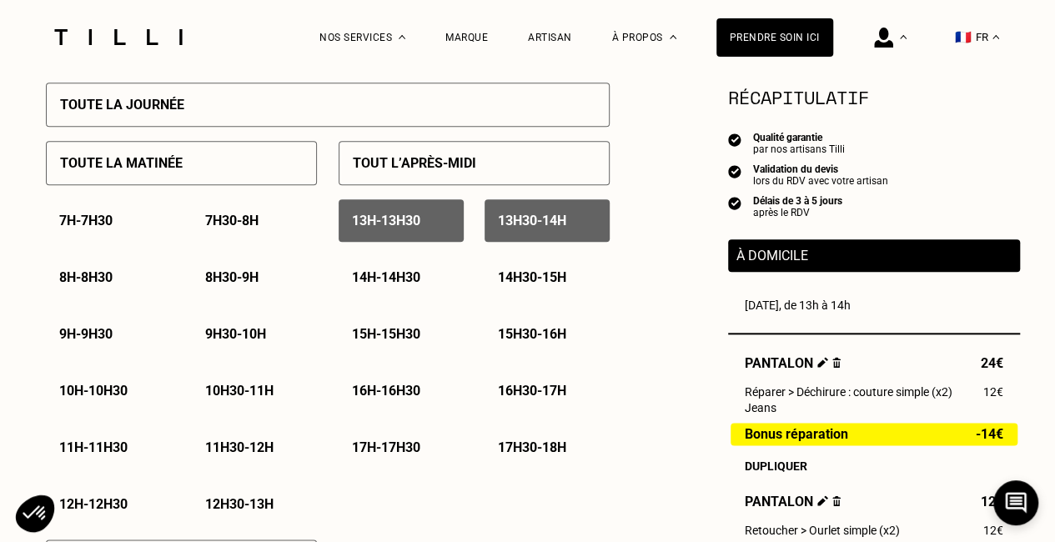
click at [522, 451] on p "17h30 - 18h" at bounding box center [532, 447] width 68 height 16
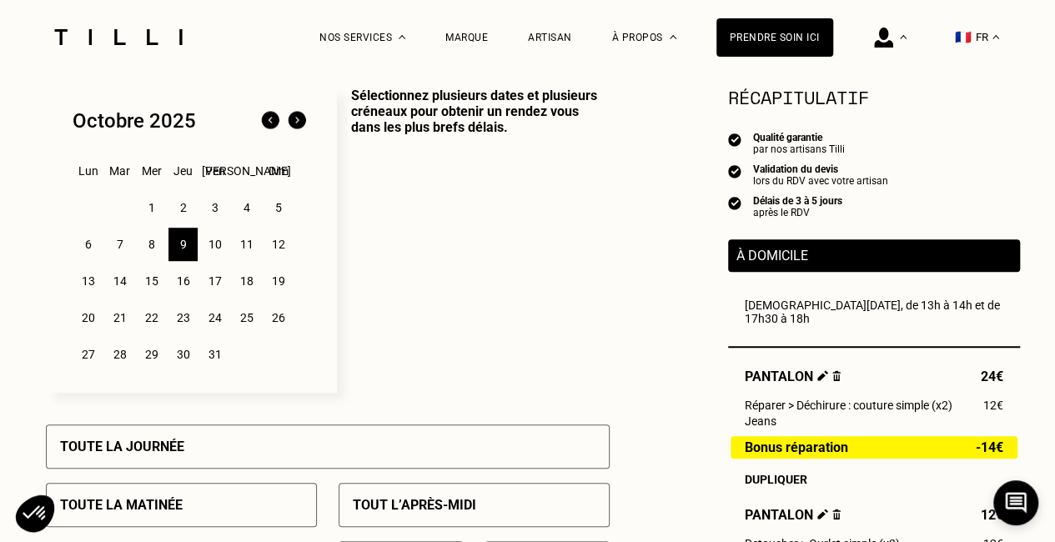
scroll to position [407, 0]
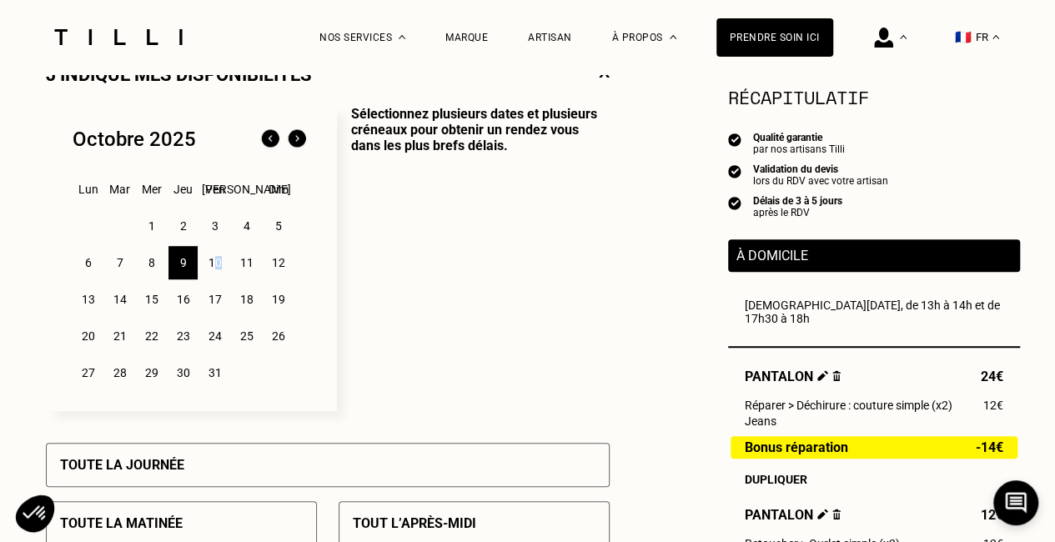
click at [218, 263] on div "10" at bounding box center [214, 262] width 29 height 33
click at [218, 273] on div "10" at bounding box center [214, 262] width 29 height 33
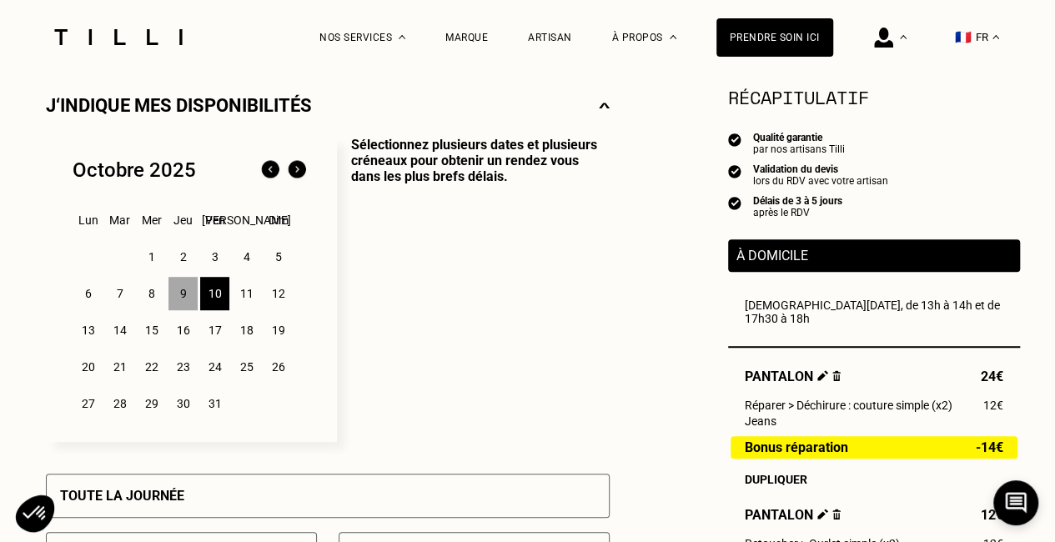
scroll to position [380, 0]
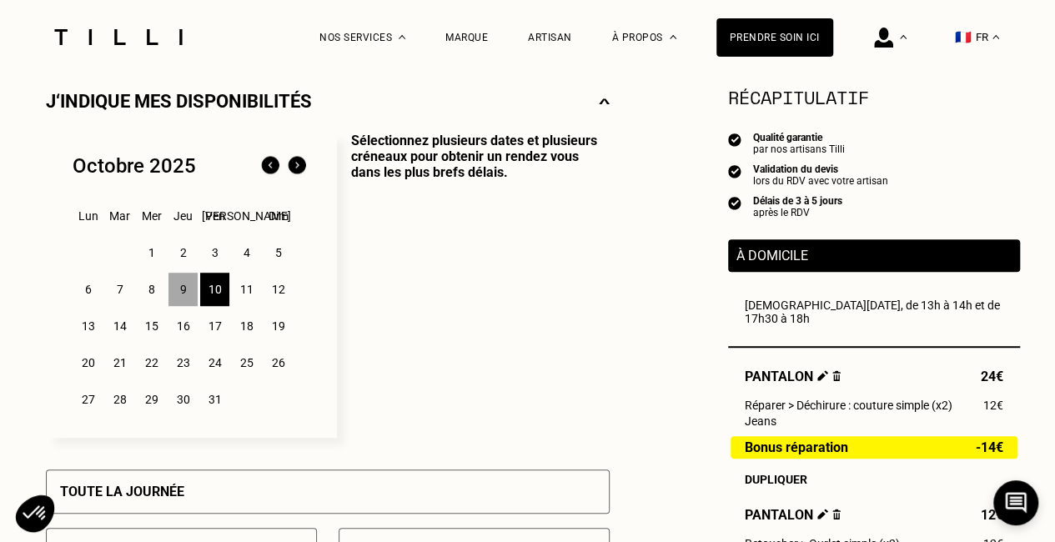
click at [179, 293] on div "9" at bounding box center [182, 289] width 29 height 33
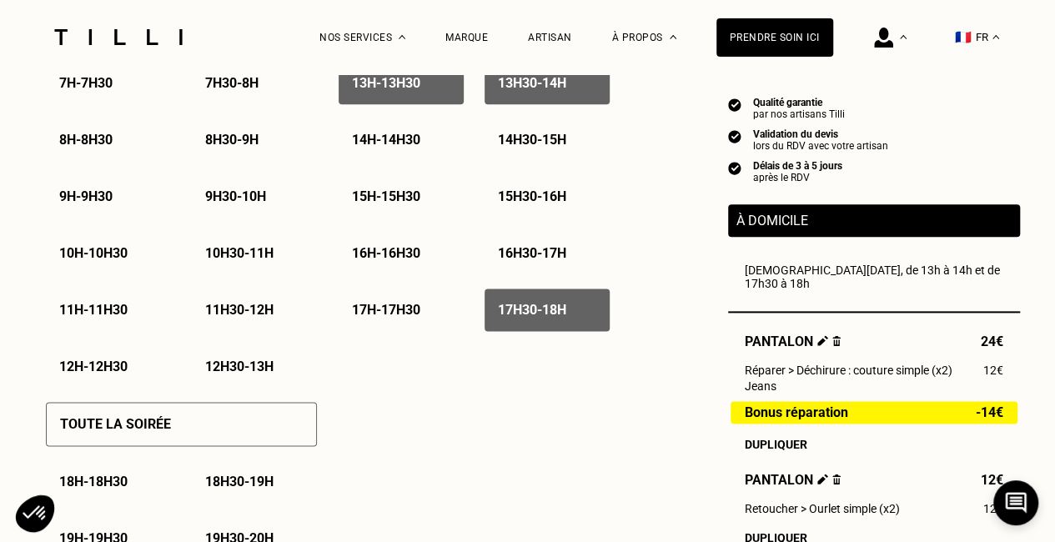
scroll to position [900, 0]
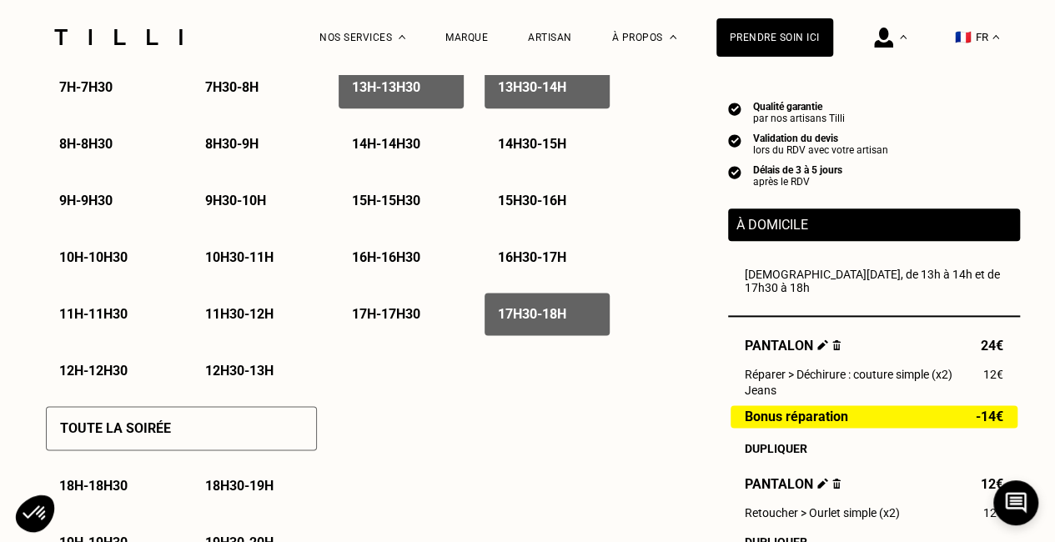
click at [90, 375] on p "12h - 12h30" at bounding box center [93, 371] width 68 height 16
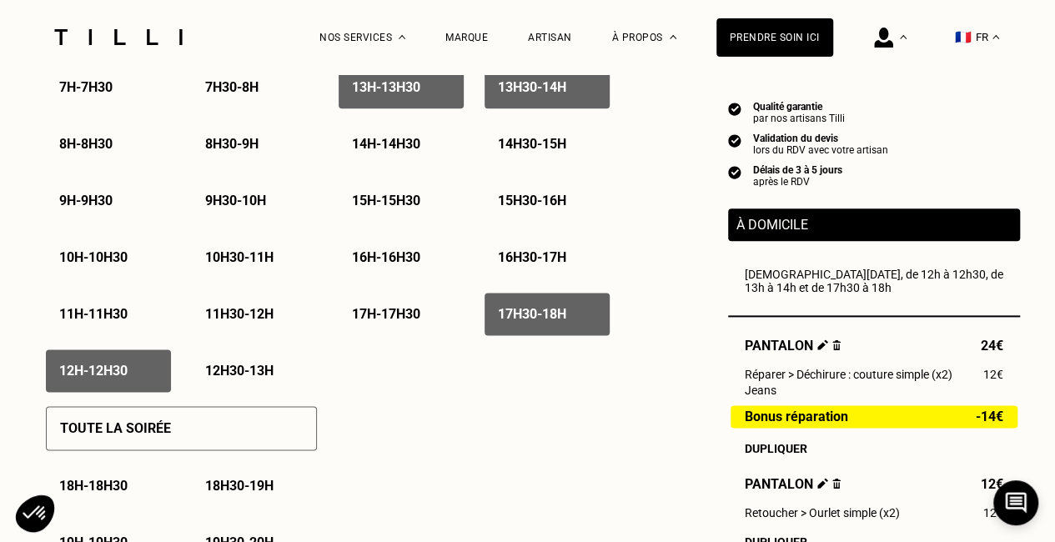
click at [238, 383] on div "12h30 - 13h" at bounding box center [254, 370] width 125 height 43
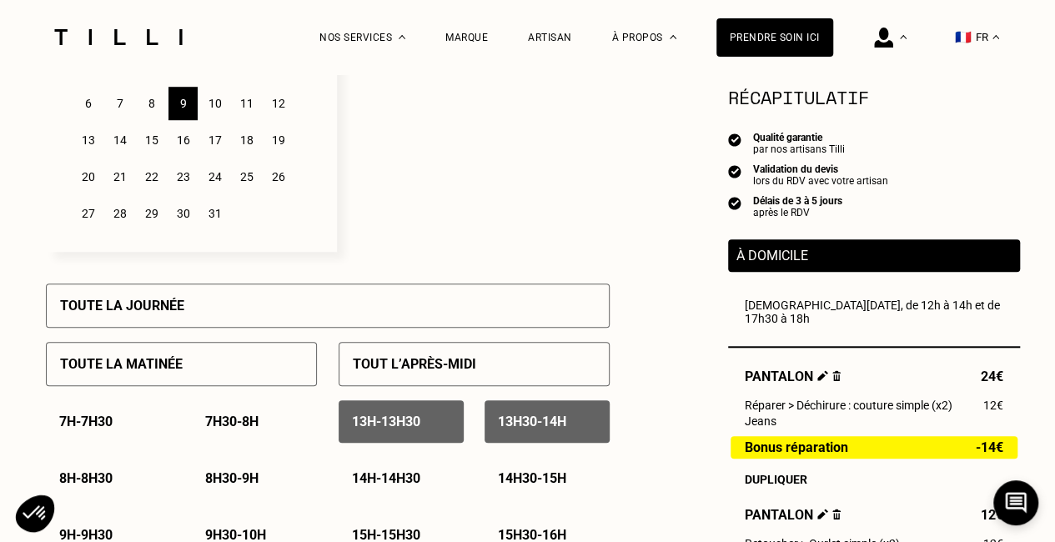
scroll to position [570, 0]
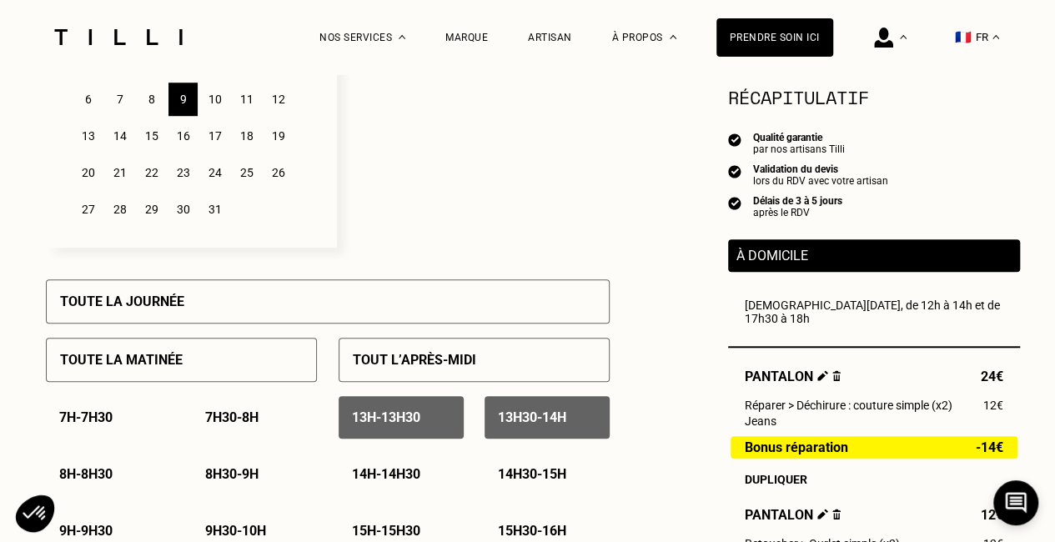
click at [222, 93] on div "10" at bounding box center [214, 99] width 29 height 33
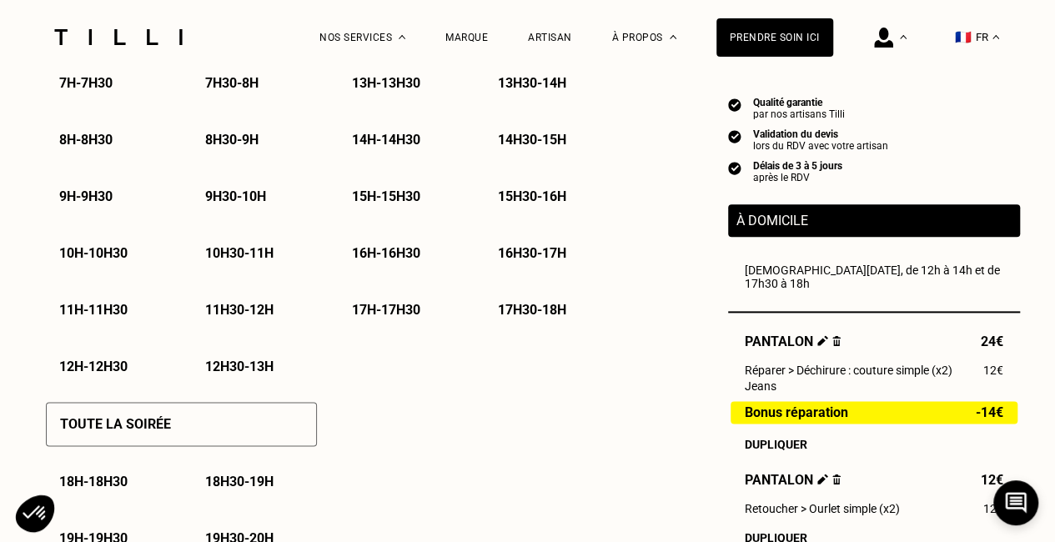
scroll to position [897, 0]
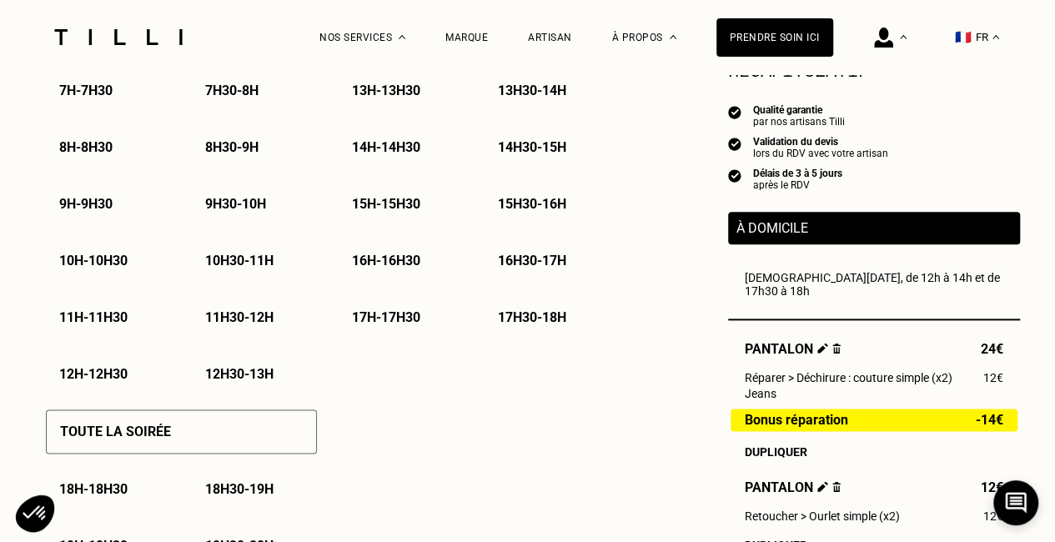
click at [408, 98] on p "13h - 13h30" at bounding box center [386, 91] width 68 height 16
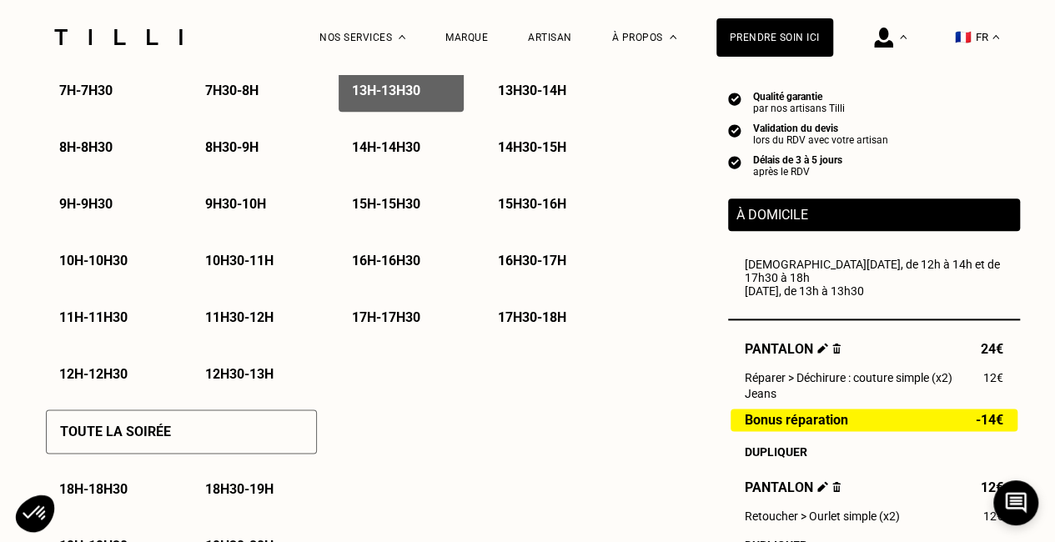
click at [514, 97] on p "13h30 - 14h" at bounding box center [532, 91] width 68 height 16
click at [73, 377] on p "12h - 12h30" at bounding box center [93, 374] width 68 height 16
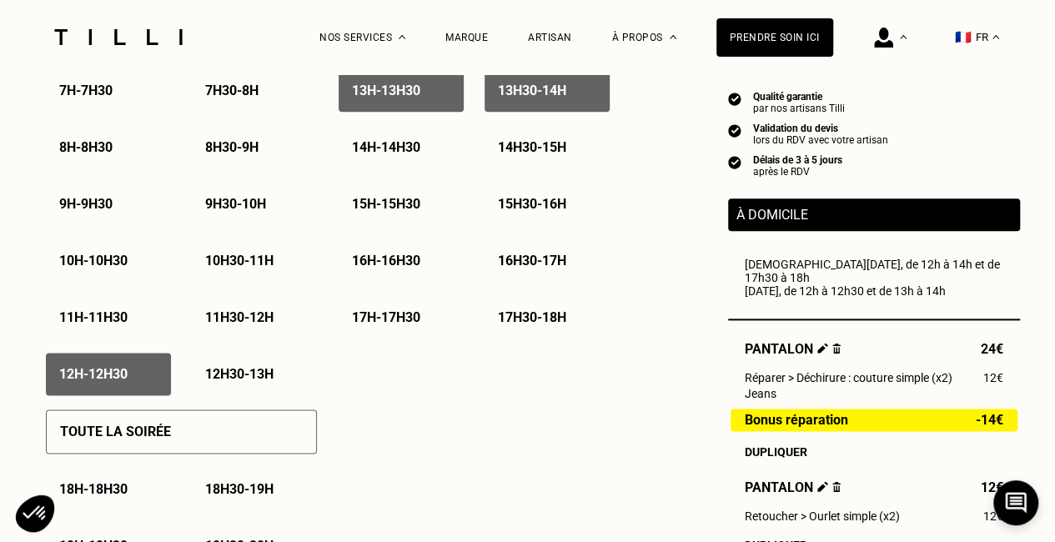
click at [232, 382] on p "12h30 - 13h" at bounding box center [239, 374] width 68 height 16
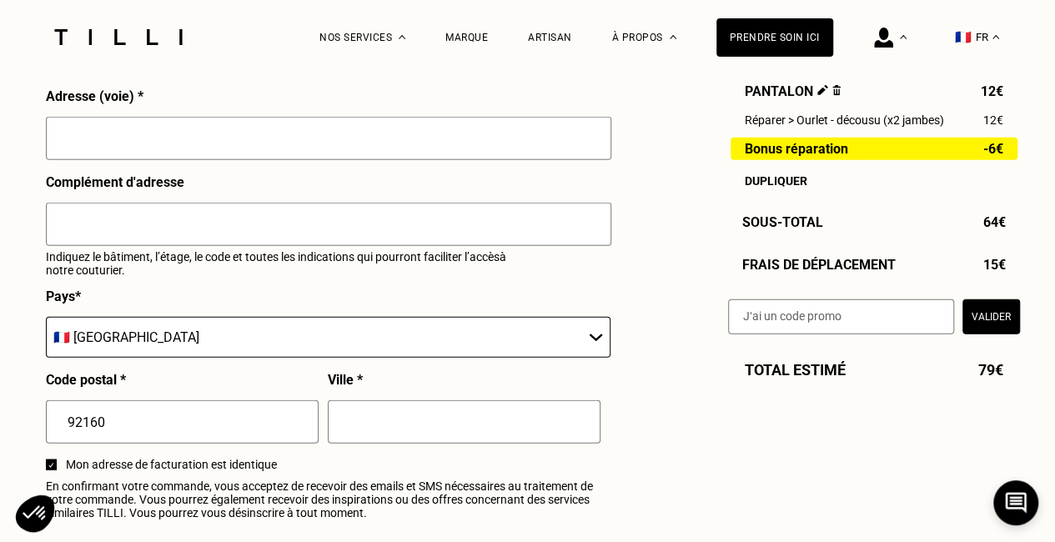
scroll to position [1864, 0]
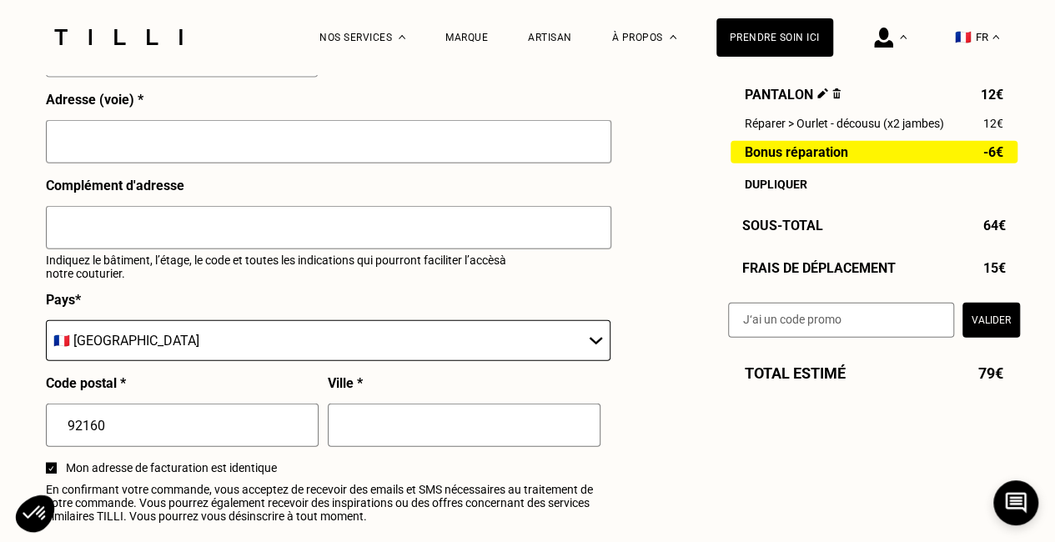
click at [554, 178] on div at bounding box center [328, 149] width 565 height 58
click at [551, 163] on input "text" at bounding box center [328, 141] width 565 height 43
type input "[STREET_ADDRESS] Nord"
type input "Appartement 231"
type input "[PERSON_NAME]"
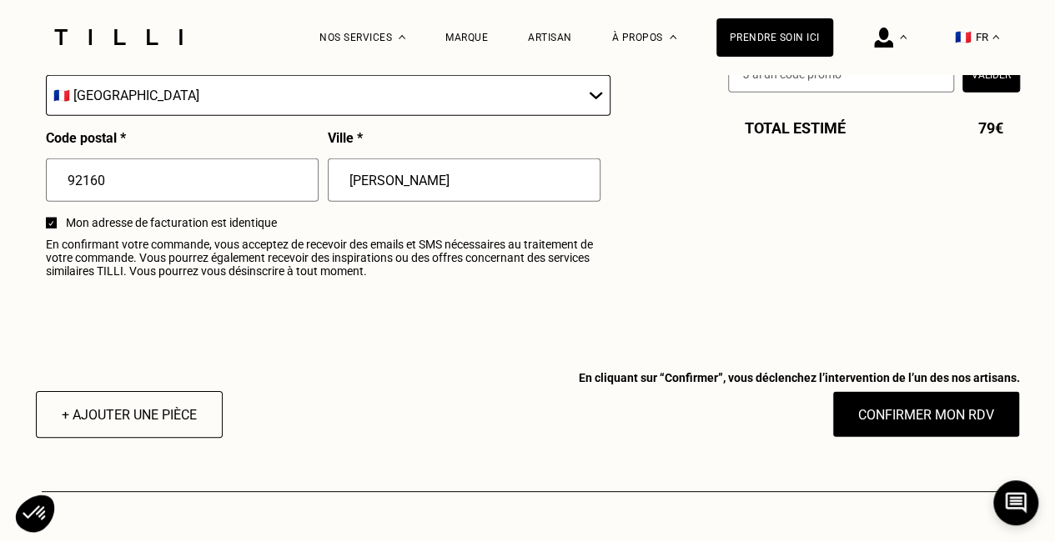
scroll to position [2105, 0]
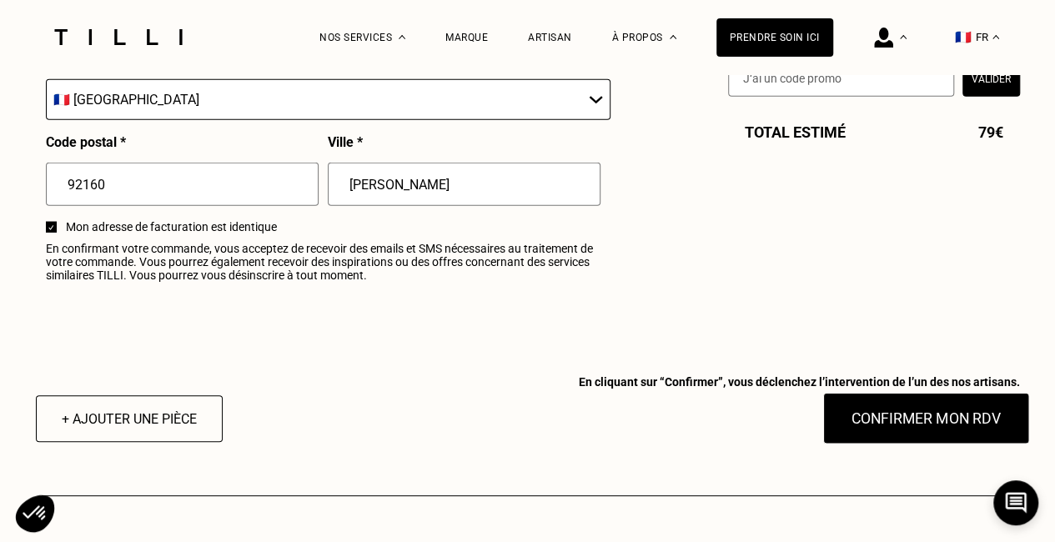
click at [973, 429] on button "Confirmer mon RDV" at bounding box center [925, 419] width 207 height 52
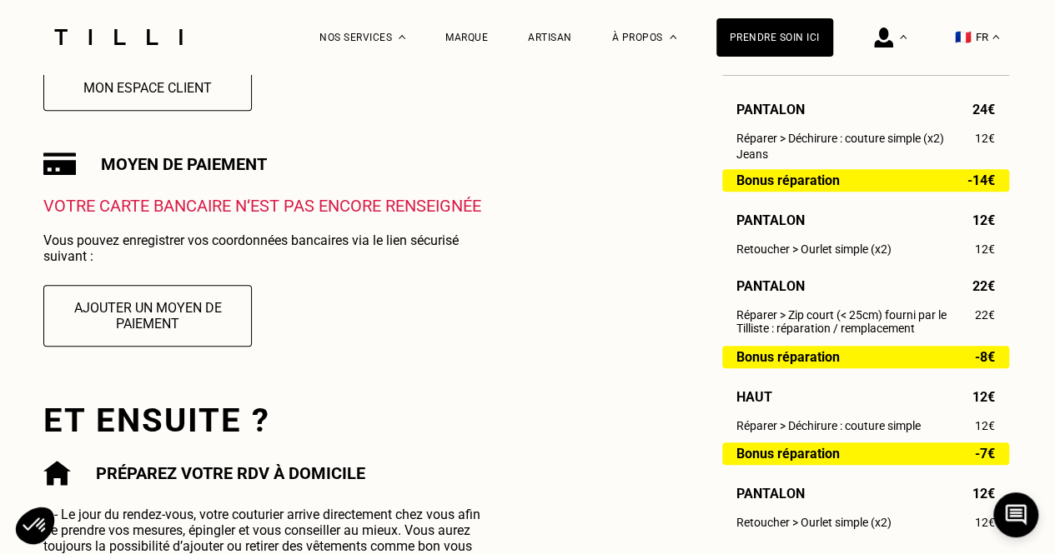
scroll to position [32, 0]
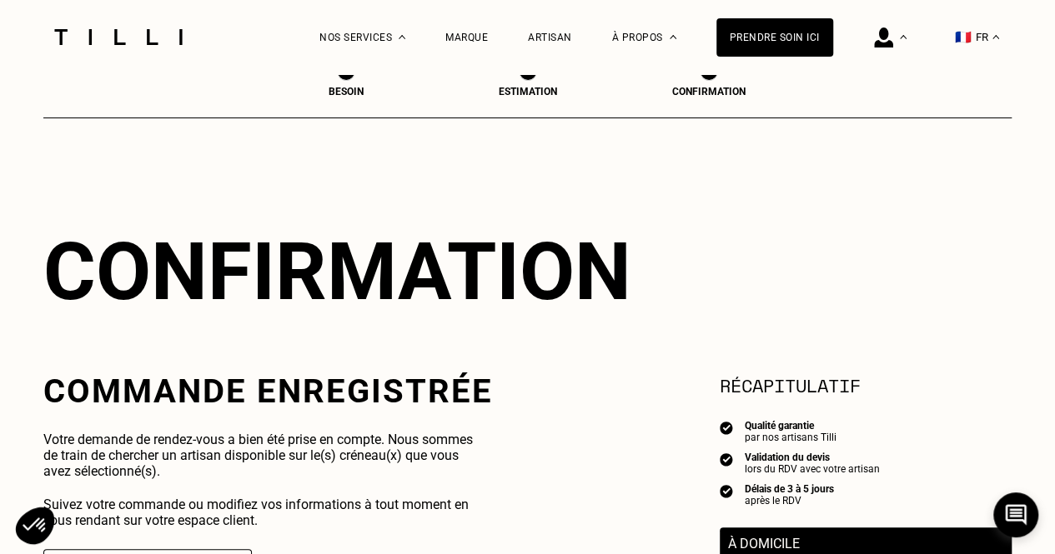
click at [732, 284] on div "Confirmation" at bounding box center [527, 271] width 968 height 93
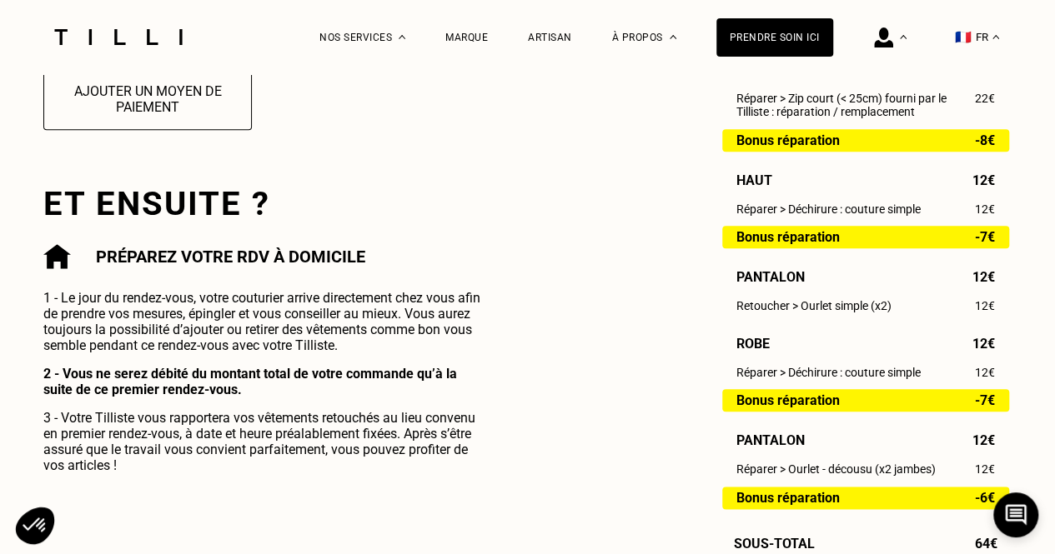
scroll to position [732, 0]
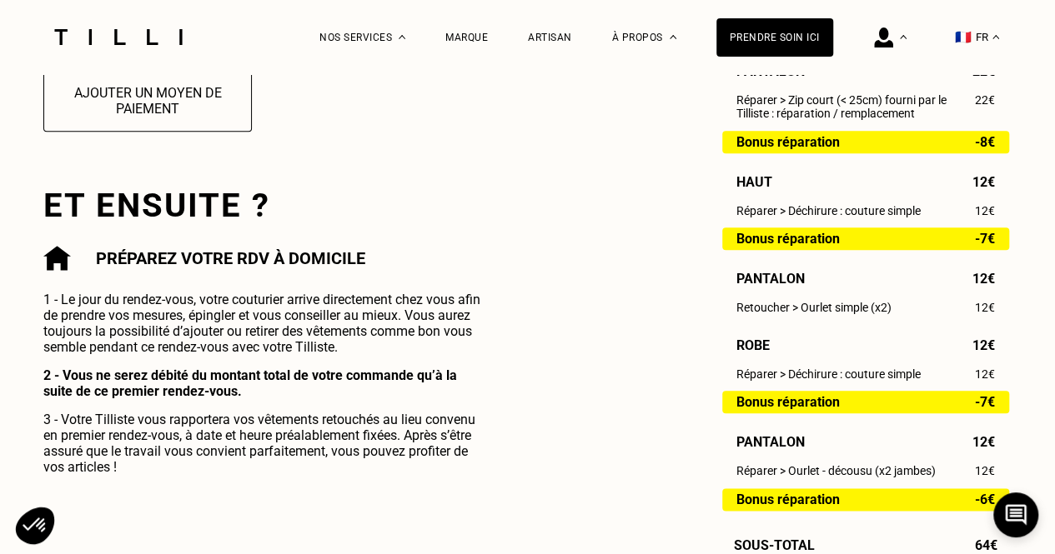
click at [242, 378] on b "2 - Vous ne serez débité du montant total de votre commande qu’à la suite de ce…" at bounding box center [249, 384] width 413 height 32
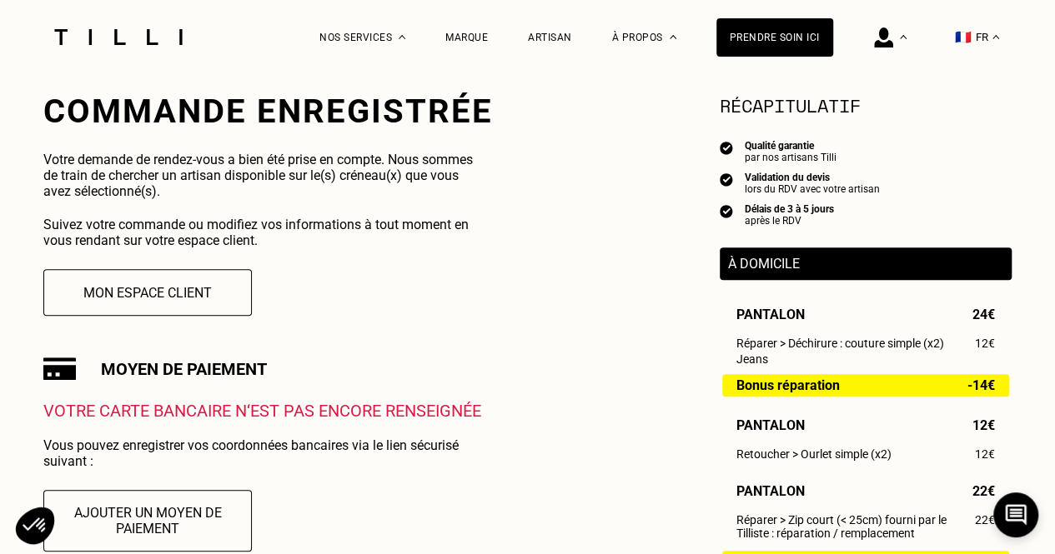
scroll to position [315, 0]
